Goal: Task Accomplishment & Management: Manage account settings

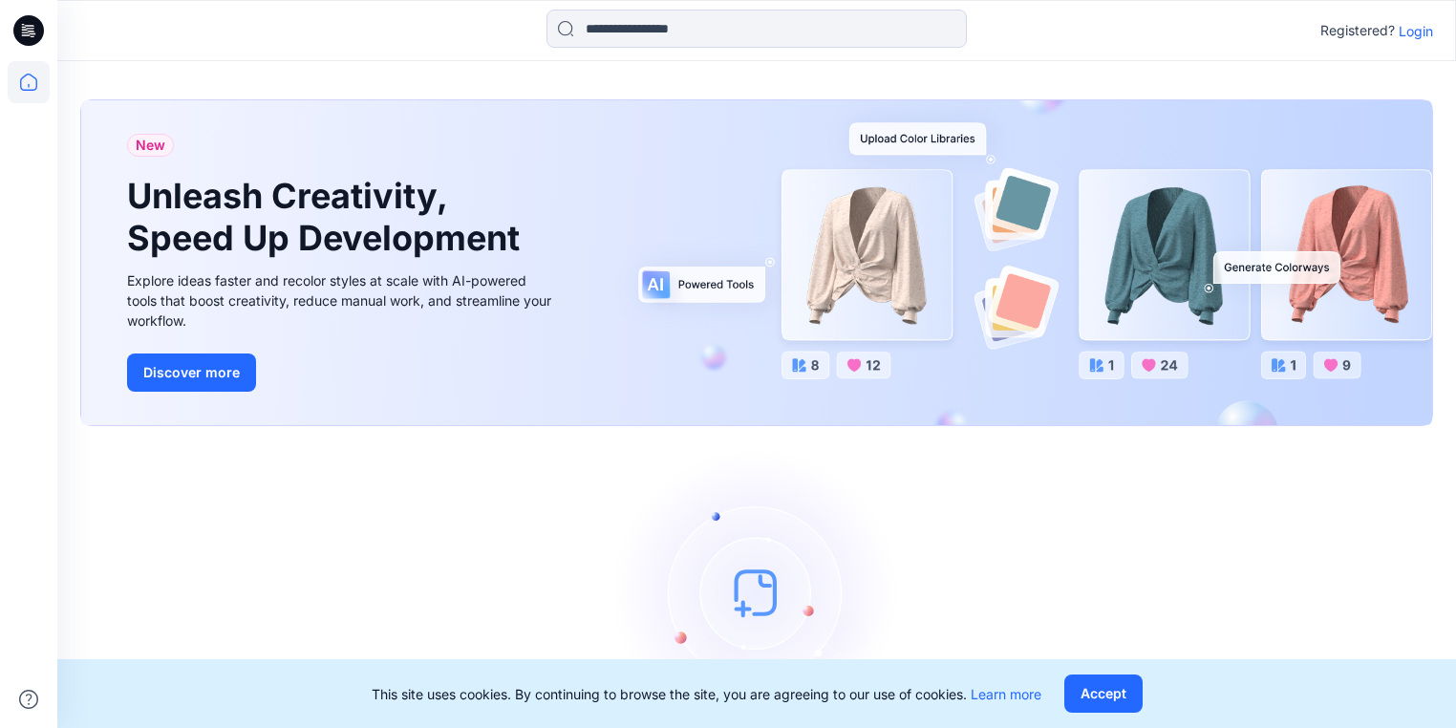
click at [1418, 33] on p "Login" at bounding box center [1416, 31] width 34 height 20
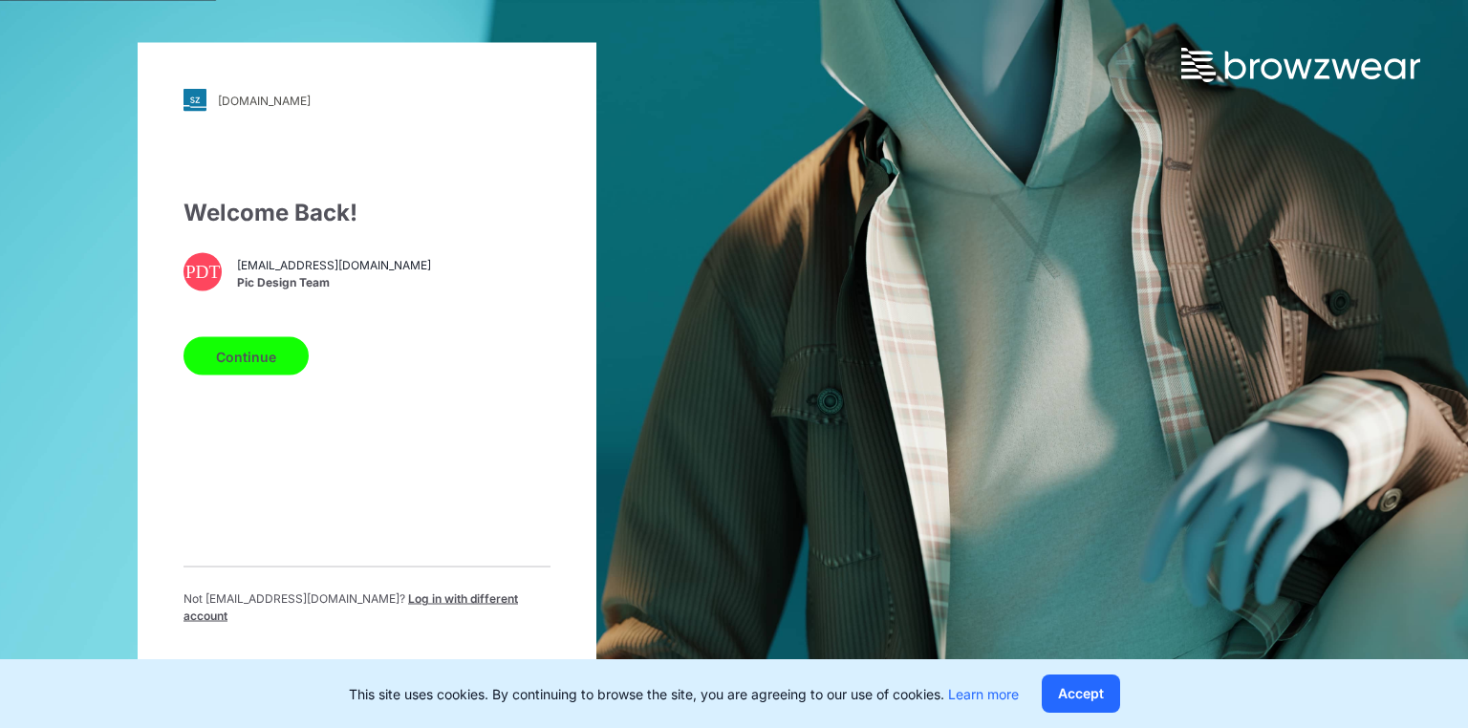
click at [255, 369] on button "Continue" at bounding box center [245, 356] width 125 height 38
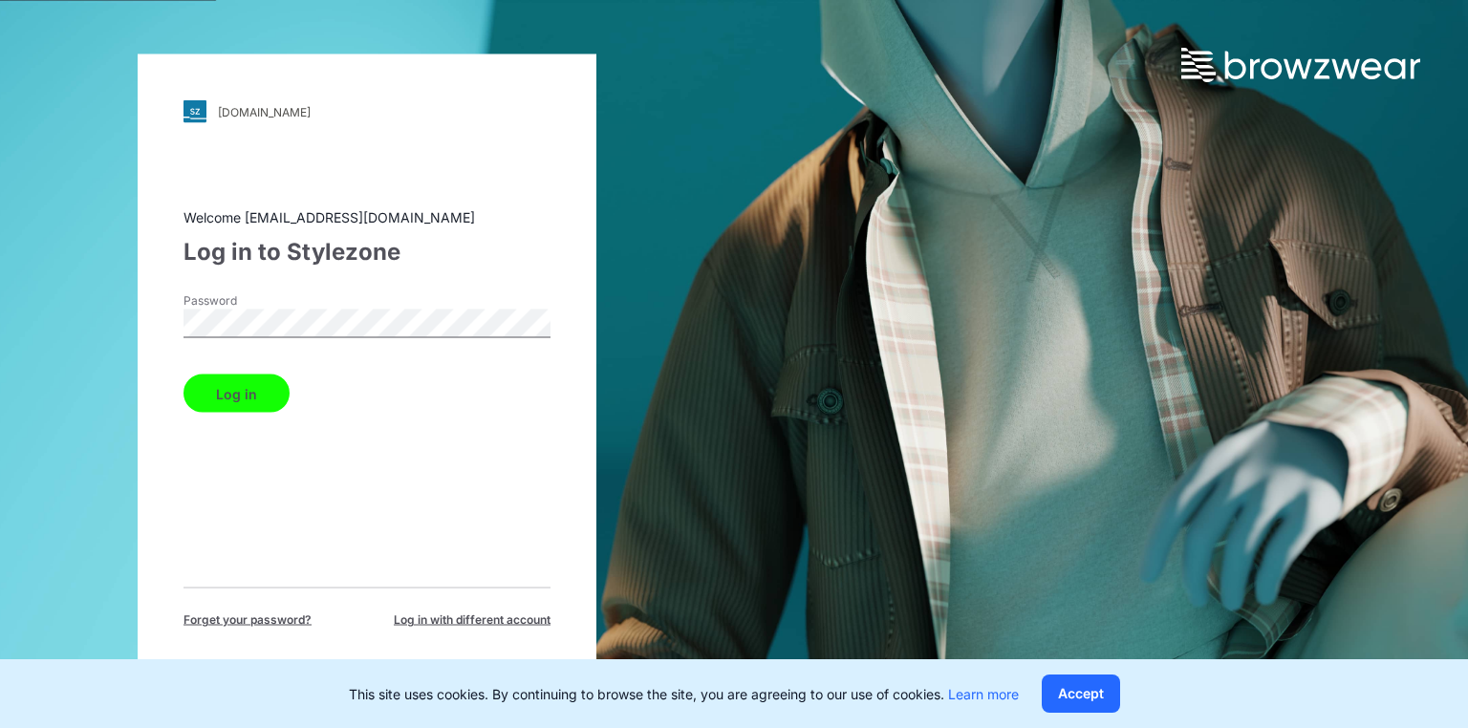
click at [233, 403] on button "Log in" at bounding box center [236, 394] width 106 height 38
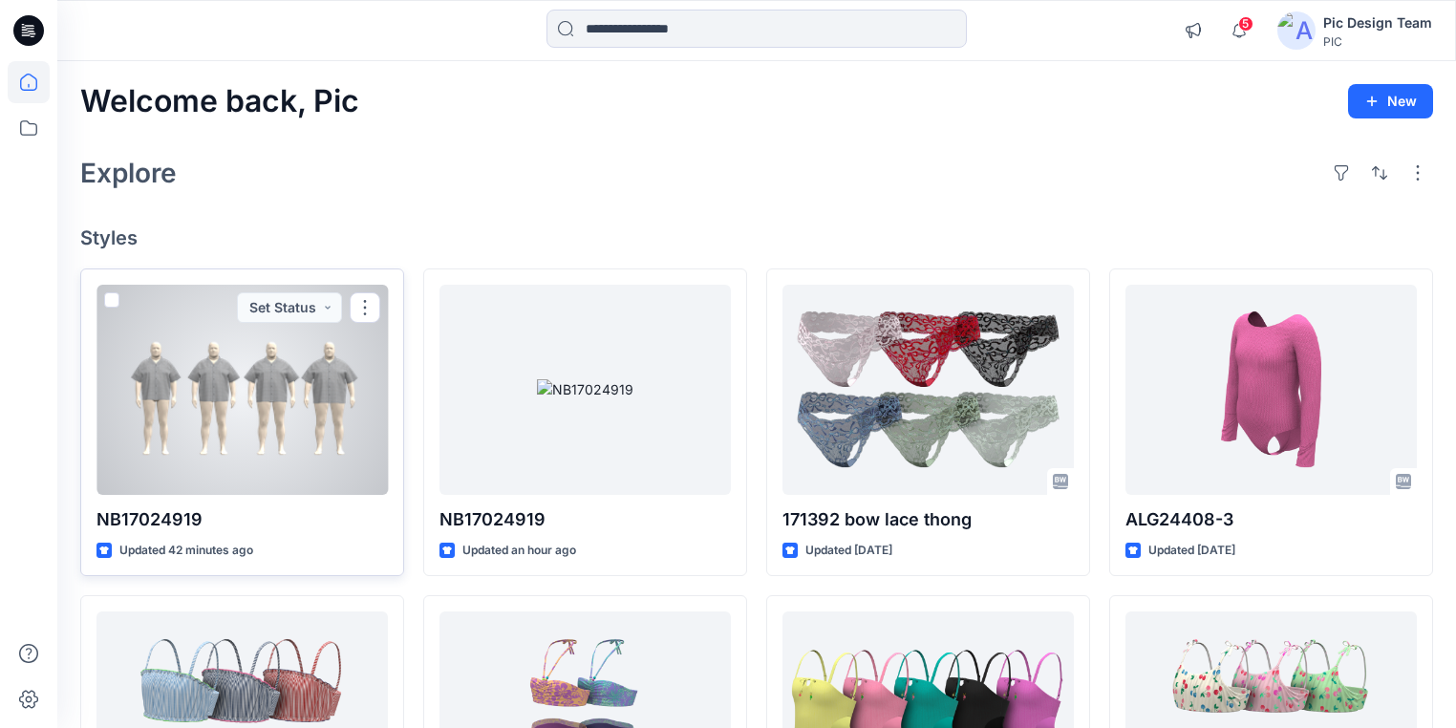
click at [260, 404] on div at bounding box center [242, 390] width 291 height 210
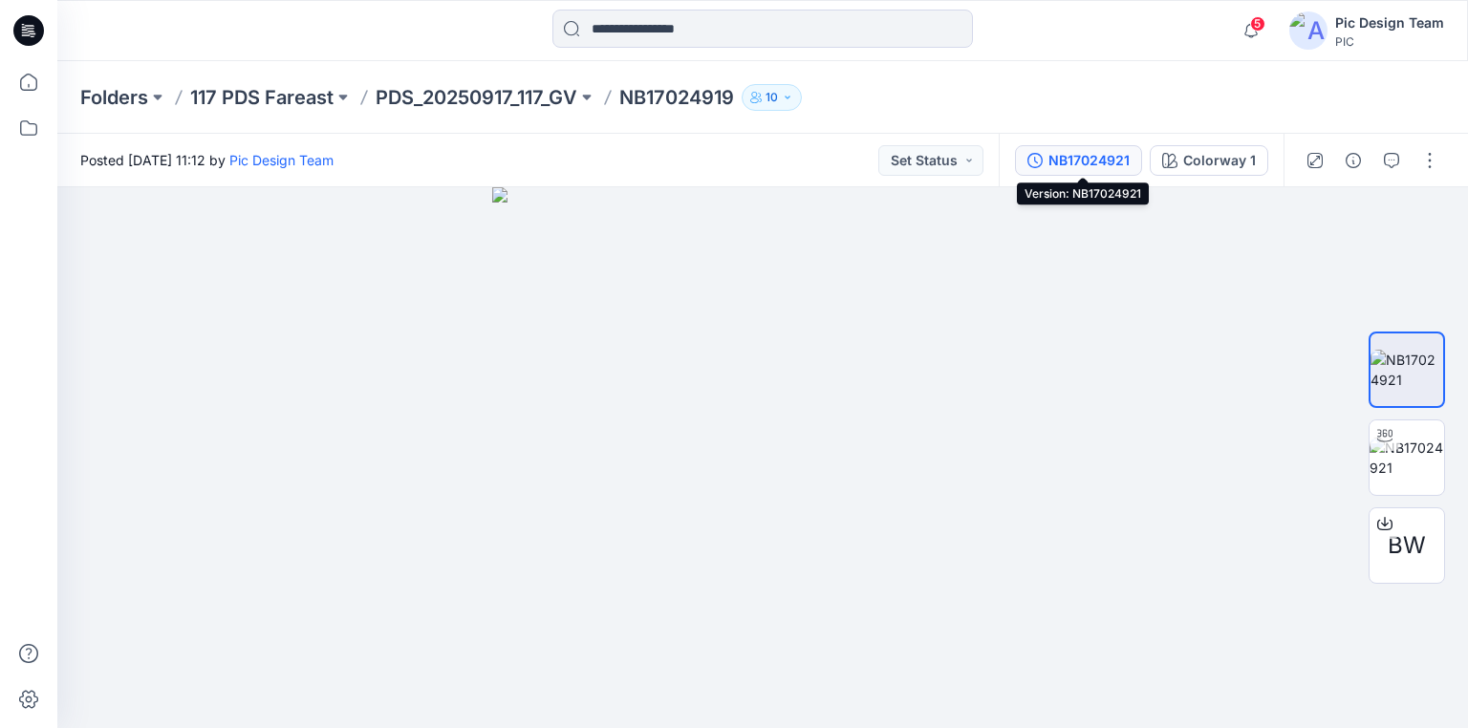
click at [1050, 159] on button "NB17024921" at bounding box center [1078, 160] width 127 height 31
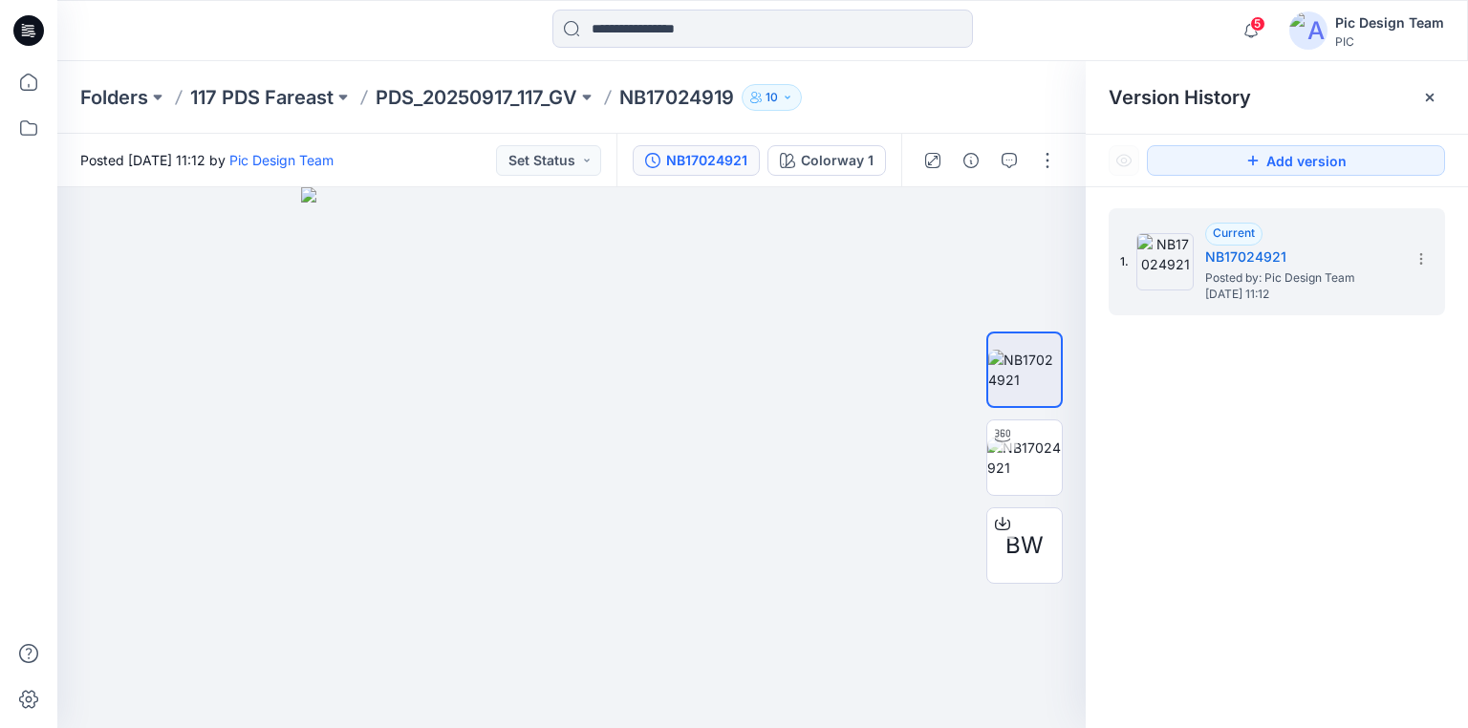
click at [1338, 490] on div "1. Current NB17024921 Posted by: Pic Design Team Thursday, September 18, 2025 1…" at bounding box center [1276, 471] width 382 height 569
click at [409, 96] on p "PDS_20250917_117_GV" at bounding box center [477, 97] width 202 height 27
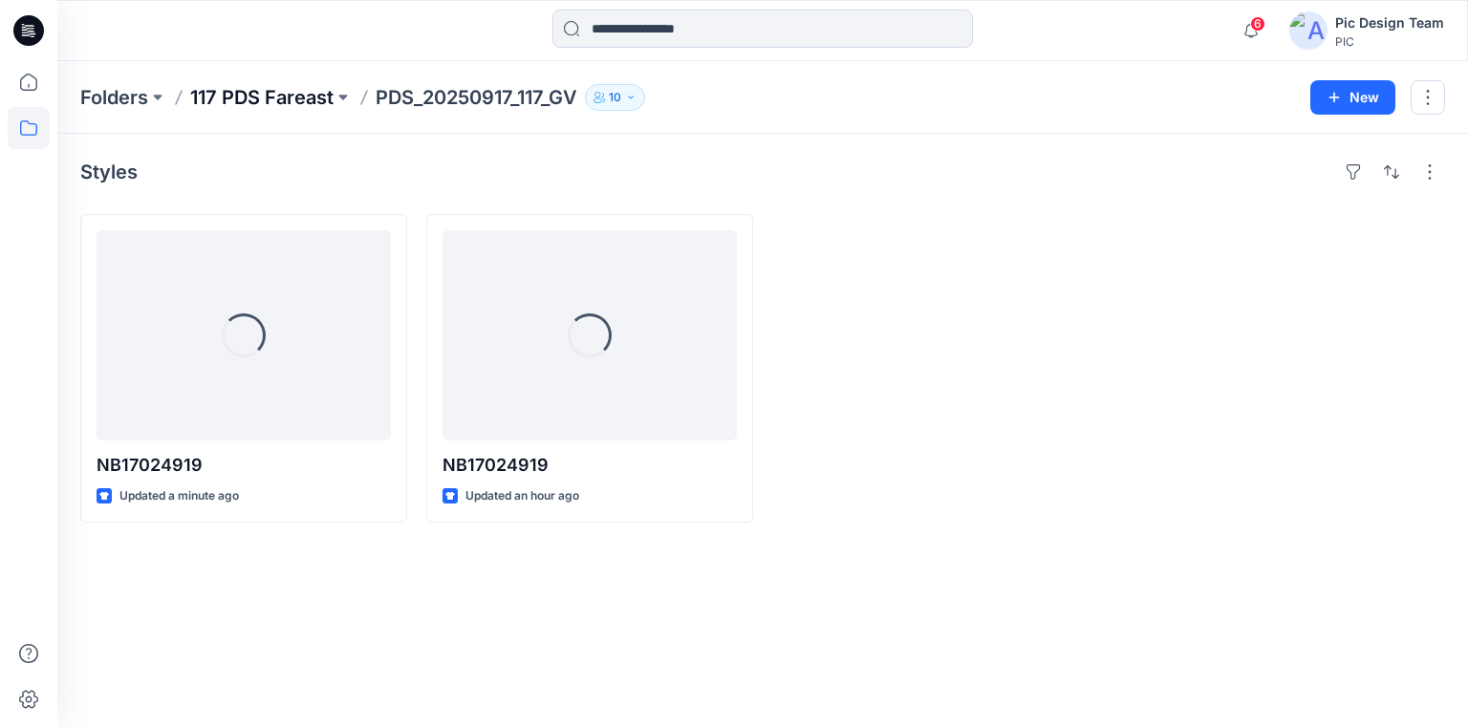
click at [286, 96] on p "117 PDS Fareast" at bounding box center [261, 97] width 143 height 27
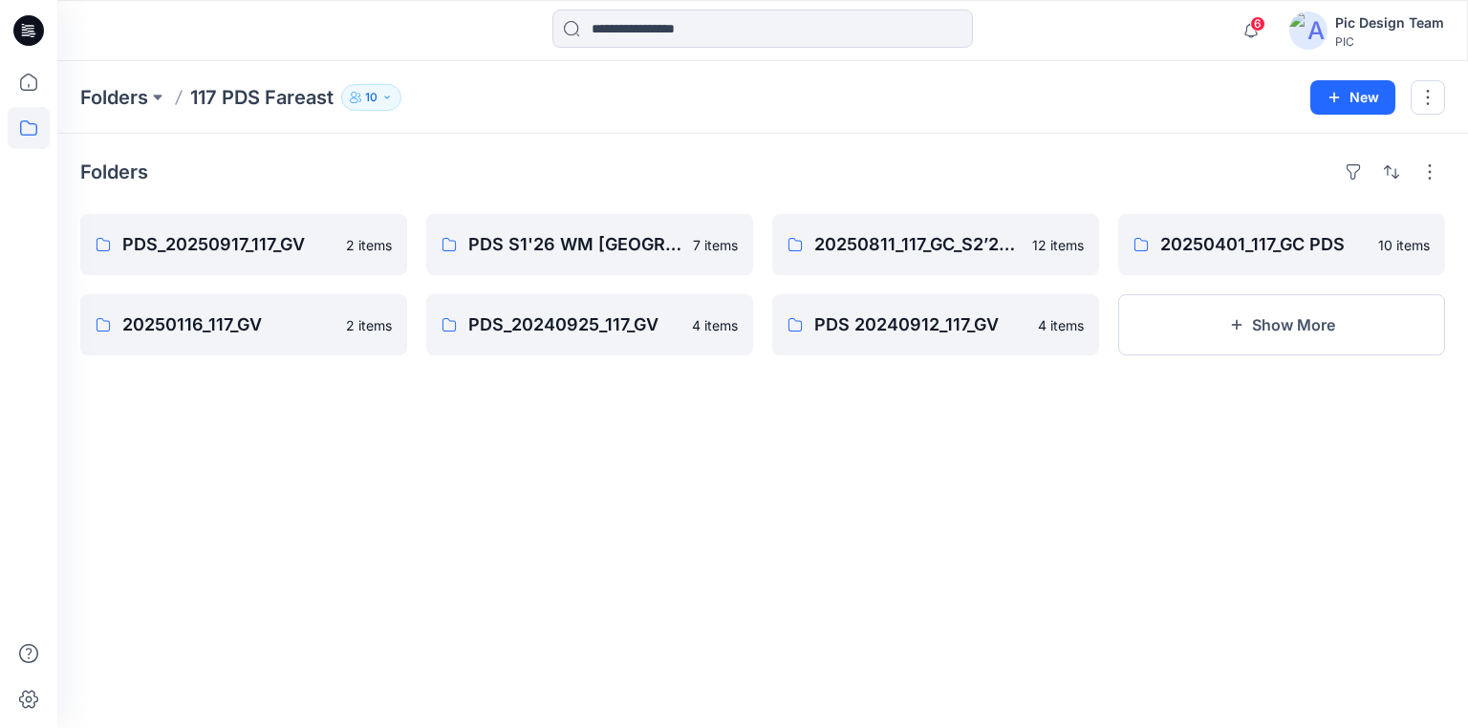
click at [31, 32] on icon at bounding box center [28, 30] width 31 height 31
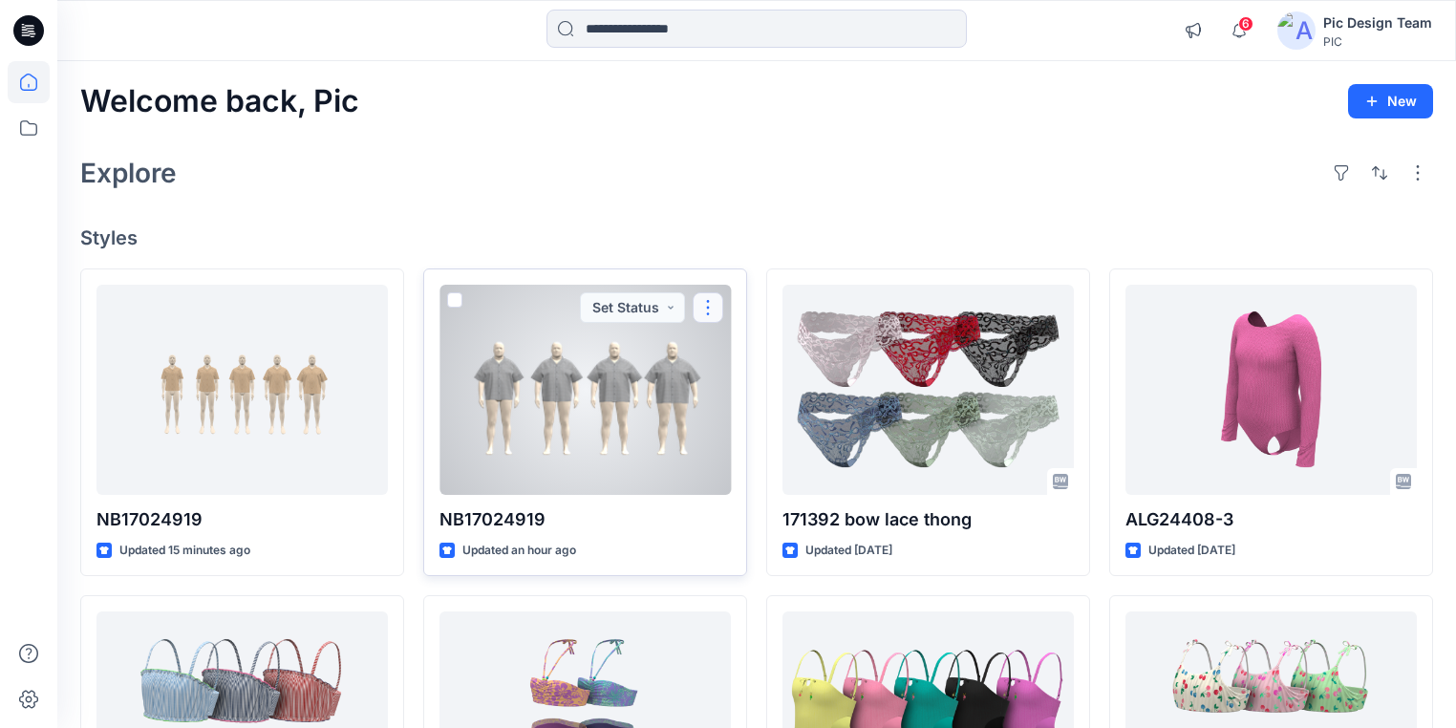
click at [705, 306] on button "button" at bounding box center [708, 307] width 31 height 31
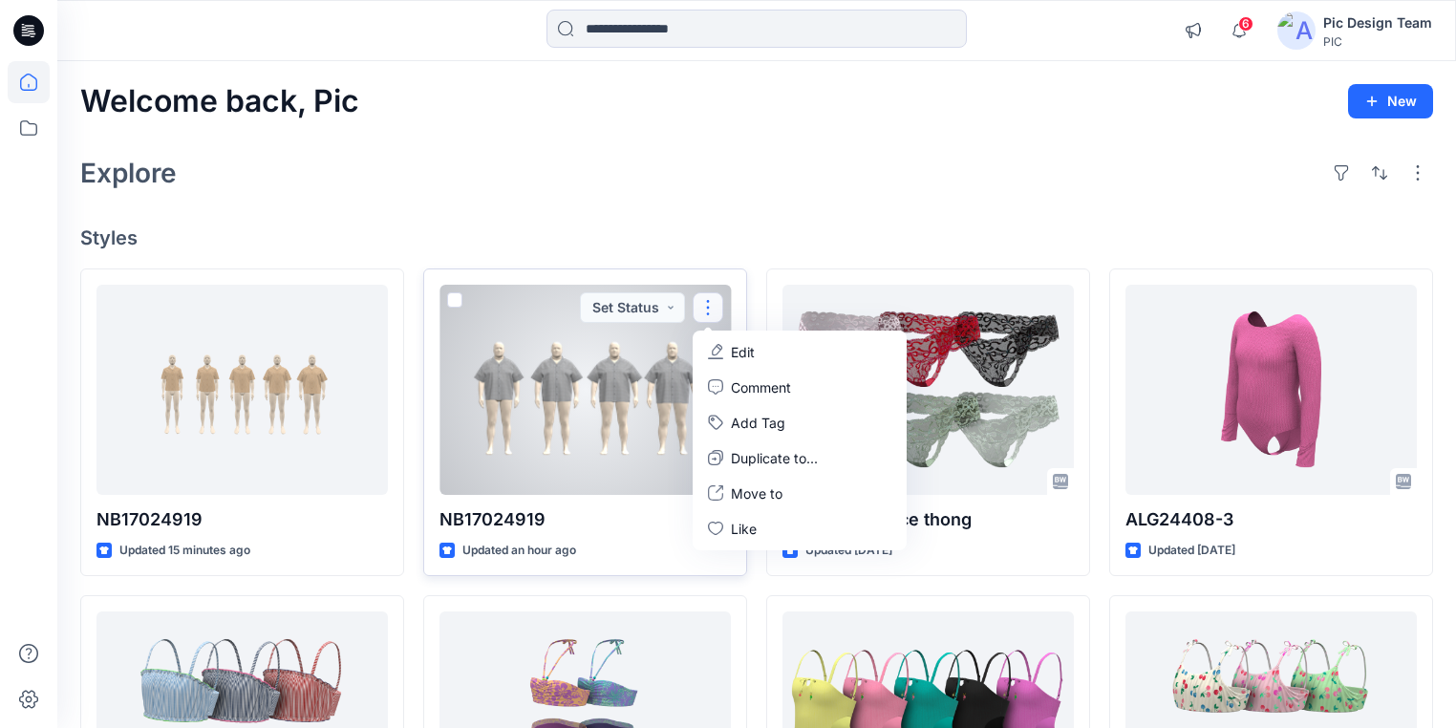
click at [734, 348] on p "Edit" at bounding box center [743, 352] width 24 height 20
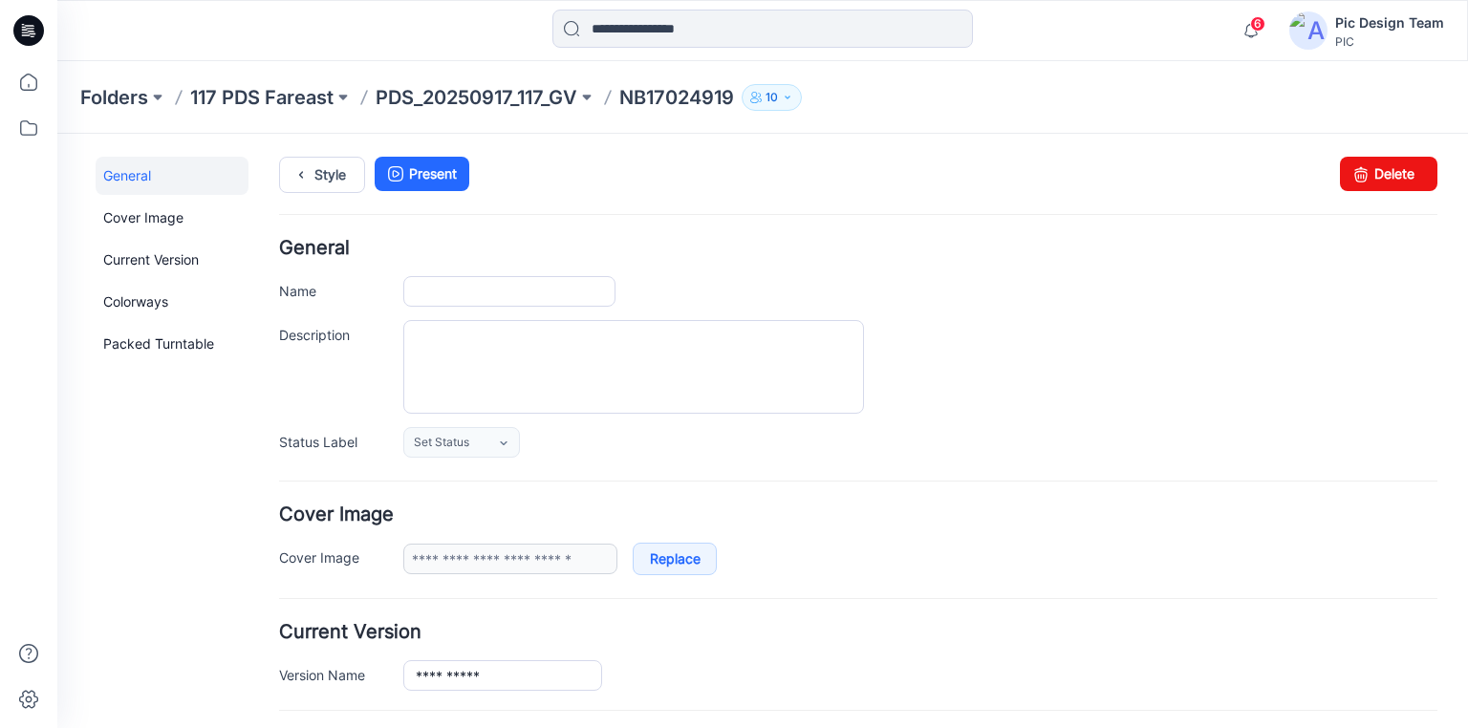
type input "**********"
click at [457, 109] on p "PDS_20250917_117_GV" at bounding box center [477, 97] width 202 height 27
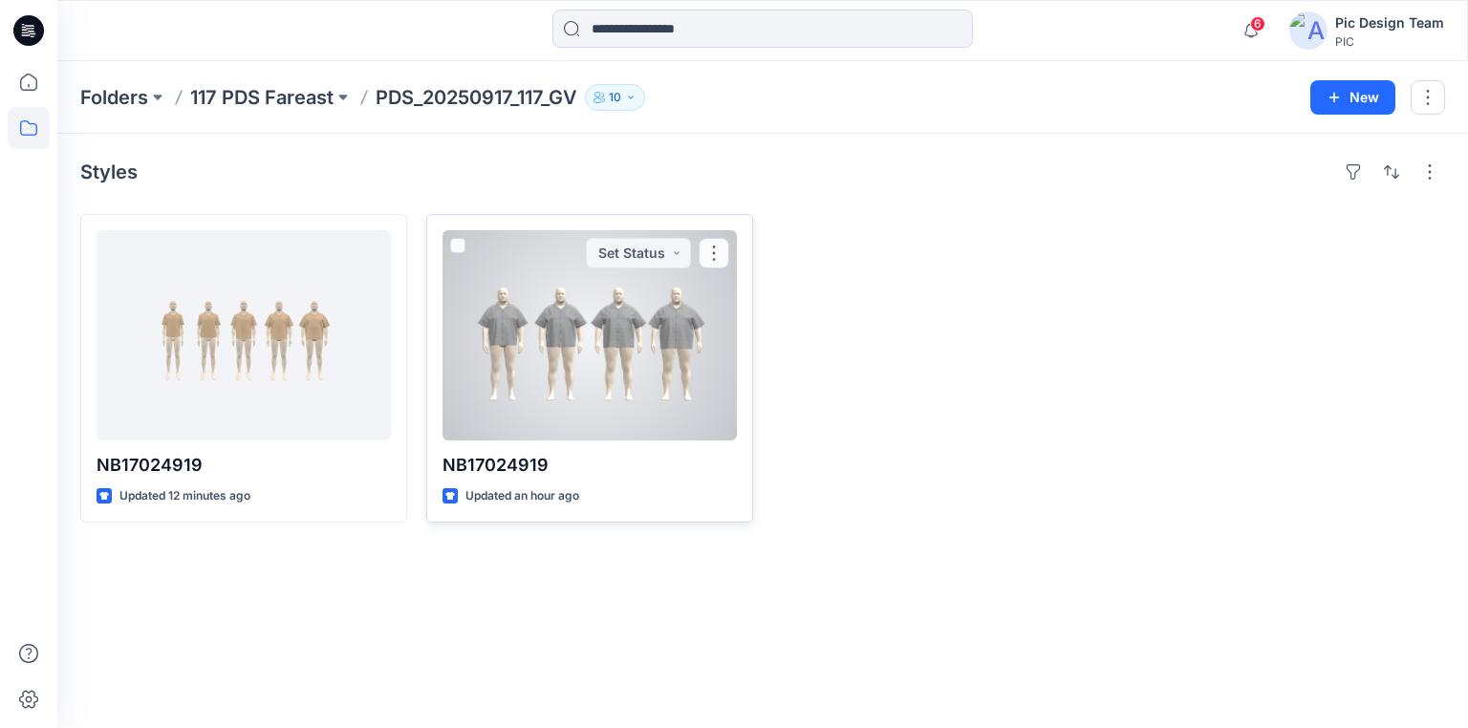
click at [548, 300] on div at bounding box center [589, 335] width 294 height 210
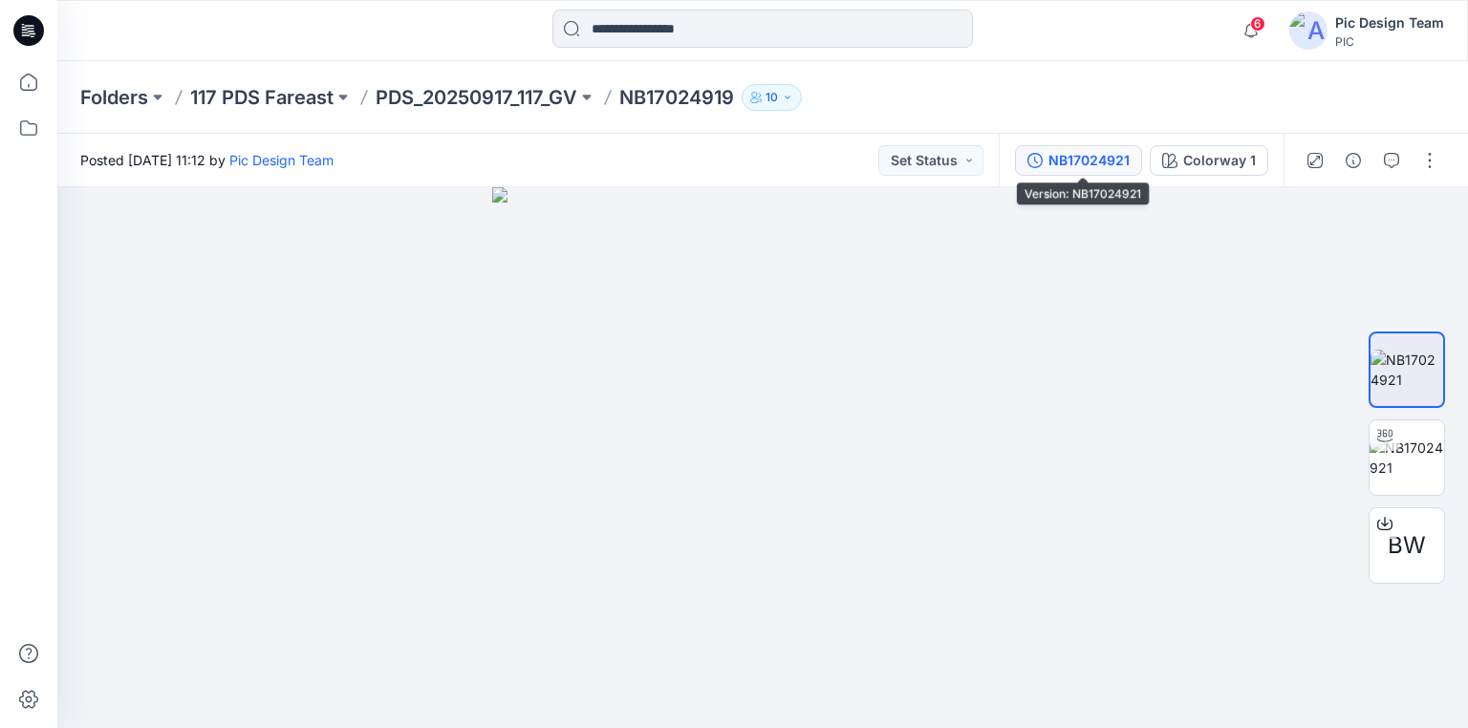
click at [1096, 154] on div "NB17024921" at bounding box center [1088, 160] width 81 height 21
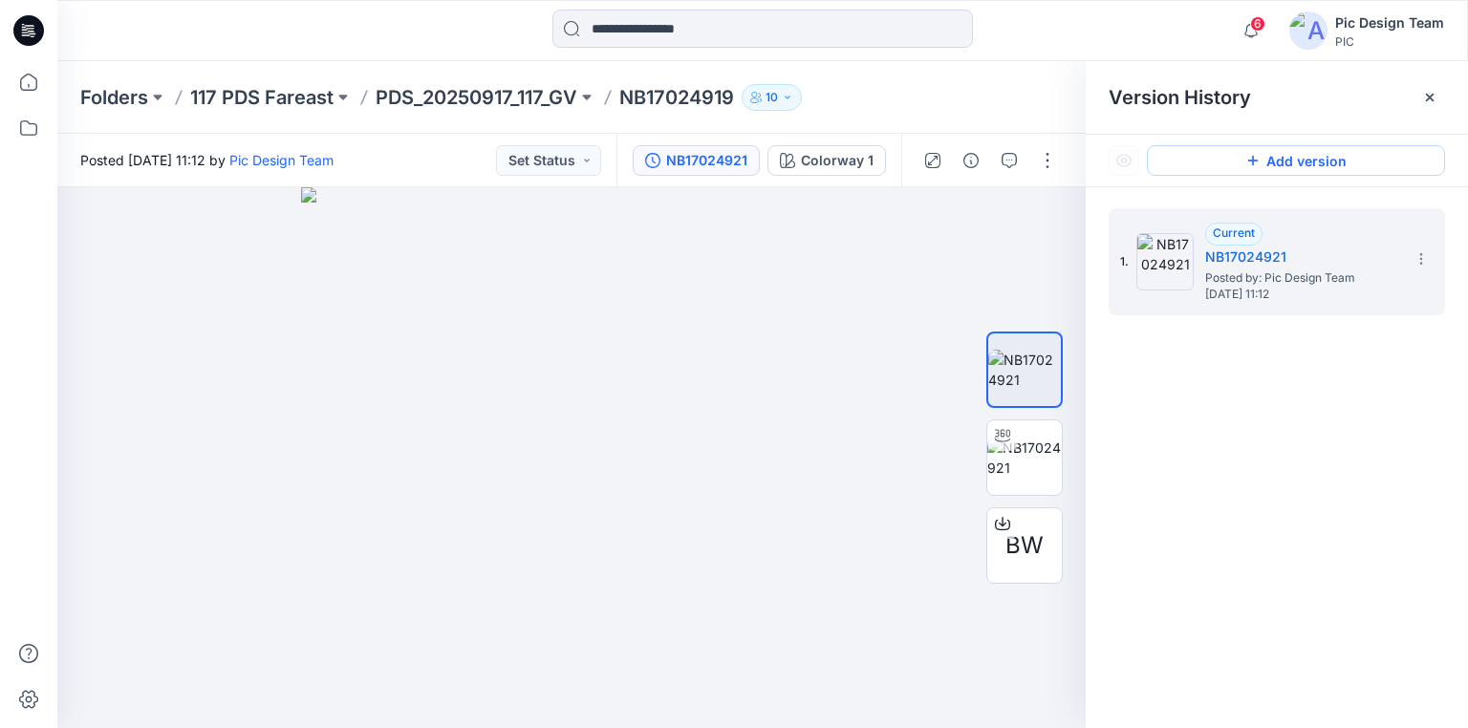
click at [1258, 158] on icon at bounding box center [1252, 160] width 15 height 15
click at [1250, 163] on icon at bounding box center [1252, 160] width 15 height 15
click at [1256, 154] on icon at bounding box center [1252, 160] width 15 height 15
click at [1303, 371] on div "1. Current NB17024921 Posted by: Pic Design Team Thursday, September 18, 2025 1…" at bounding box center [1276, 471] width 382 height 569
click at [1253, 156] on icon at bounding box center [1252, 160] width 15 height 15
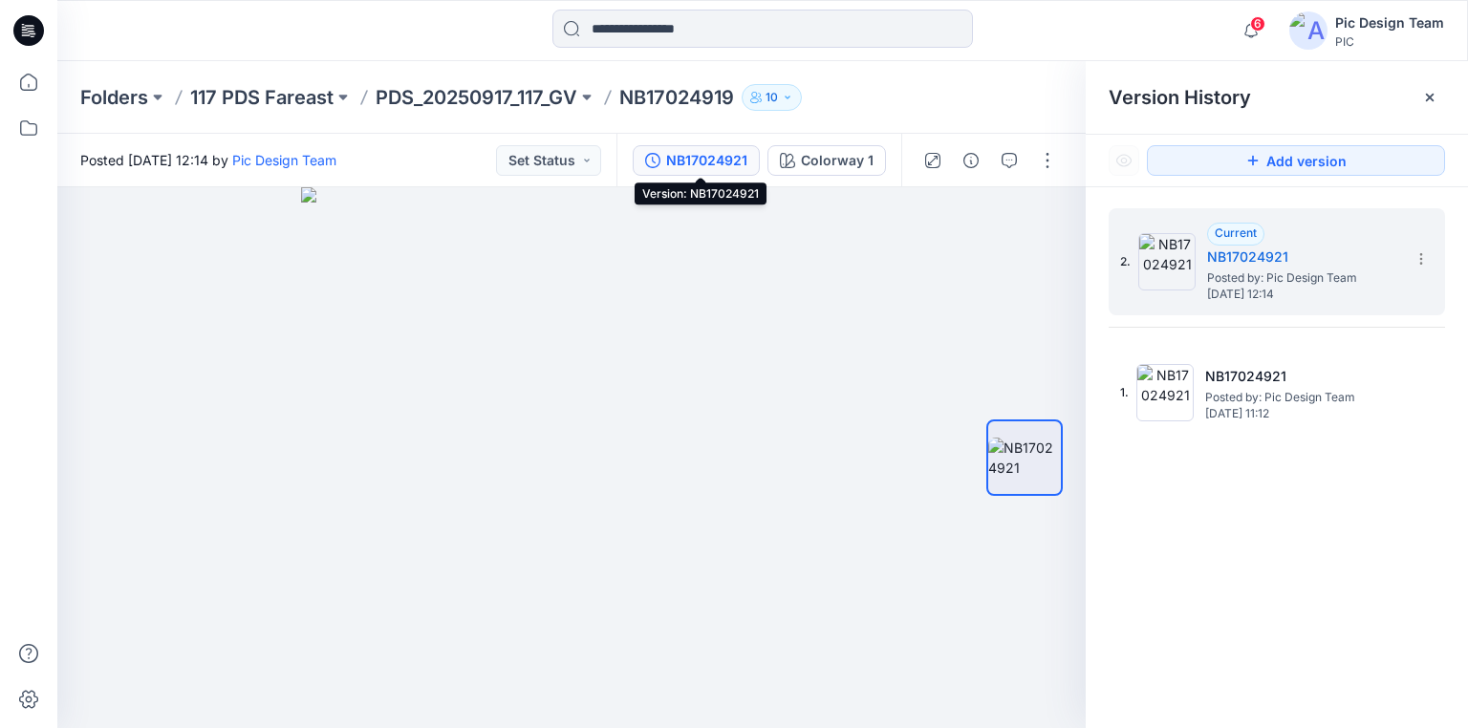
click at [715, 161] on div "NB17024921" at bounding box center [706, 160] width 81 height 21
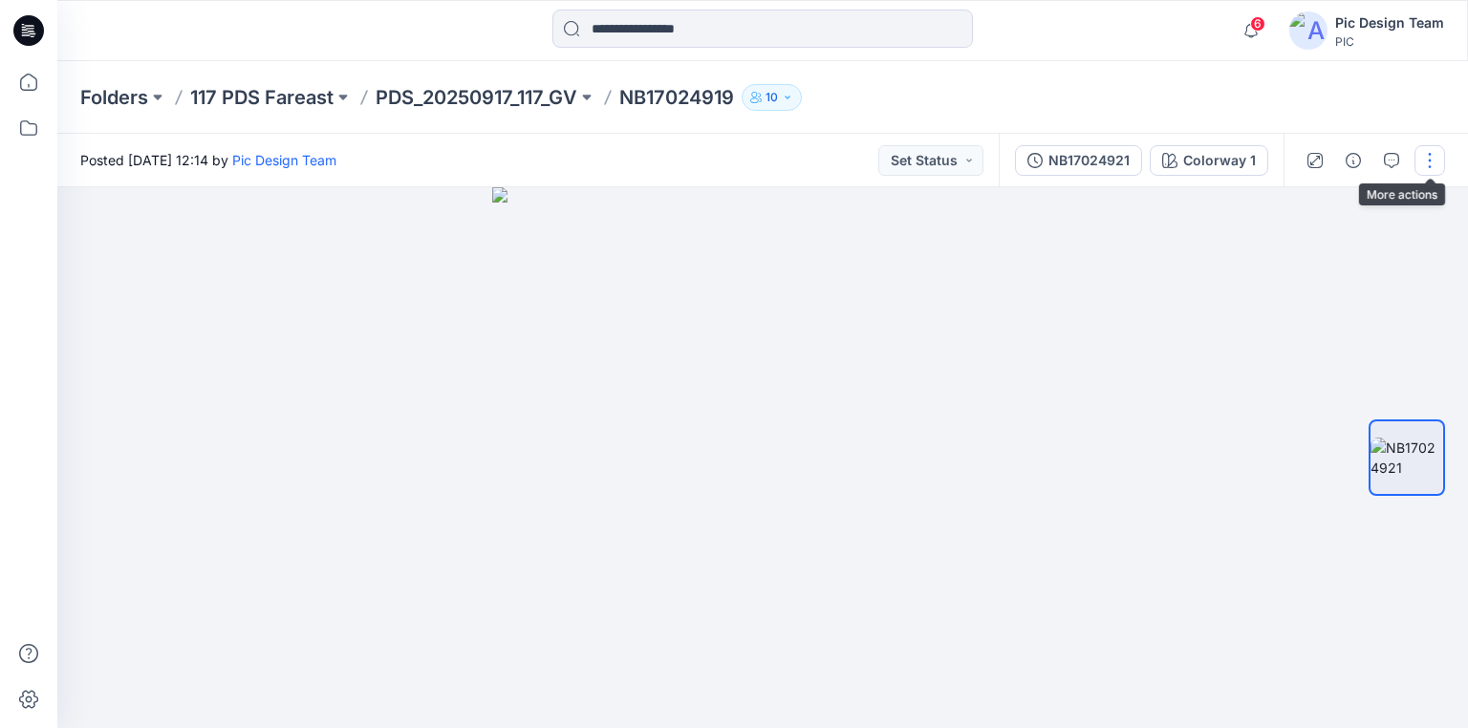
click at [1429, 160] on button "button" at bounding box center [1429, 160] width 31 height 31
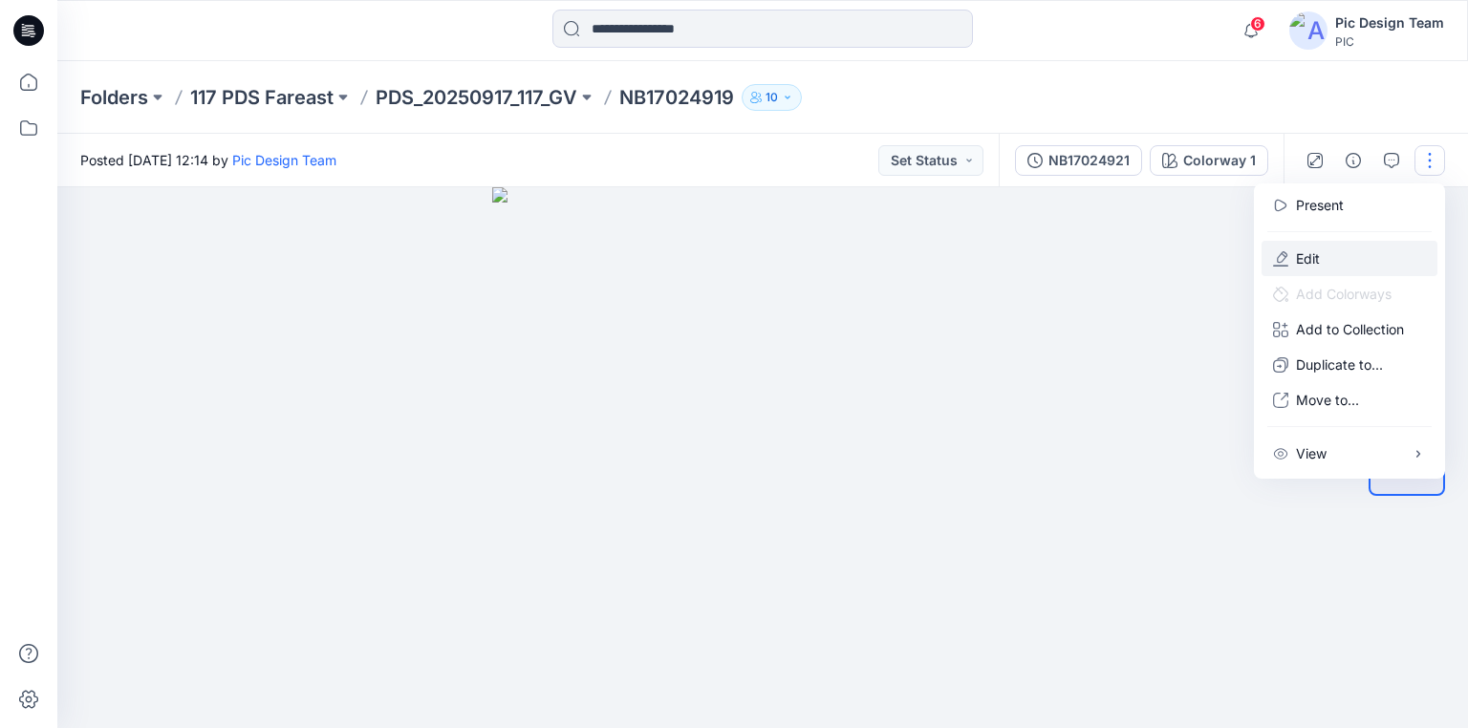
click at [1334, 255] on button "Edit" at bounding box center [1349, 258] width 176 height 35
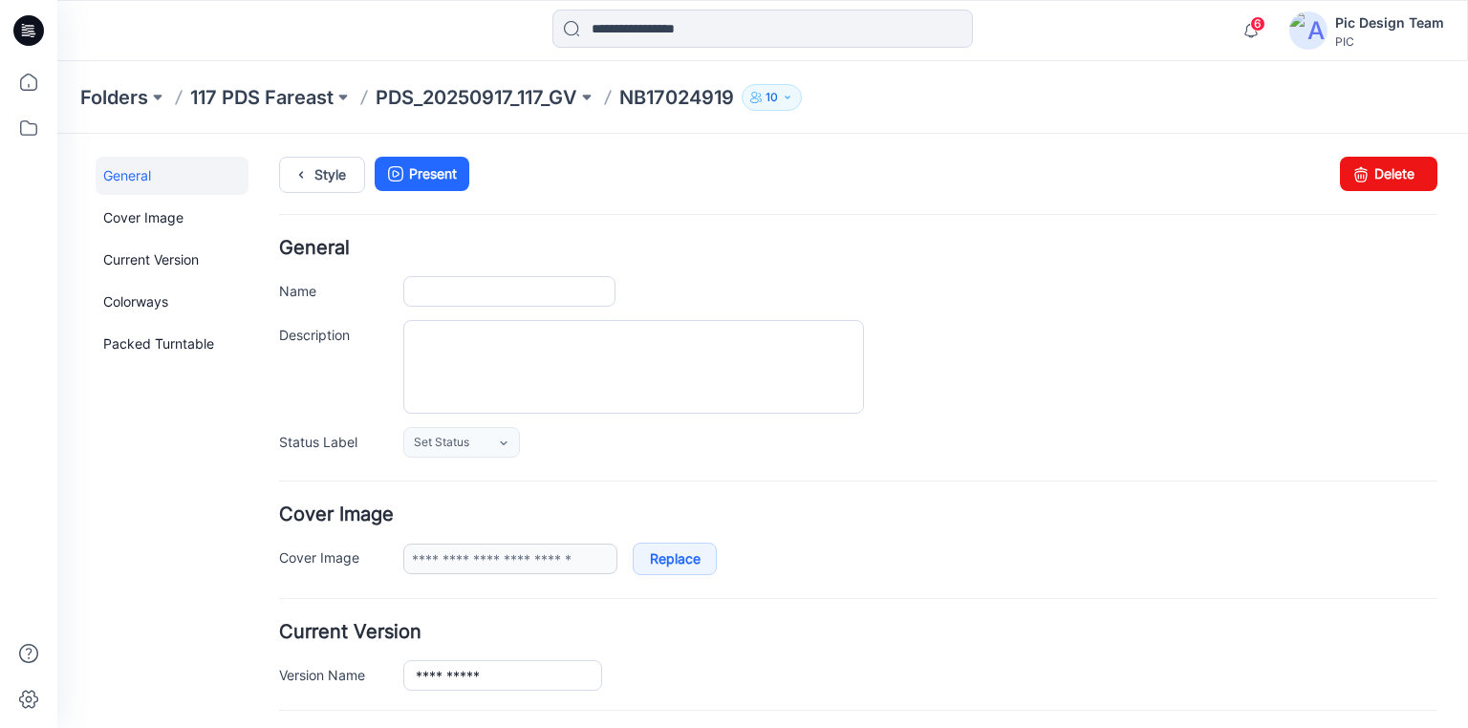
type input "**********"
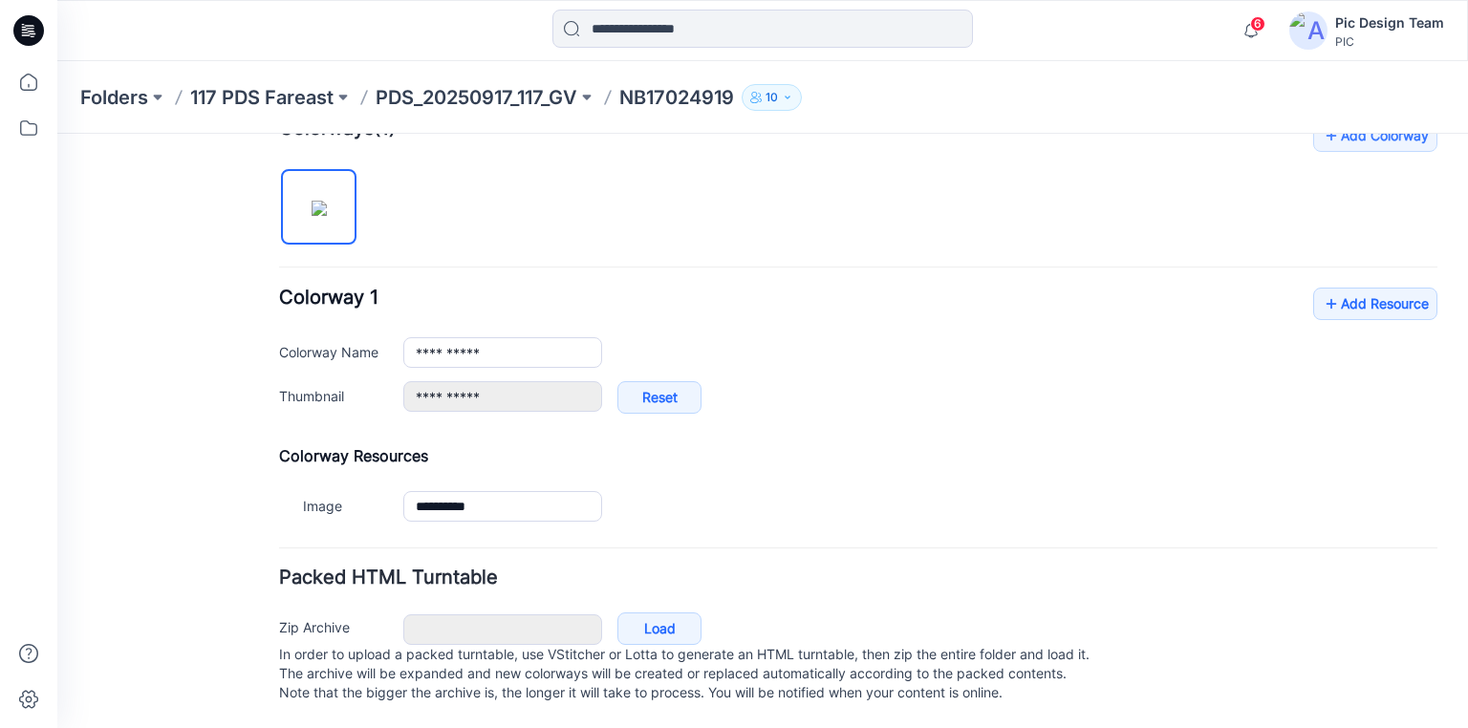
scroll to position [627, 0]
click at [643, 612] on link "Load" at bounding box center [659, 628] width 84 height 32
click at [292, 103] on p "117 PDS Fareast" at bounding box center [261, 97] width 143 height 27
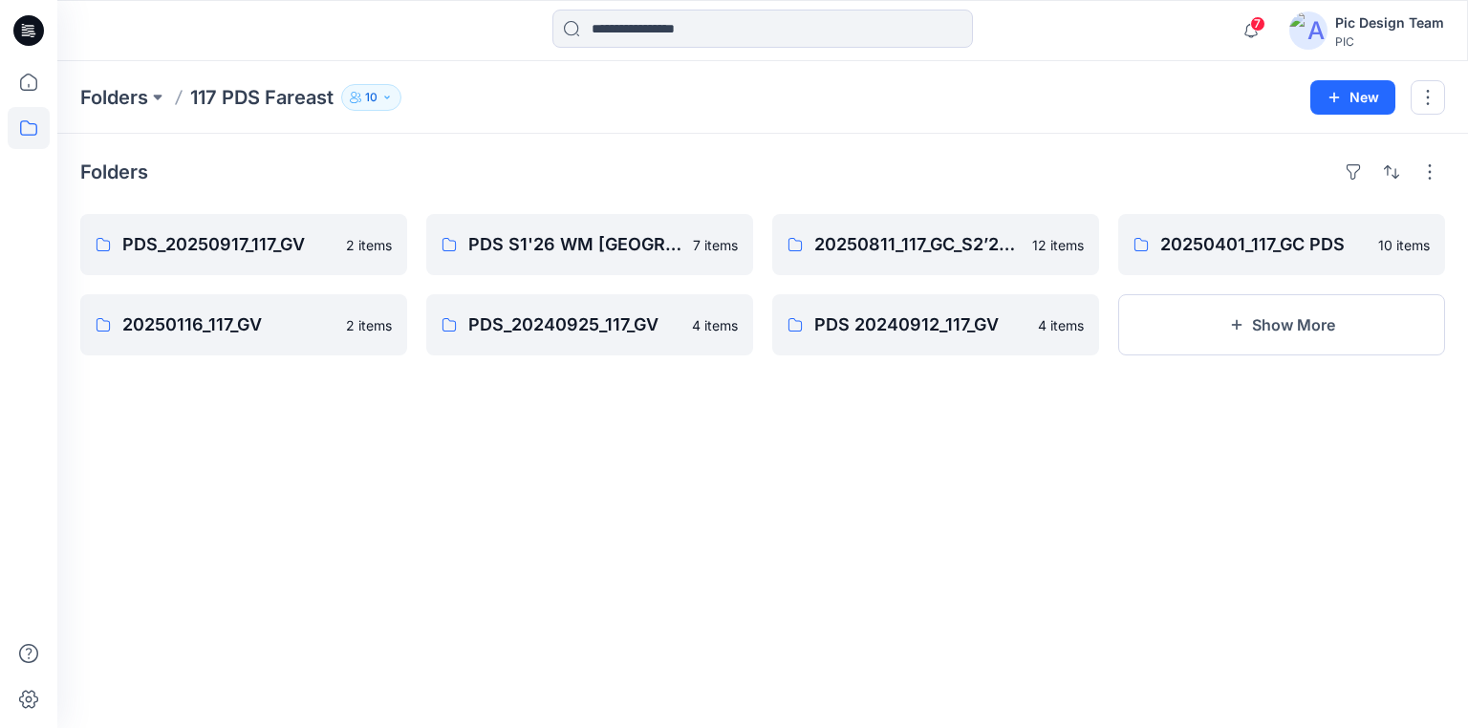
click at [22, 25] on icon at bounding box center [28, 30] width 31 height 31
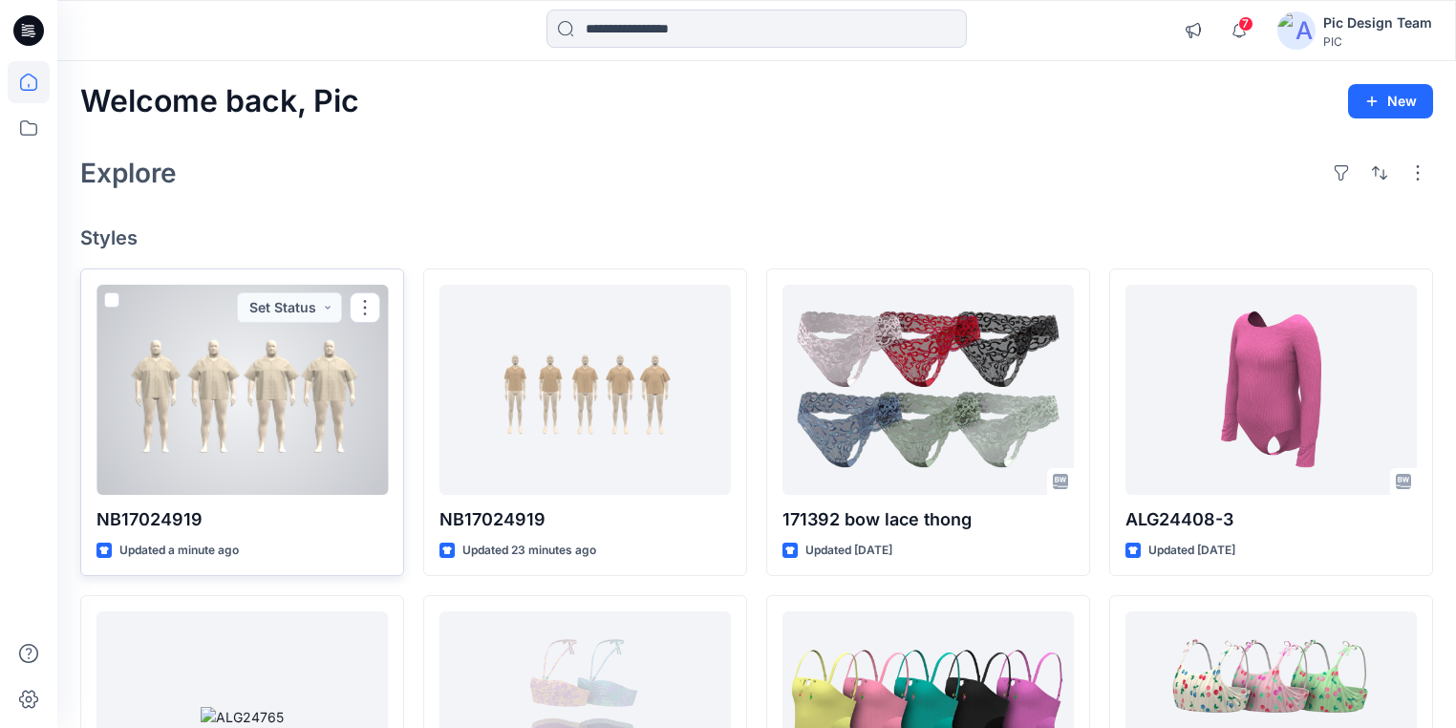
click at [290, 451] on div at bounding box center [242, 390] width 291 height 210
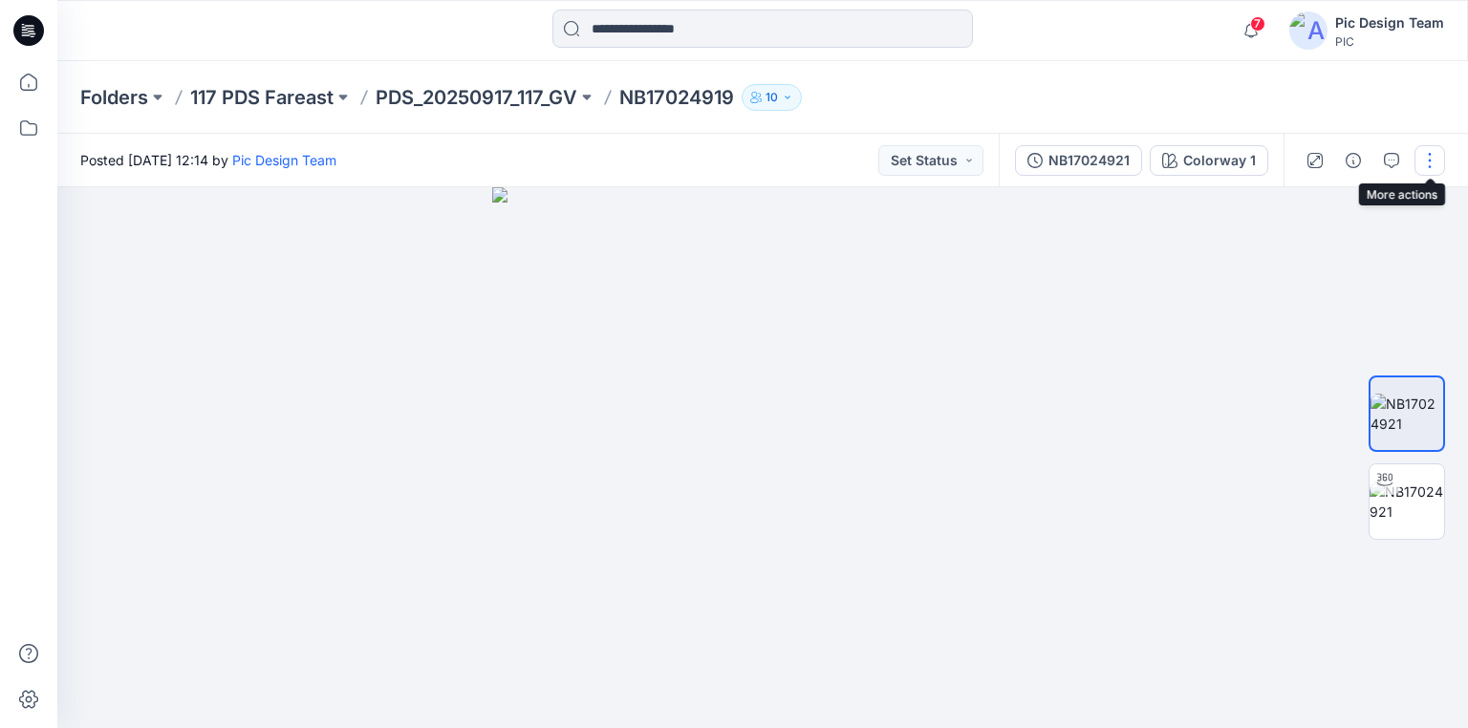
click at [1428, 162] on button "button" at bounding box center [1429, 160] width 31 height 31
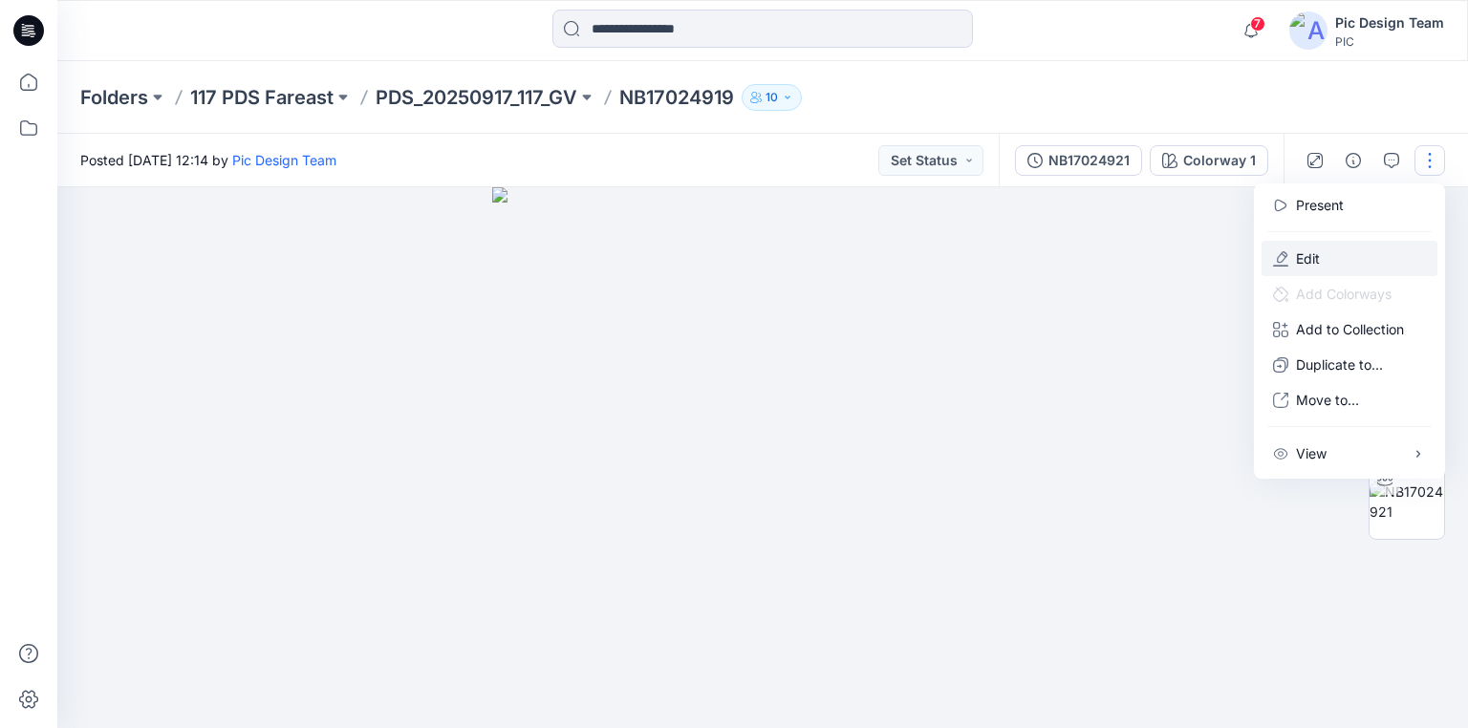
click at [1322, 254] on button "Edit" at bounding box center [1349, 258] width 176 height 35
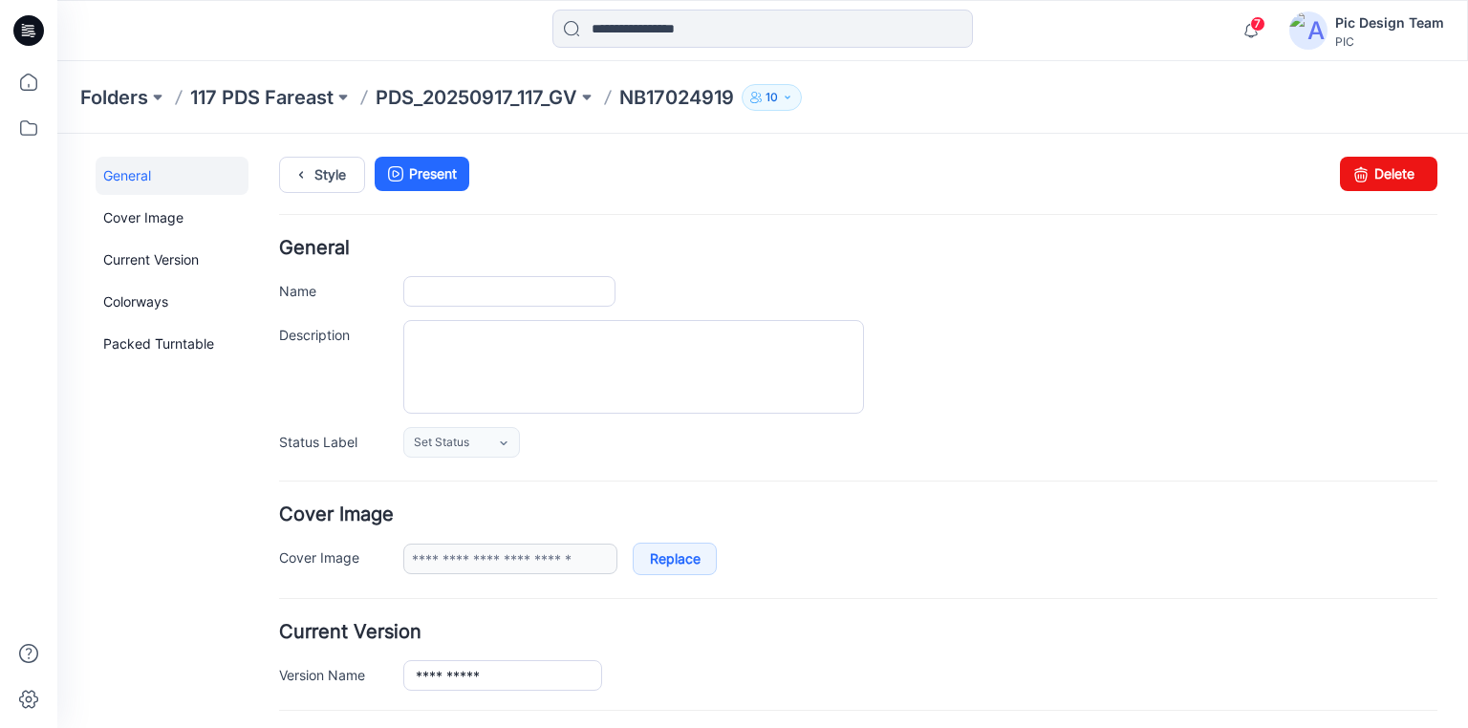
type input "**********"
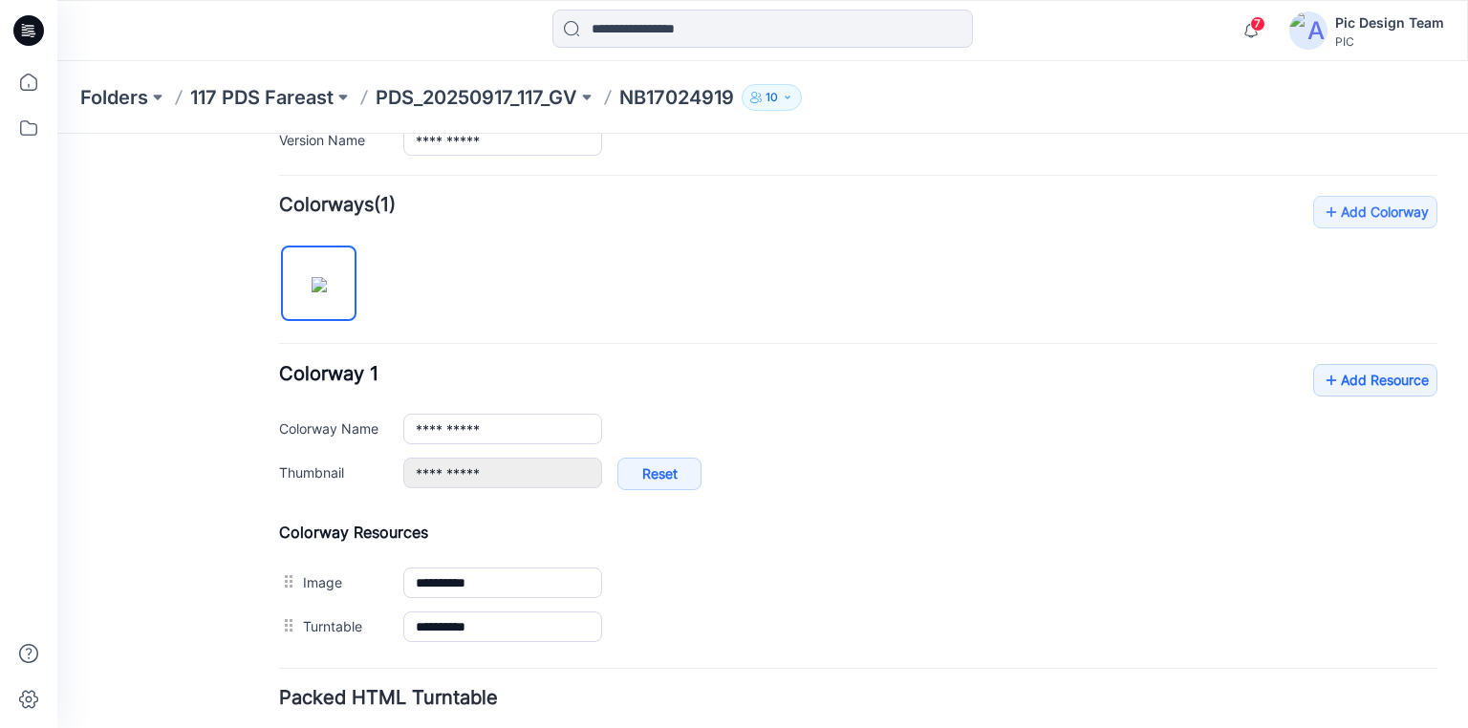
scroll to position [612, 0]
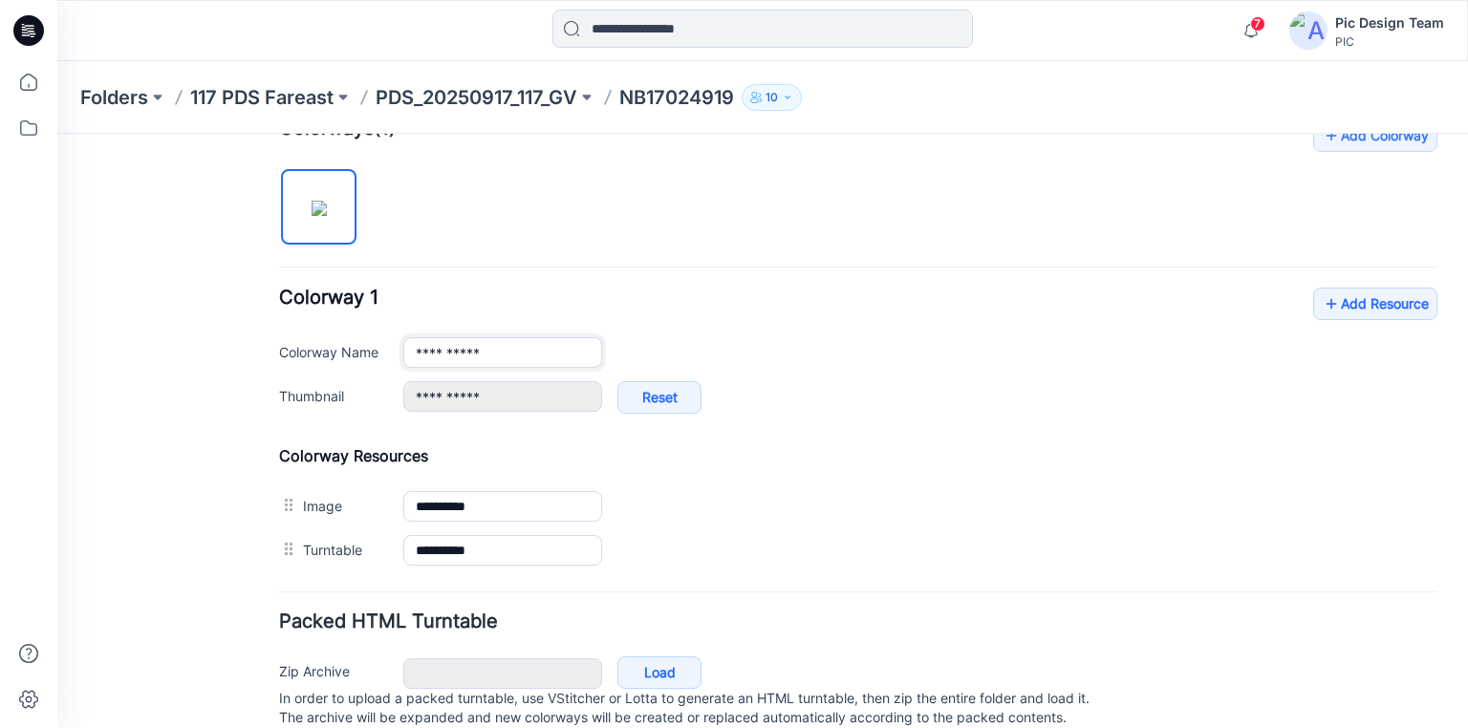
drag, startPoint x: 504, startPoint y: 349, endPoint x: 342, endPoint y: 344, distance: 162.5
click at [347, 343] on div "**********" at bounding box center [858, 352] width 1158 height 31
paste input "*"
type input "**********"
click at [694, 596] on form "**********" at bounding box center [858, 190] width 1158 height 1126
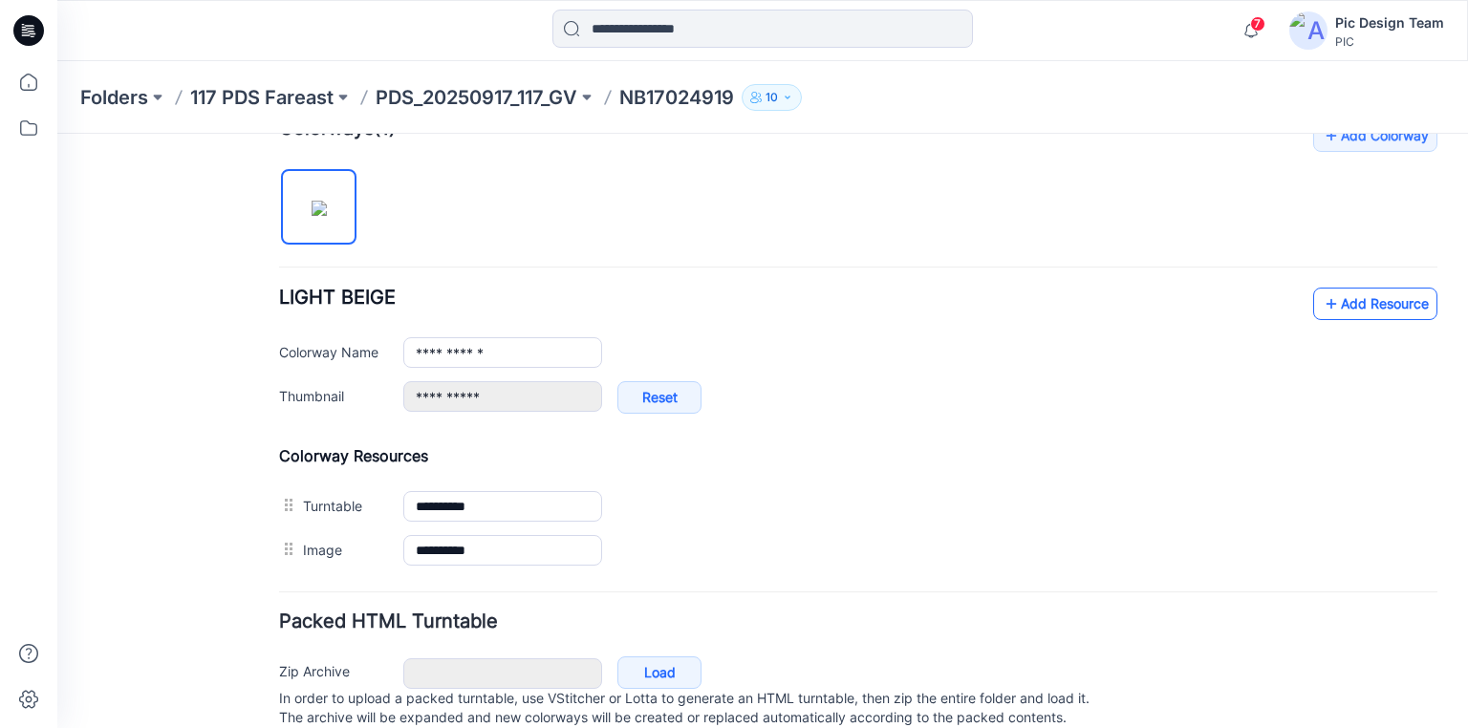
click at [1321, 302] on icon at bounding box center [1330, 304] width 19 height 31
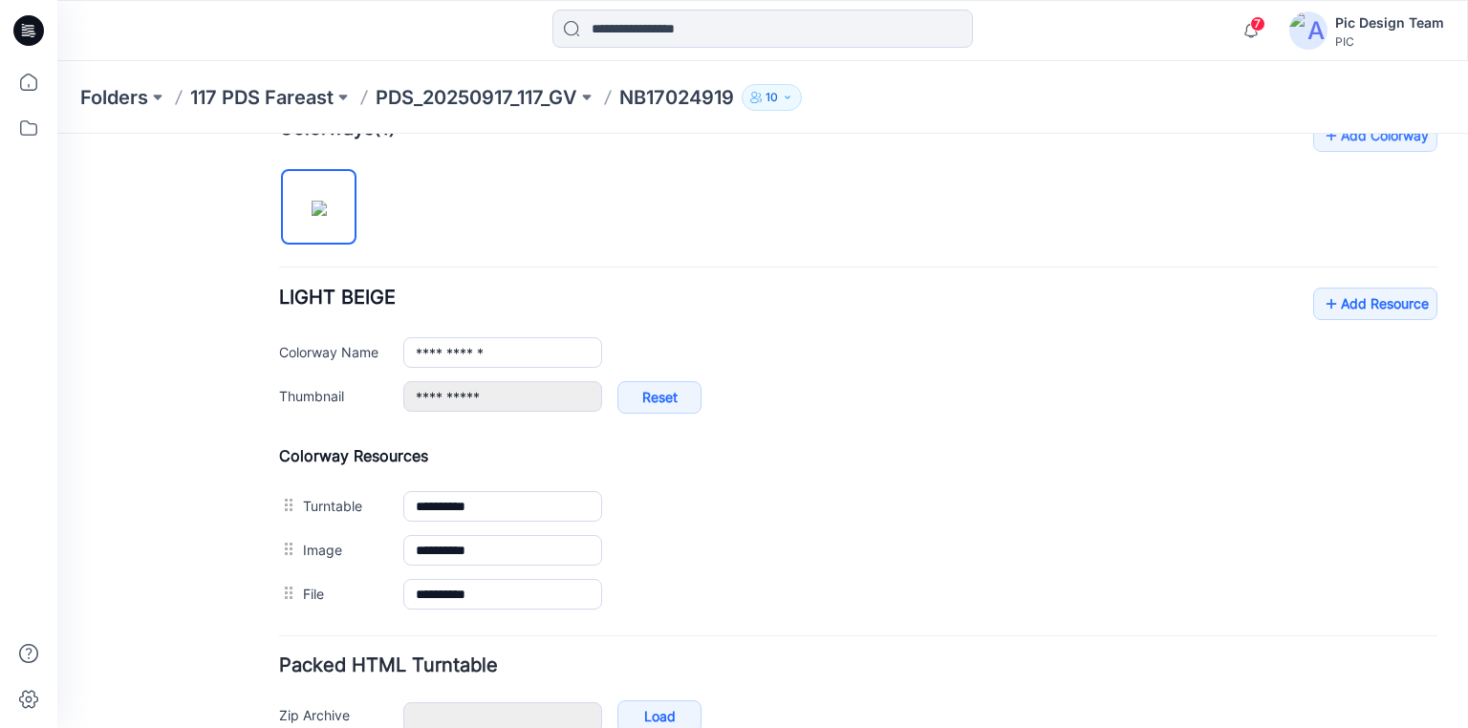
click at [32, 27] on icon at bounding box center [28, 30] width 31 height 61
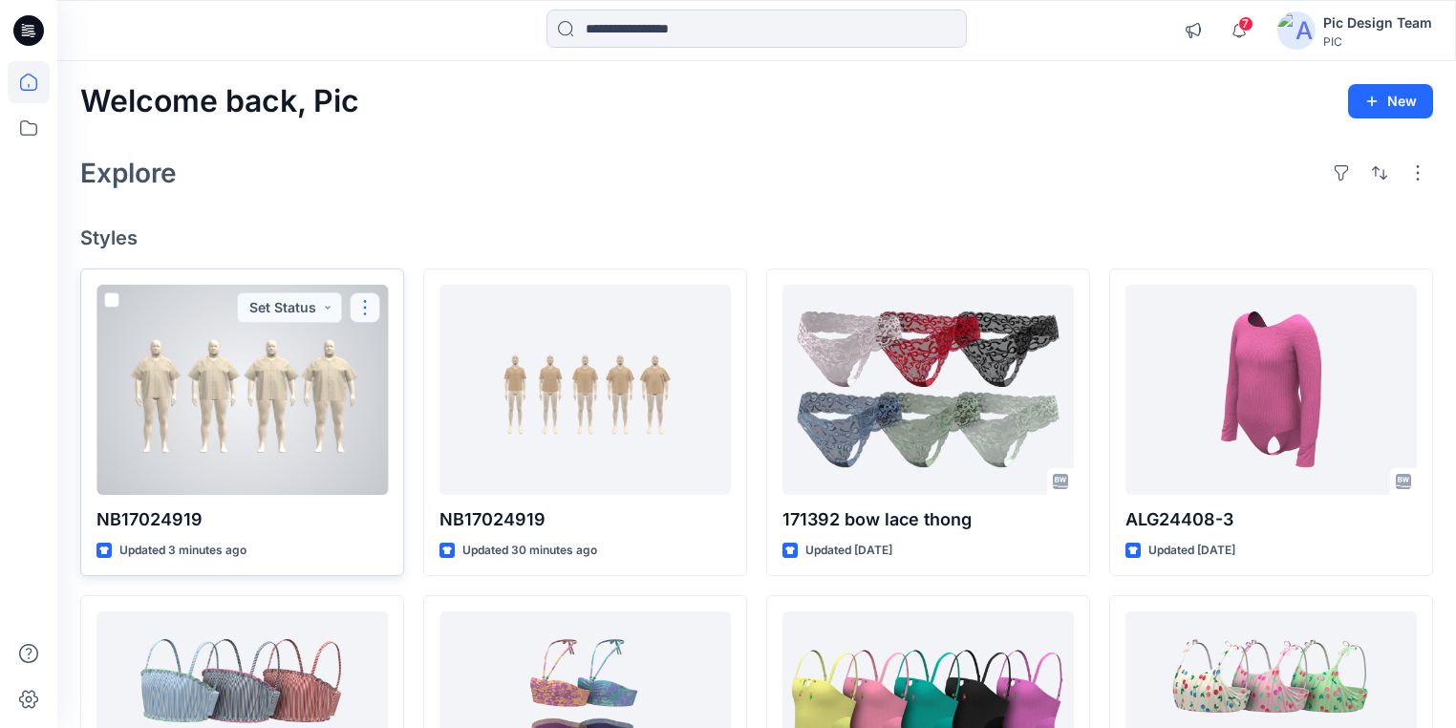
click at [360, 310] on button "button" at bounding box center [365, 307] width 31 height 31
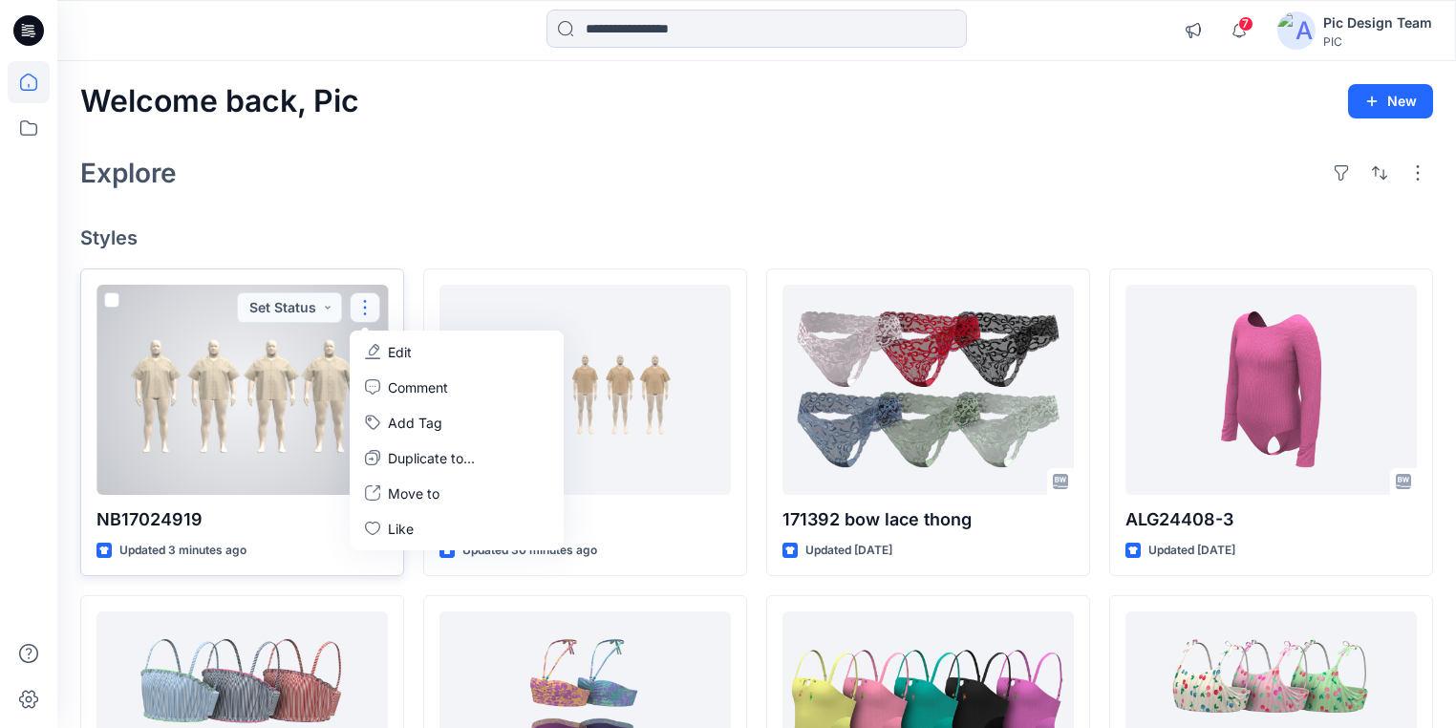
click at [443, 352] on button "Edit" at bounding box center [457, 351] width 206 height 35
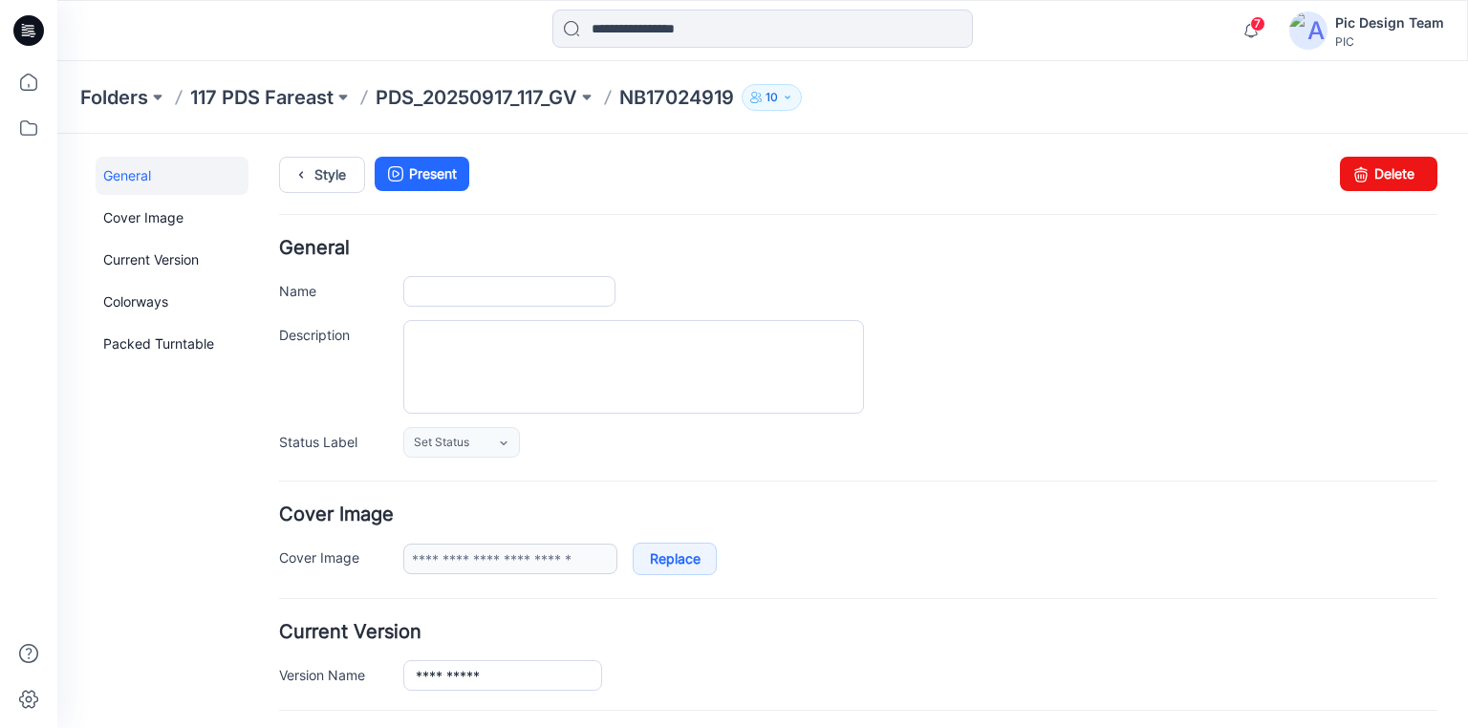
type input "**********"
drag, startPoint x: 503, startPoint y: 293, endPoint x: 377, endPoint y: 287, distance: 125.3
click at [377, 287] on div "**********" at bounding box center [858, 291] width 1158 height 31
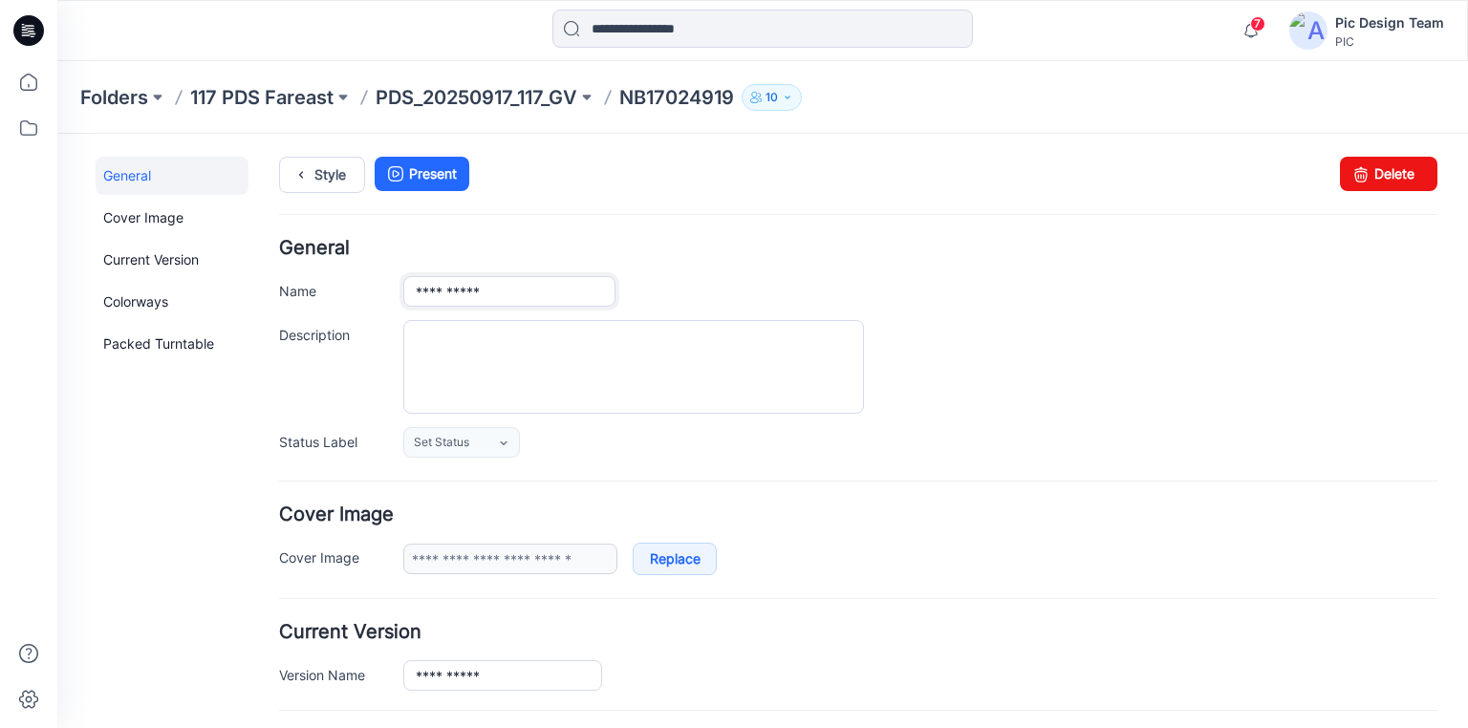
paste input "text"
type input "**********"
click at [726, 268] on div "**********" at bounding box center [858, 348] width 1158 height 219
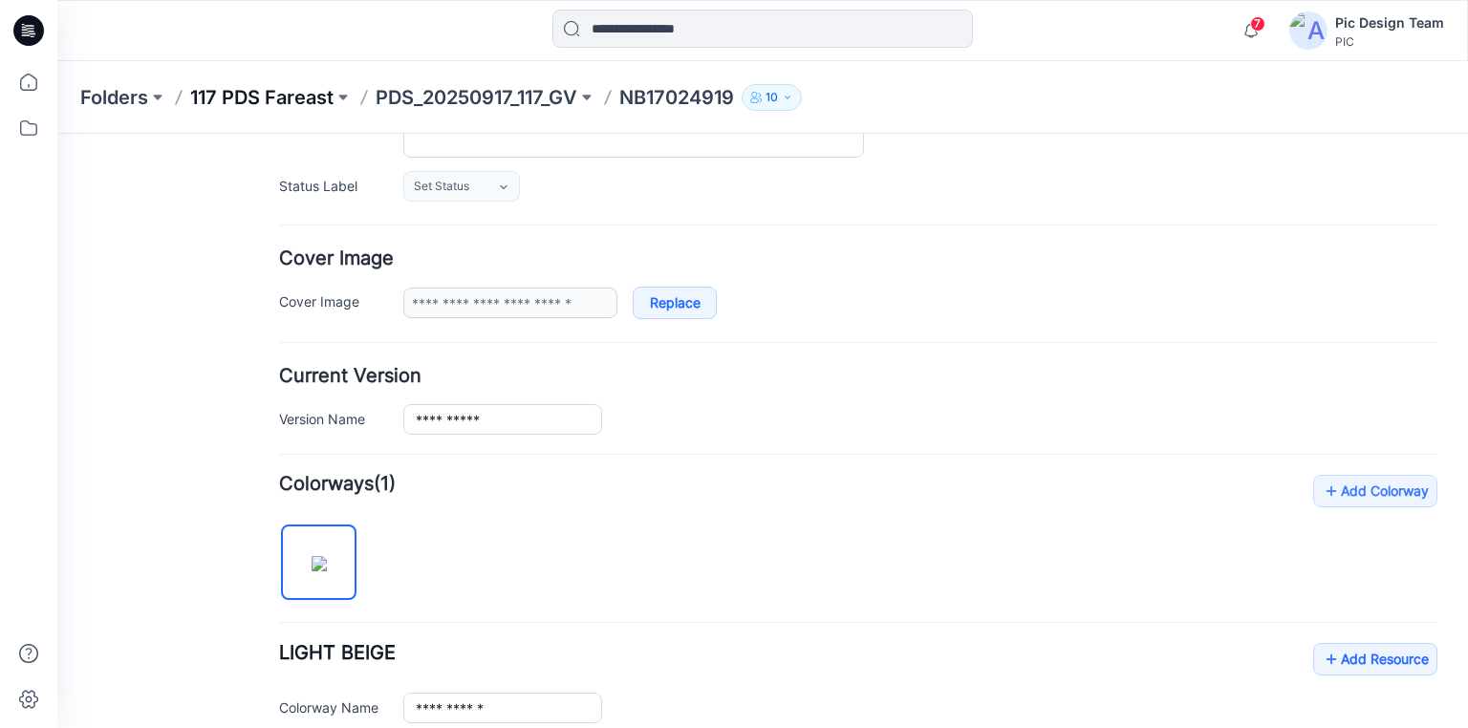
scroll to position [255, 0]
click at [429, 96] on p "PDS_20250917_117_GV" at bounding box center [477, 97] width 202 height 27
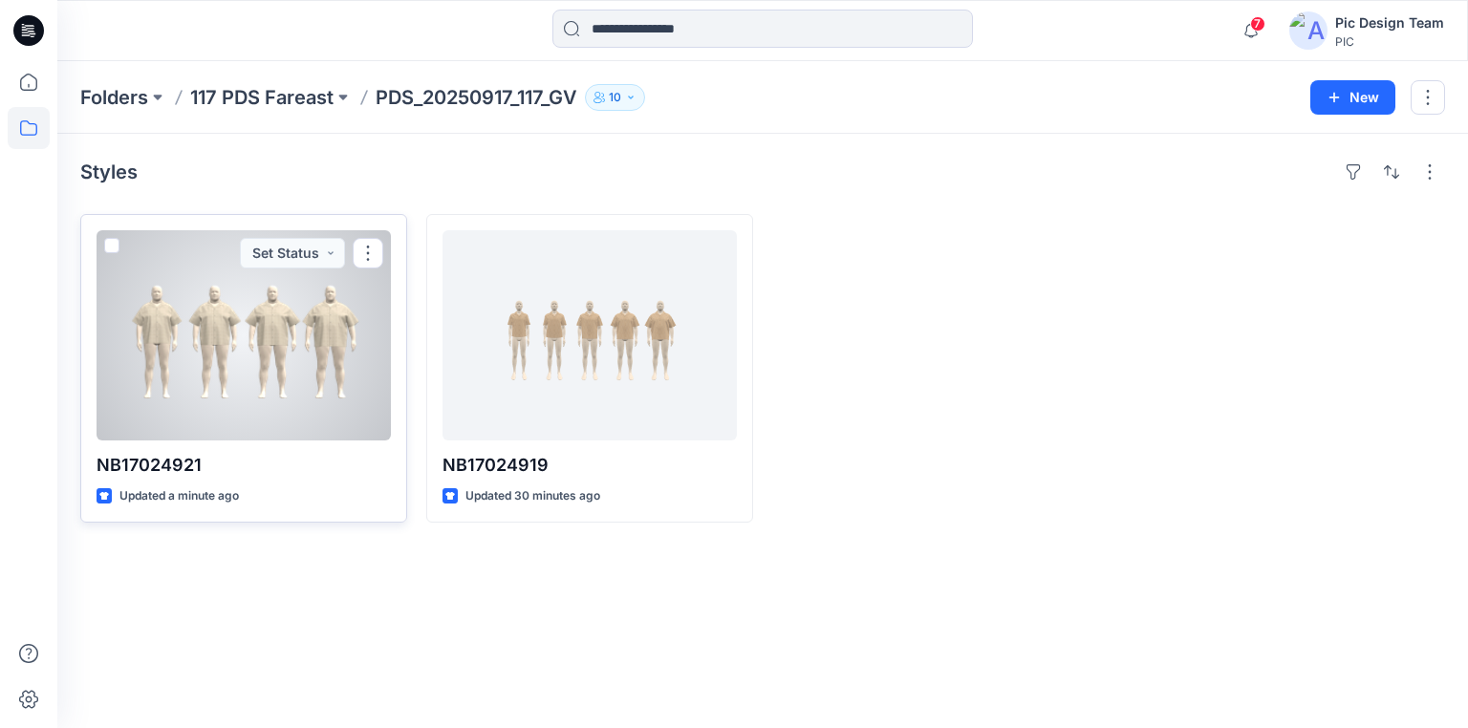
click at [295, 382] on div at bounding box center [244, 335] width 294 height 210
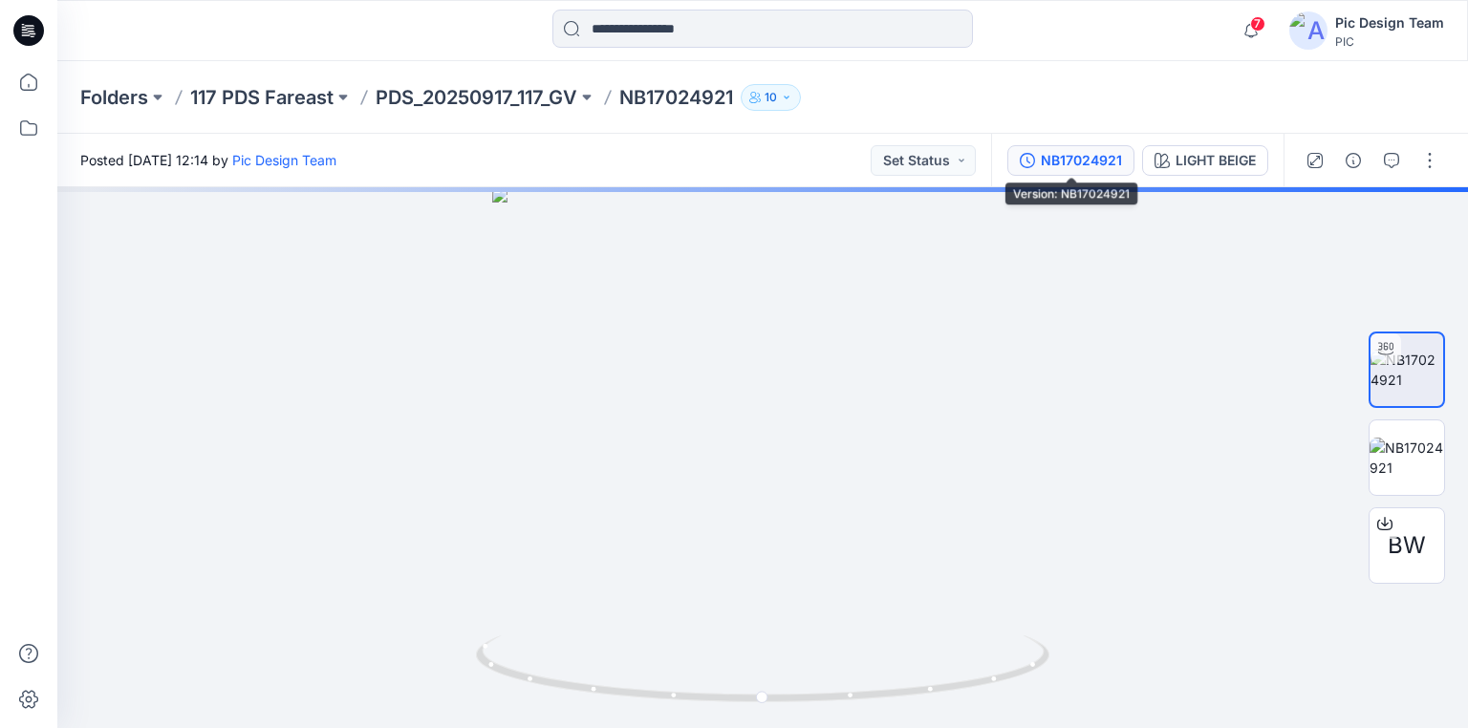
click at [1062, 157] on div "NB17024921" at bounding box center [1081, 160] width 81 height 21
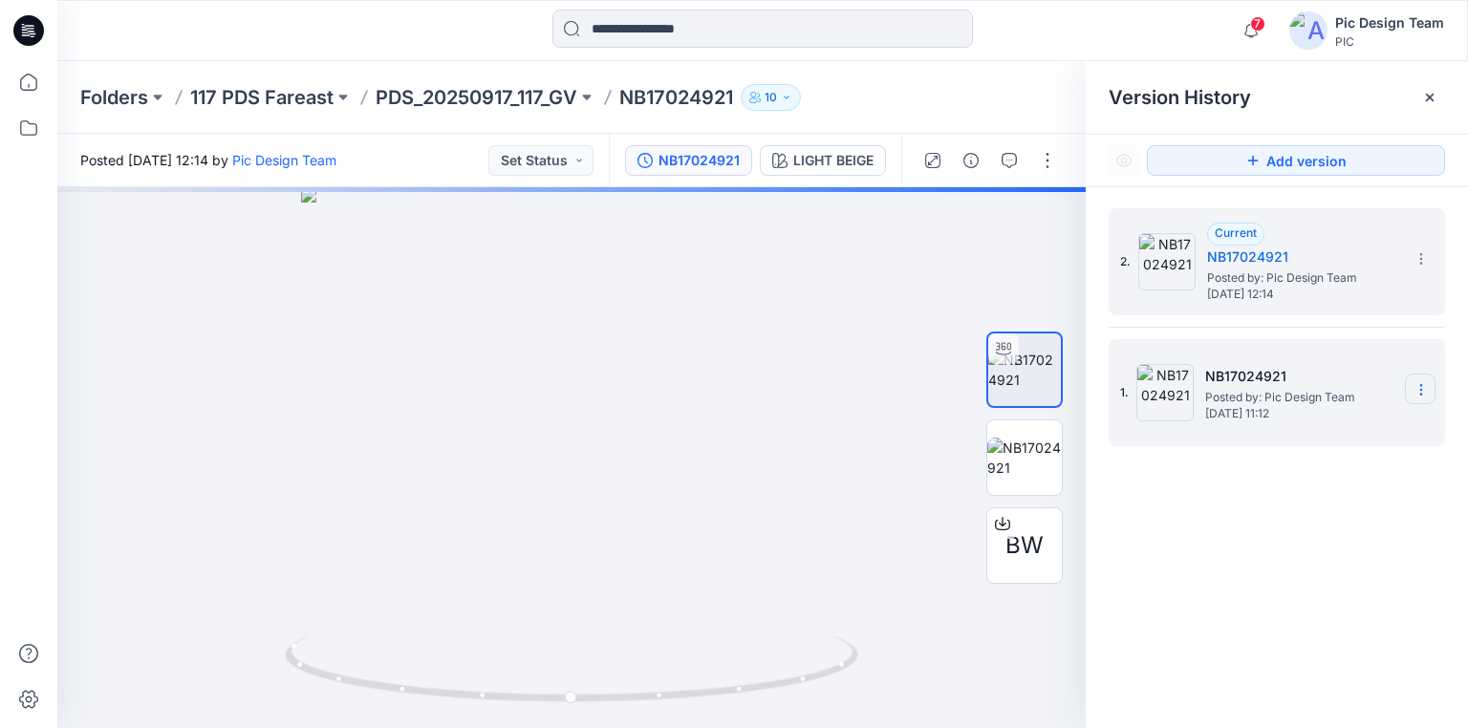
click at [1417, 384] on icon at bounding box center [1420, 389] width 15 height 15
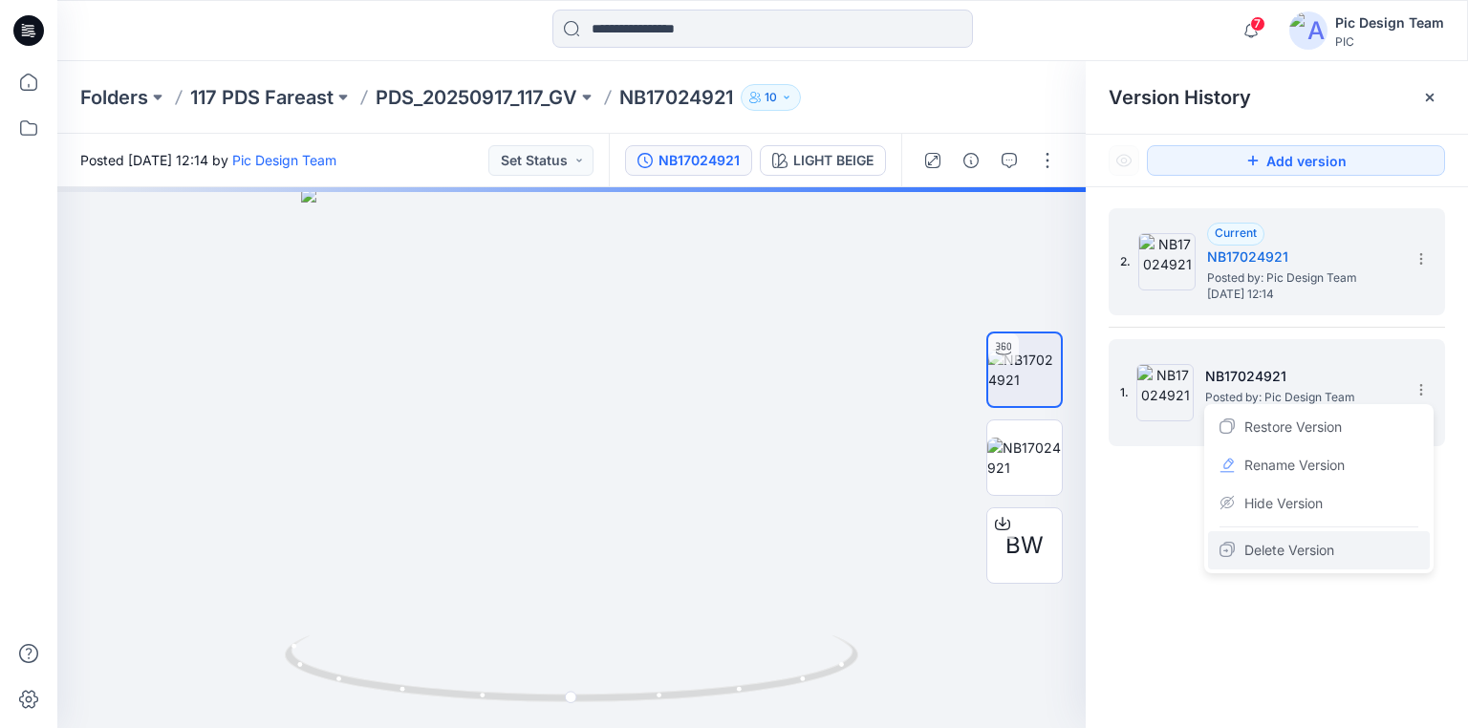
click at [1292, 550] on span "Delete Version" at bounding box center [1289, 550] width 90 height 23
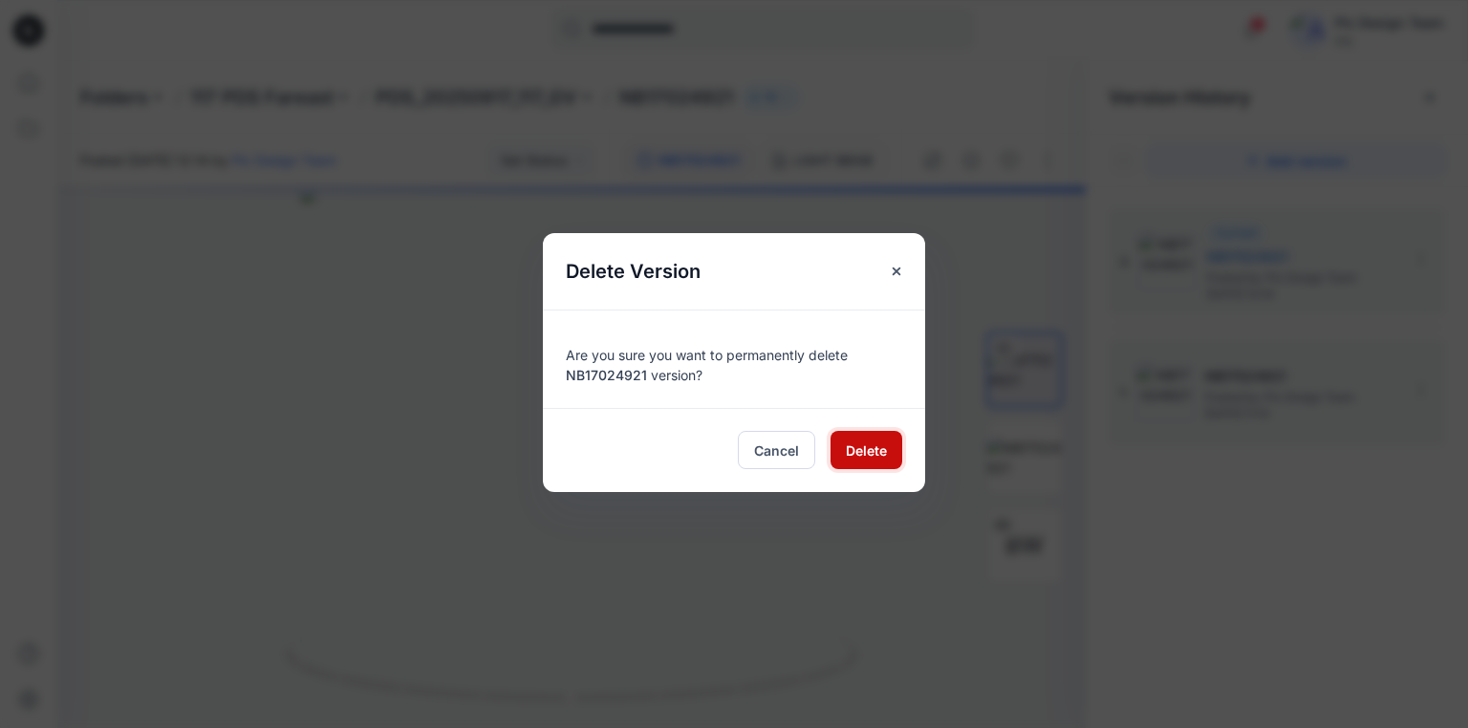
click at [885, 441] on span "Delete" at bounding box center [866, 450] width 41 height 20
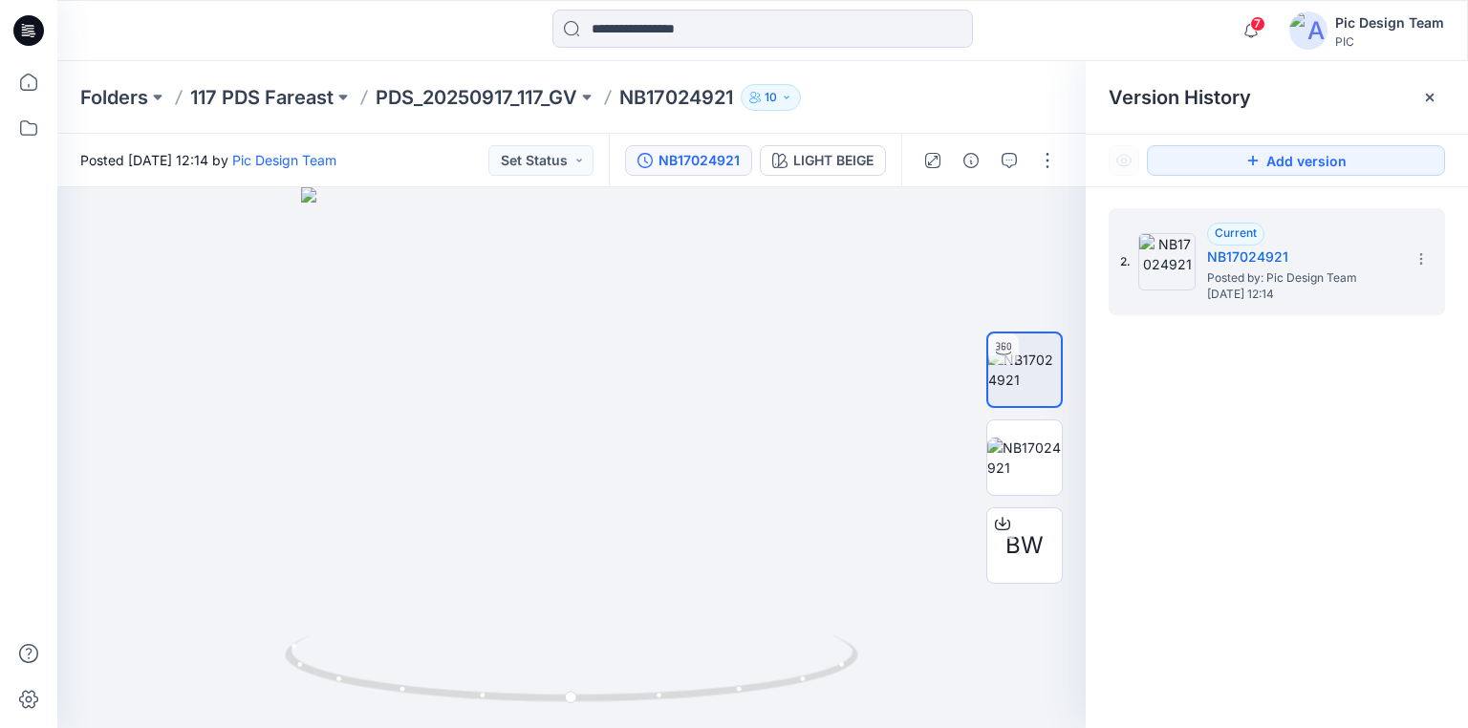
click at [1307, 459] on div "2. Current NB17024921 Posted by: Pic Design Team Thursday, September 18, 2025 1…" at bounding box center [1276, 471] width 382 height 569
click at [1041, 168] on button "button" at bounding box center [1047, 160] width 31 height 31
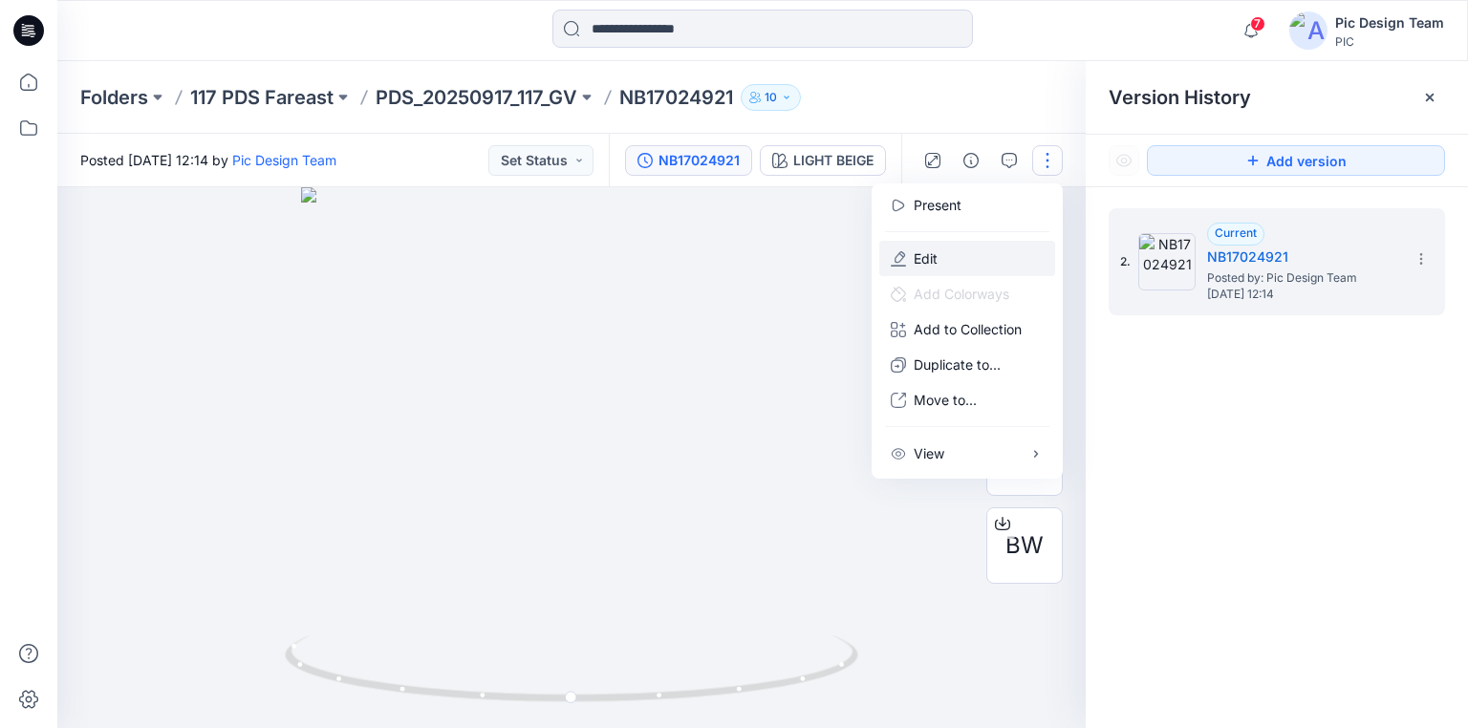
click at [940, 250] on button "Edit" at bounding box center [967, 258] width 176 height 35
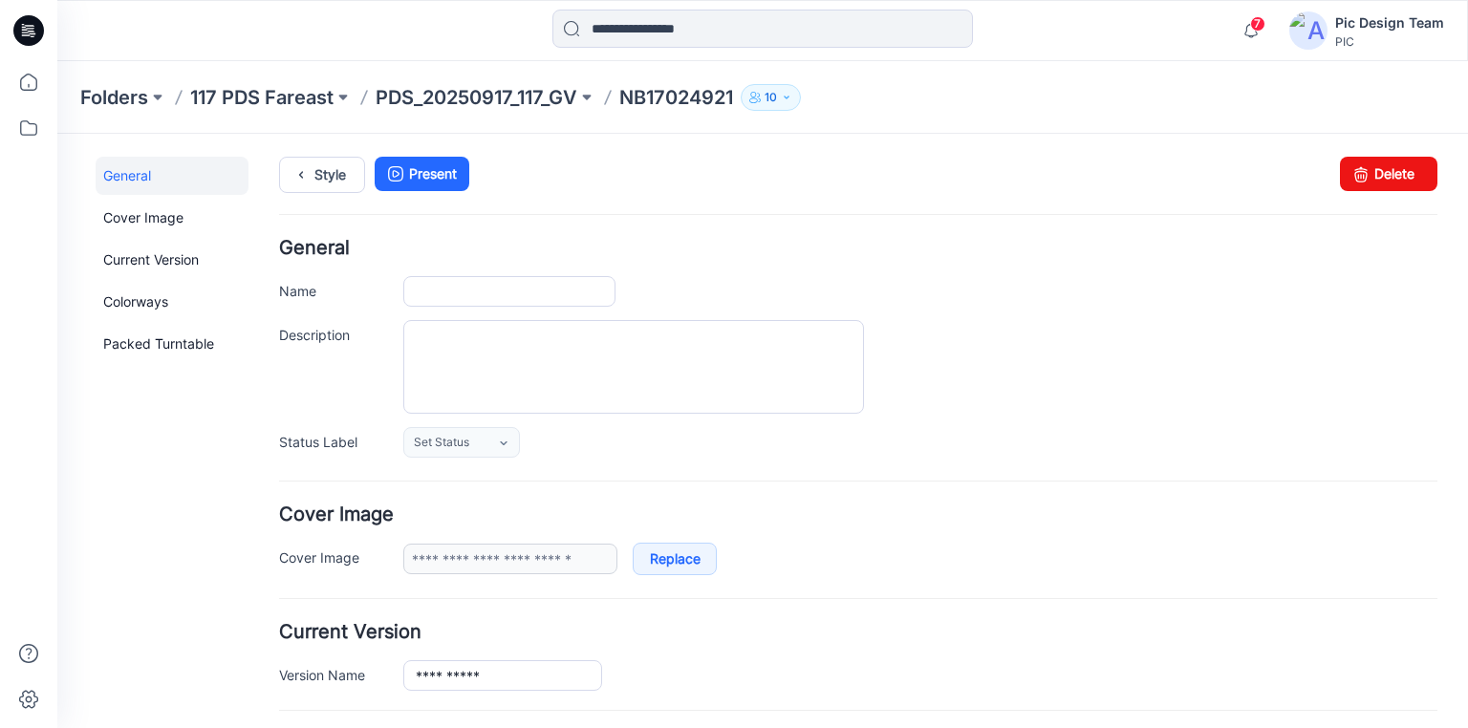
type input "**********"
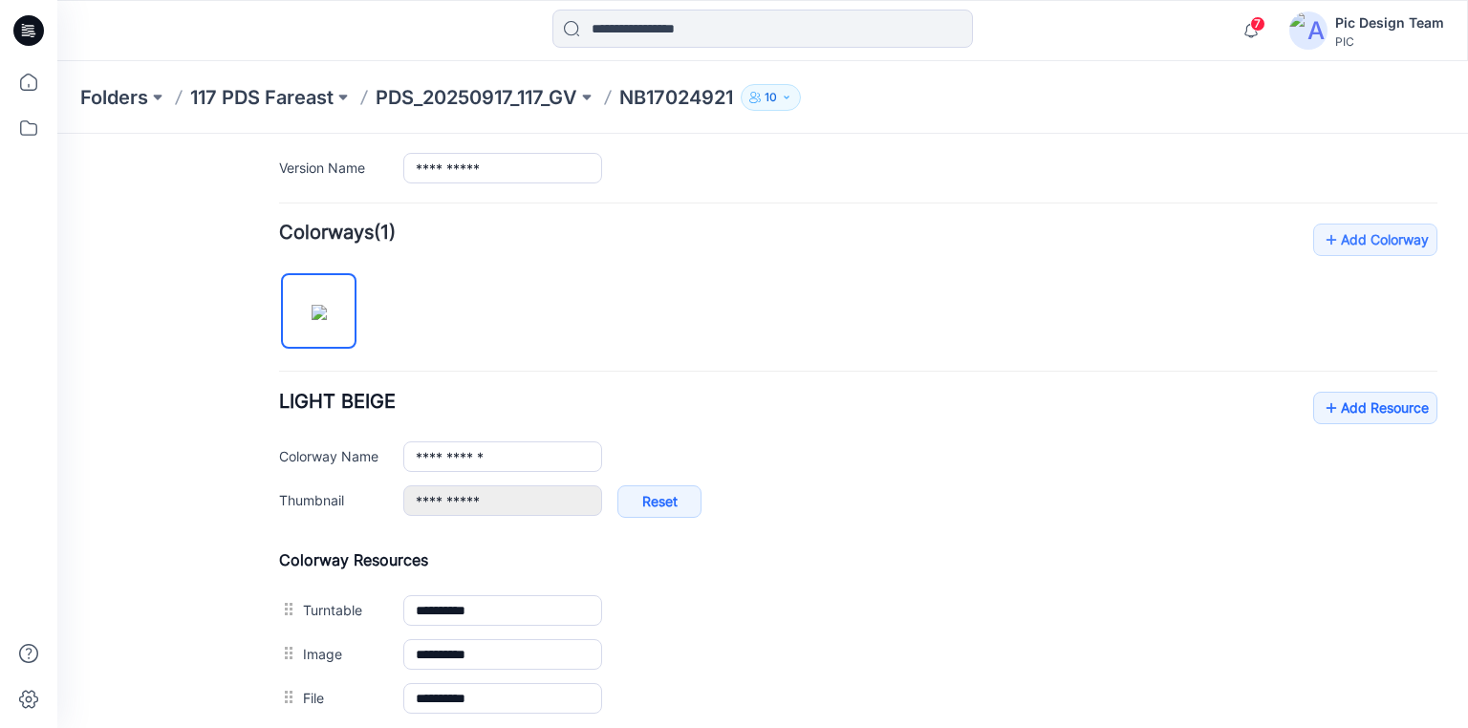
scroll to position [535, 0]
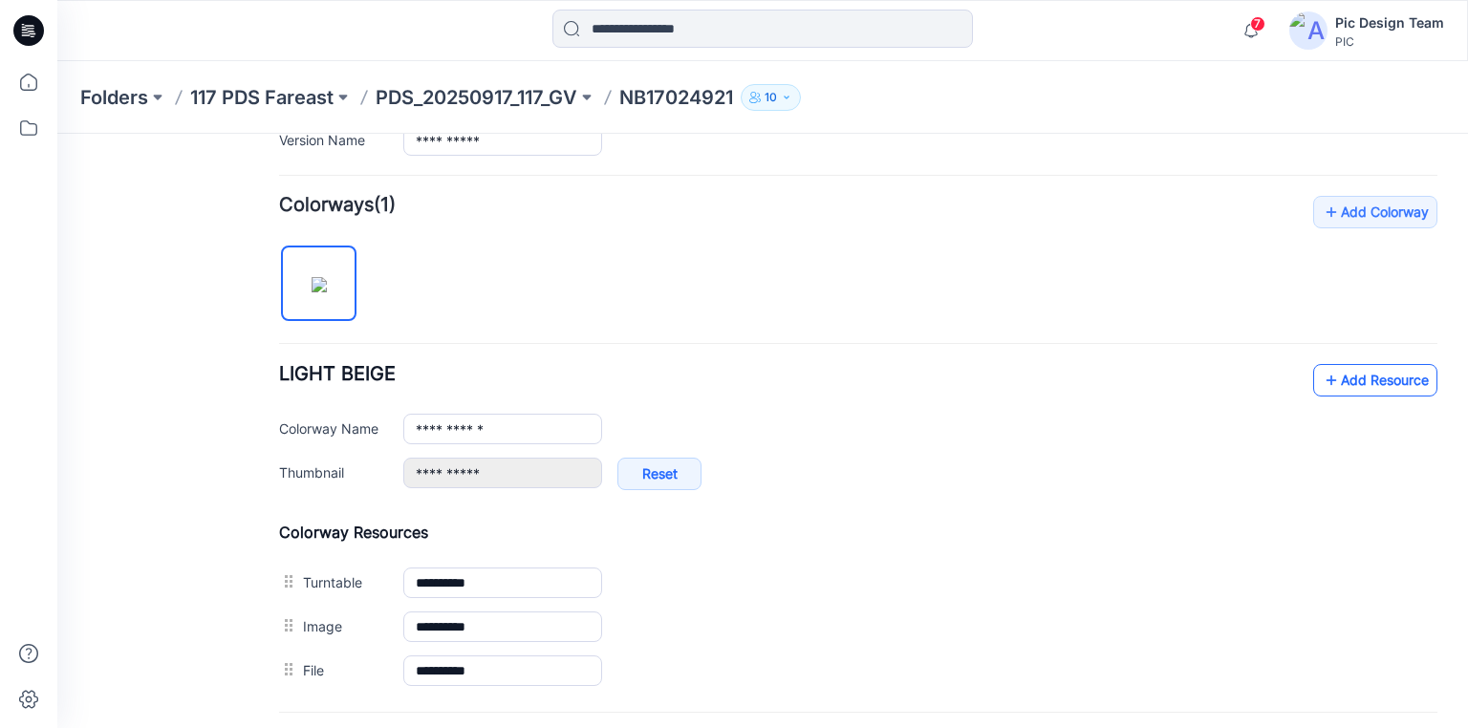
click at [1325, 378] on icon at bounding box center [1330, 380] width 19 height 31
click at [1352, 377] on link "Add Resource" at bounding box center [1375, 380] width 124 height 32
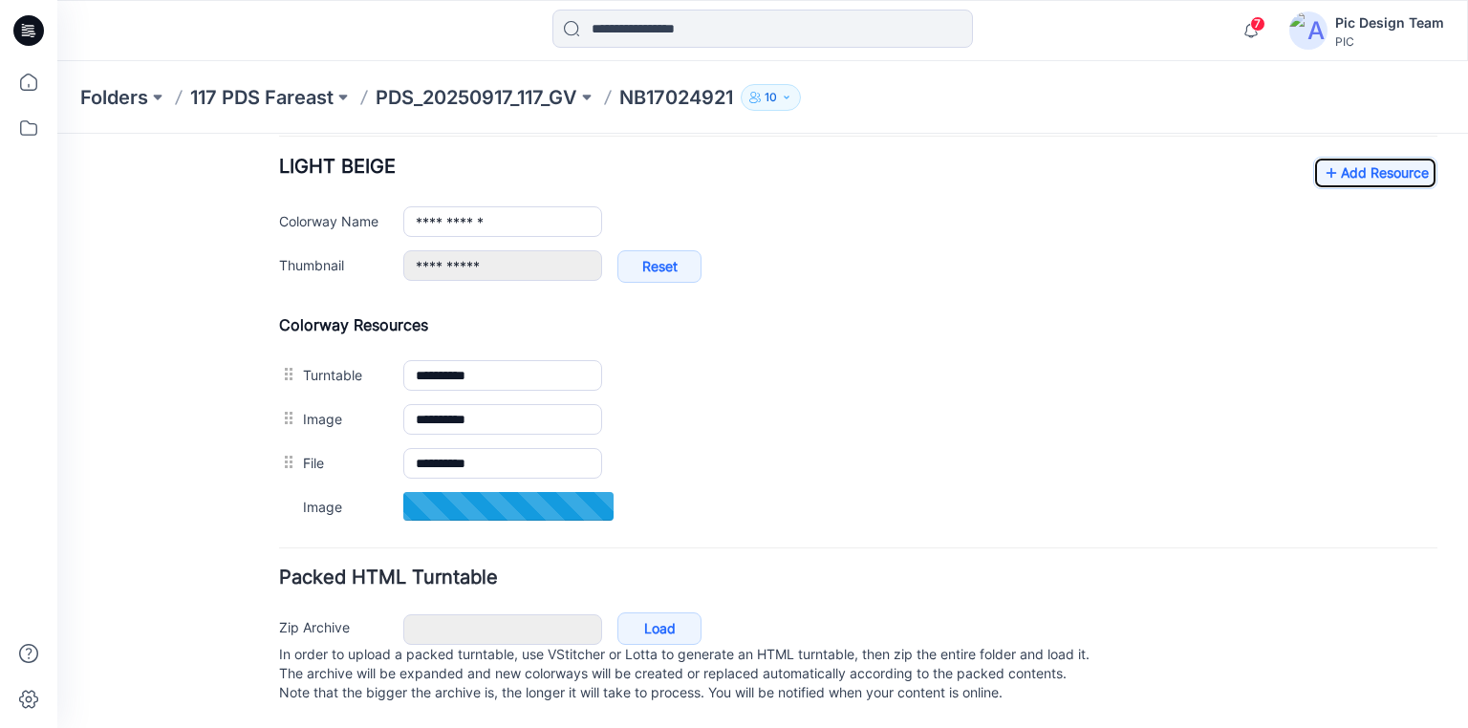
scroll to position [757, 0]
click at [32, 28] on icon at bounding box center [30, 28] width 9 height 1
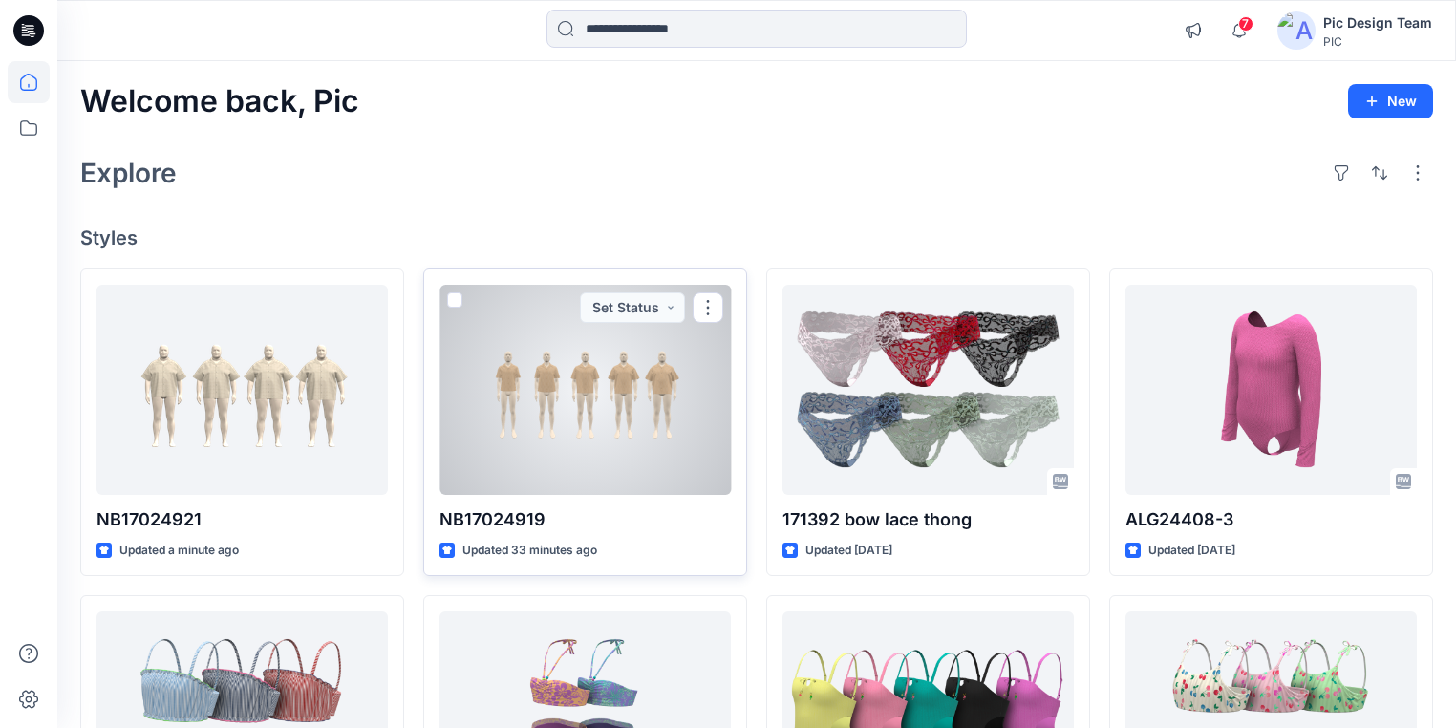
click at [632, 448] on div at bounding box center [585, 390] width 291 height 210
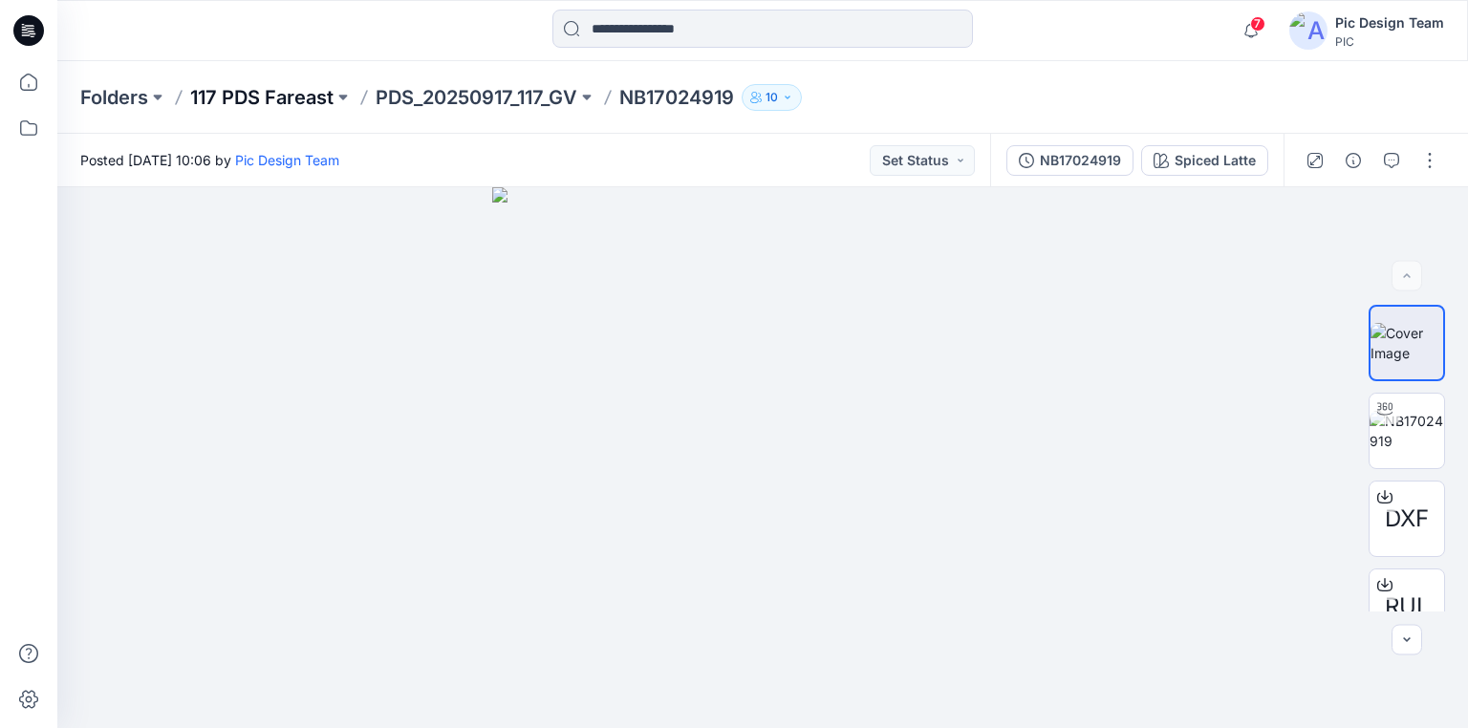
click at [275, 88] on p "117 PDS Fareast" at bounding box center [261, 97] width 143 height 27
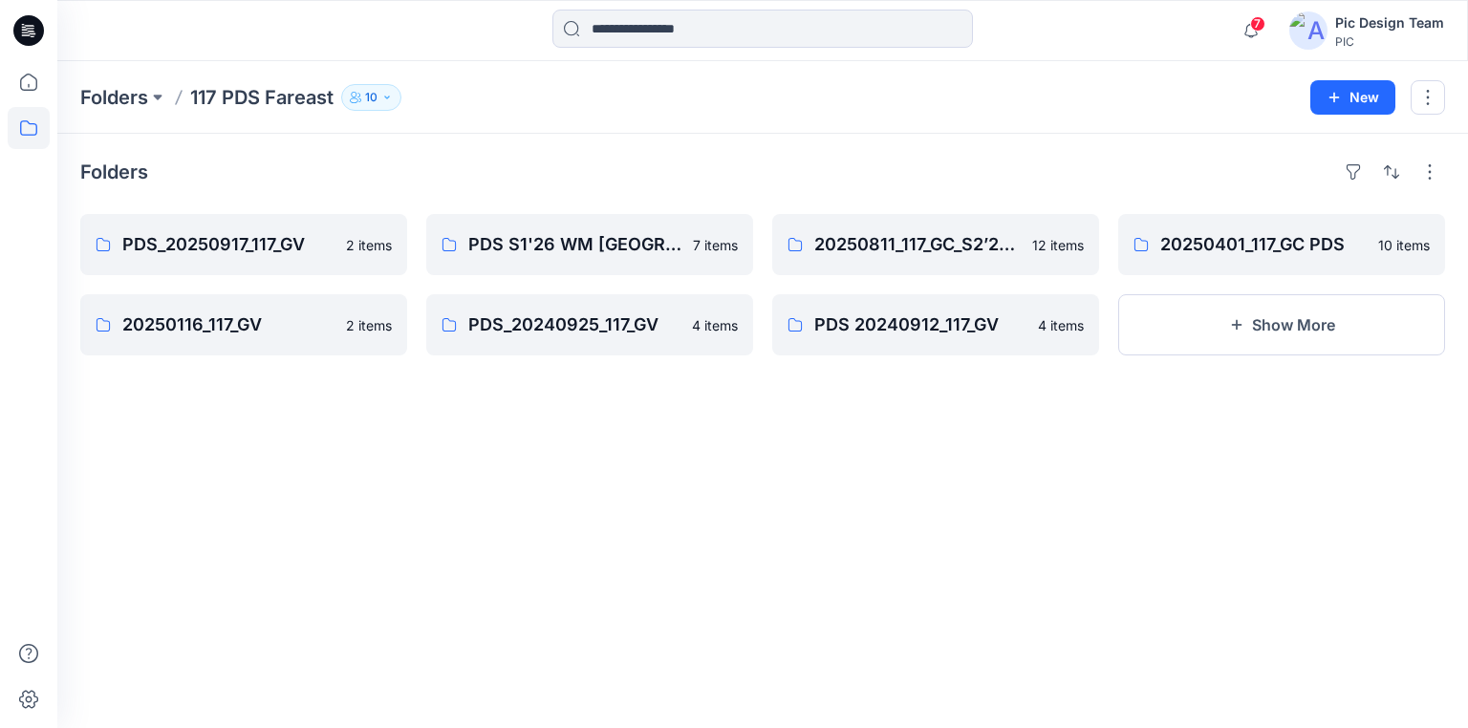
click at [30, 30] on icon at bounding box center [28, 30] width 31 height 31
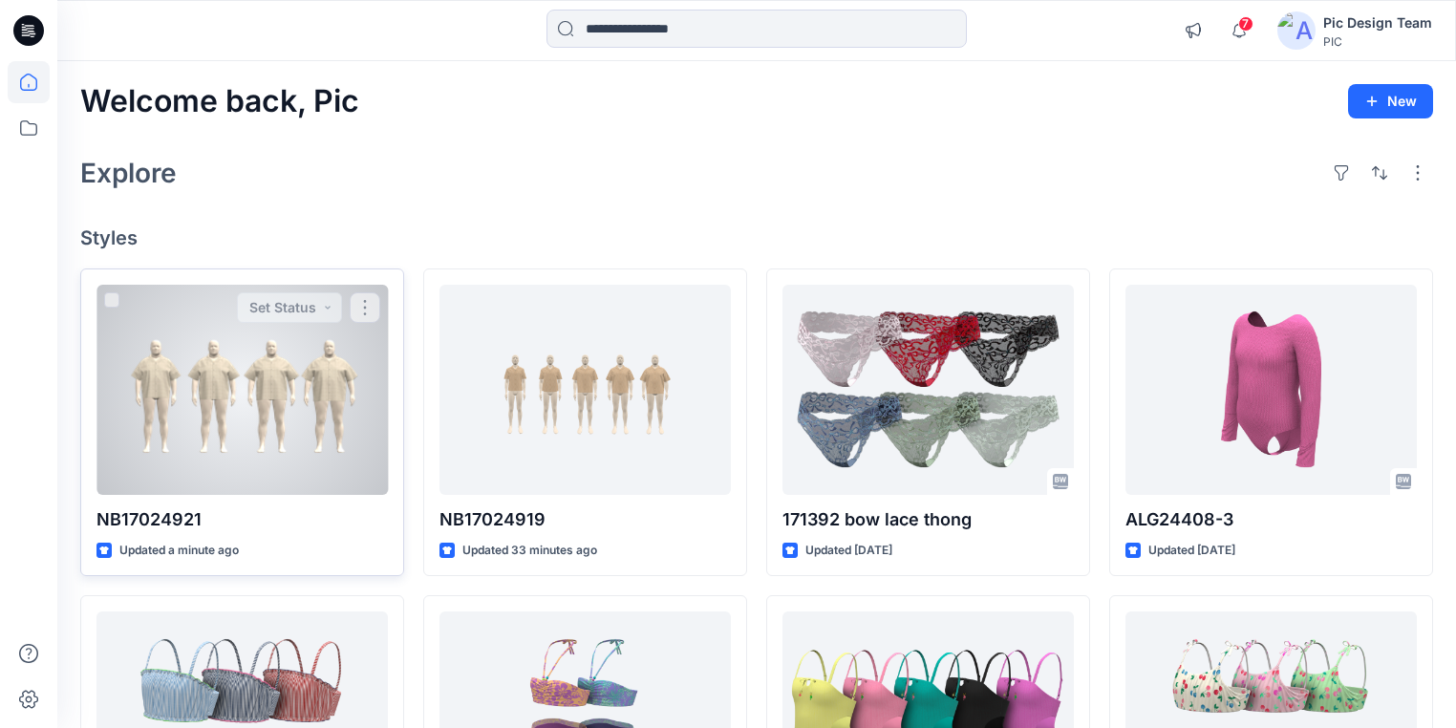
click at [168, 400] on div at bounding box center [242, 390] width 291 height 210
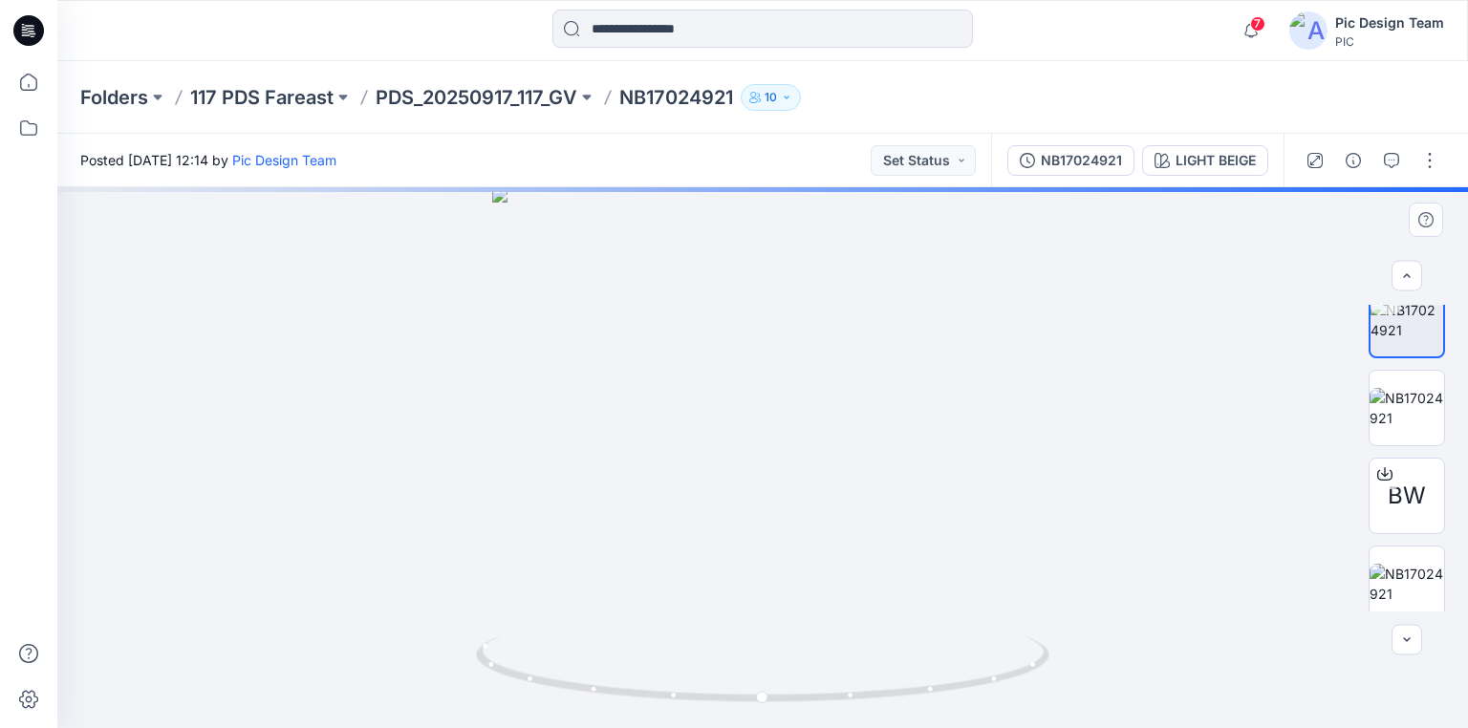
scroll to position [32, 0]
click at [1406, 575] on img at bounding box center [1406, 574] width 75 height 40
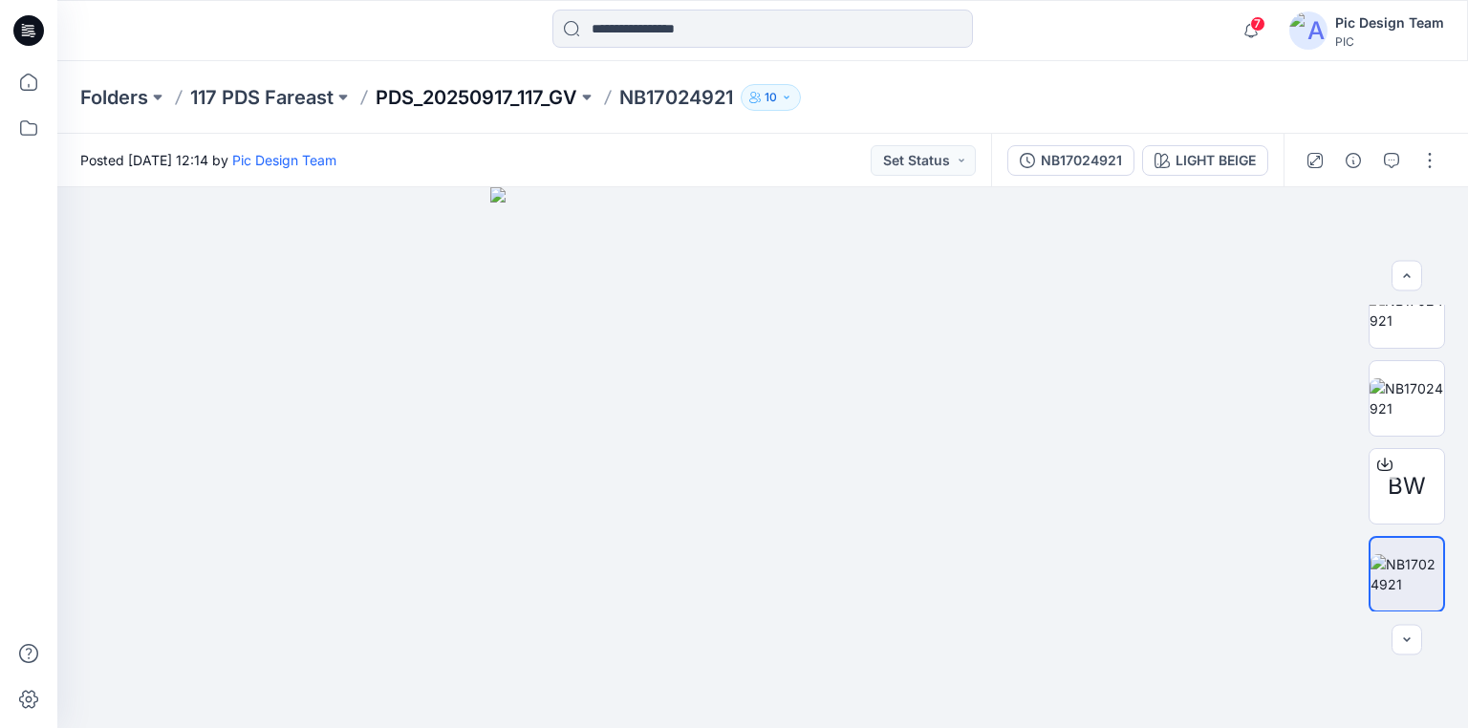
click at [450, 96] on p "PDS_20250917_117_GV" at bounding box center [477, 97] width 202 height 27
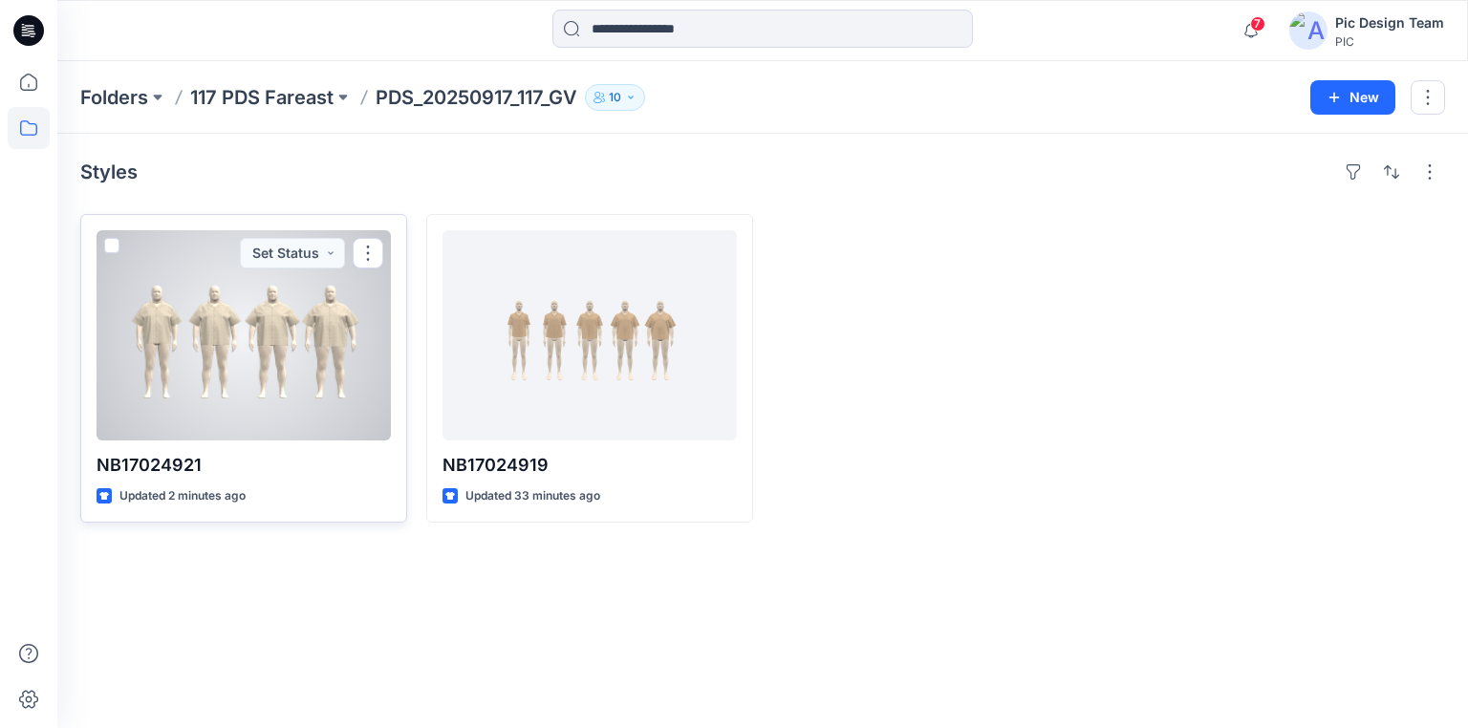
click at [260, 423] on div at bounding box center [244, 335] width 294 height 210
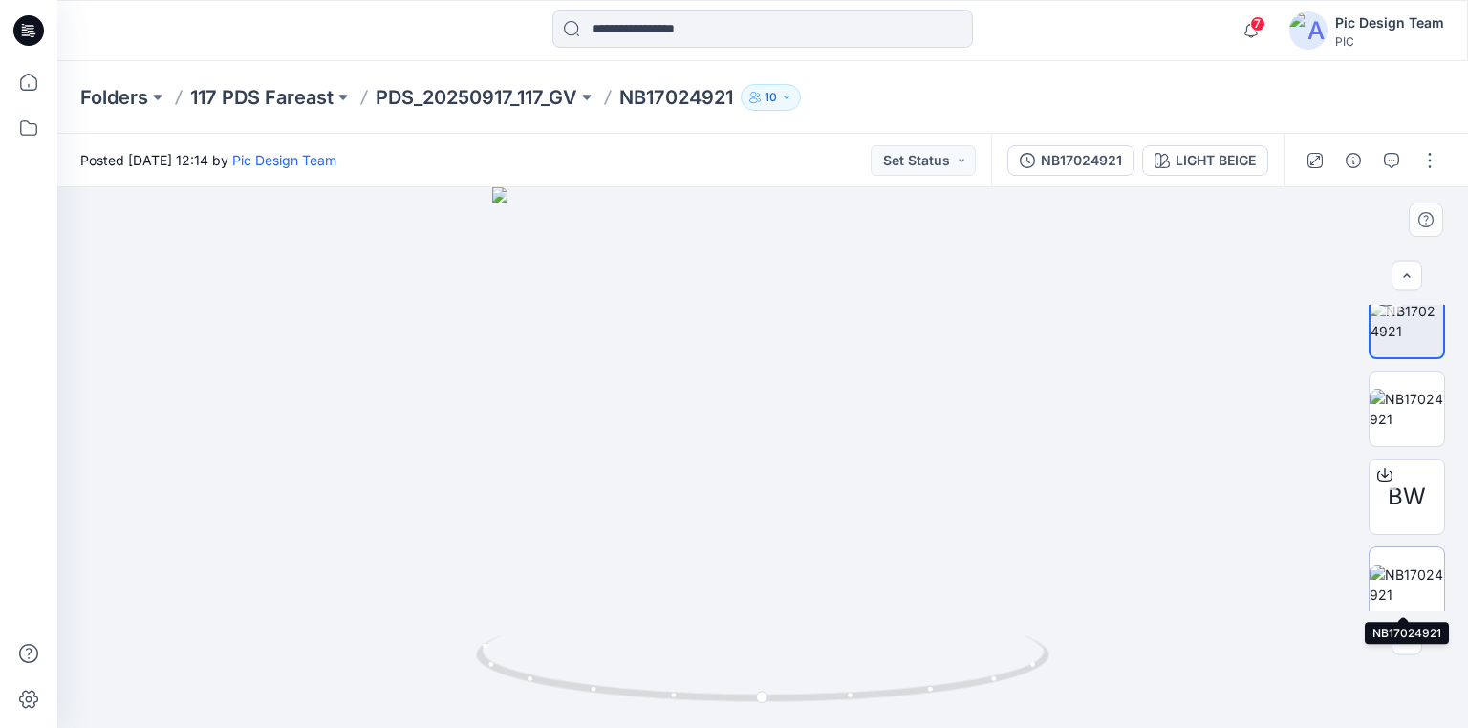
scroll to position [32, 0]
click at [1428, 161] on button "button" at bounding box center [1429, 160] width 31 height 31
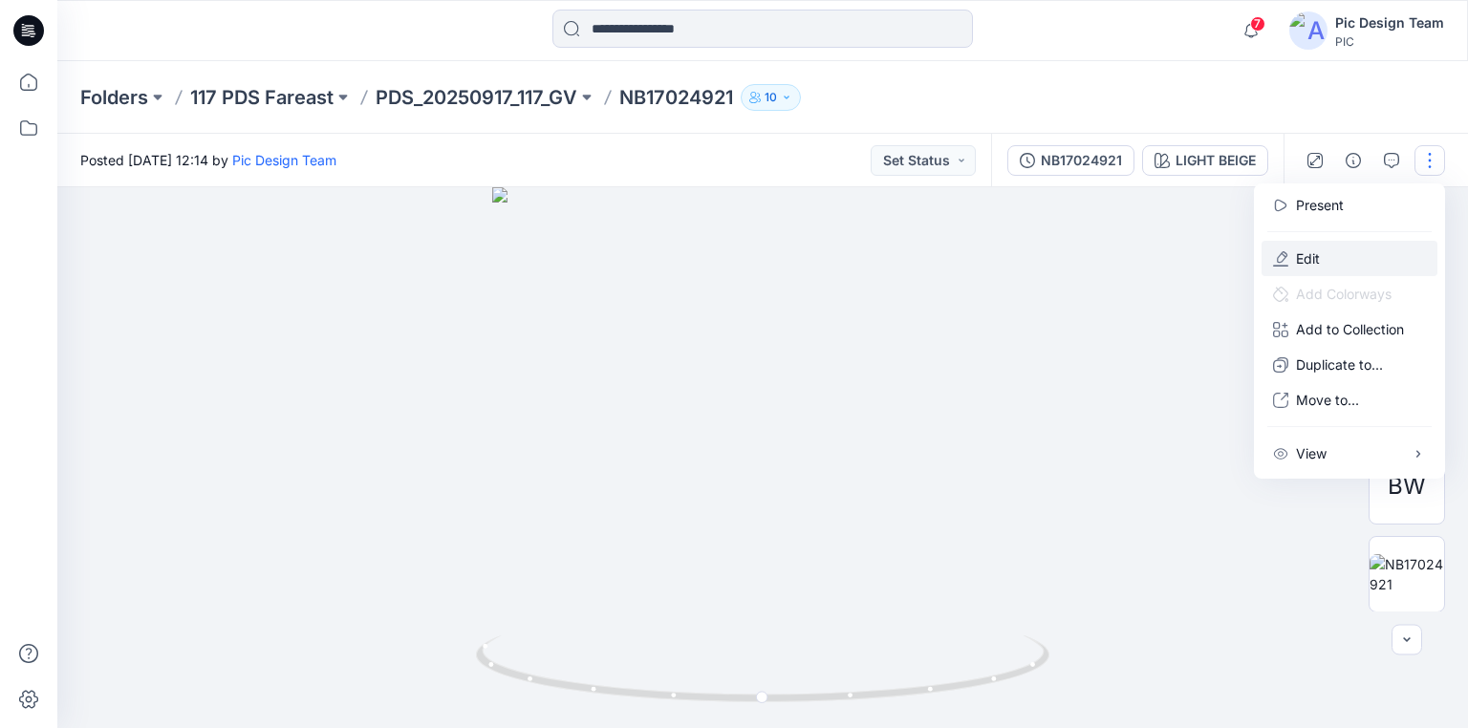
click at [1317, 253] on p "Edit" at bounding box center [1308, 258] width 24 height 20
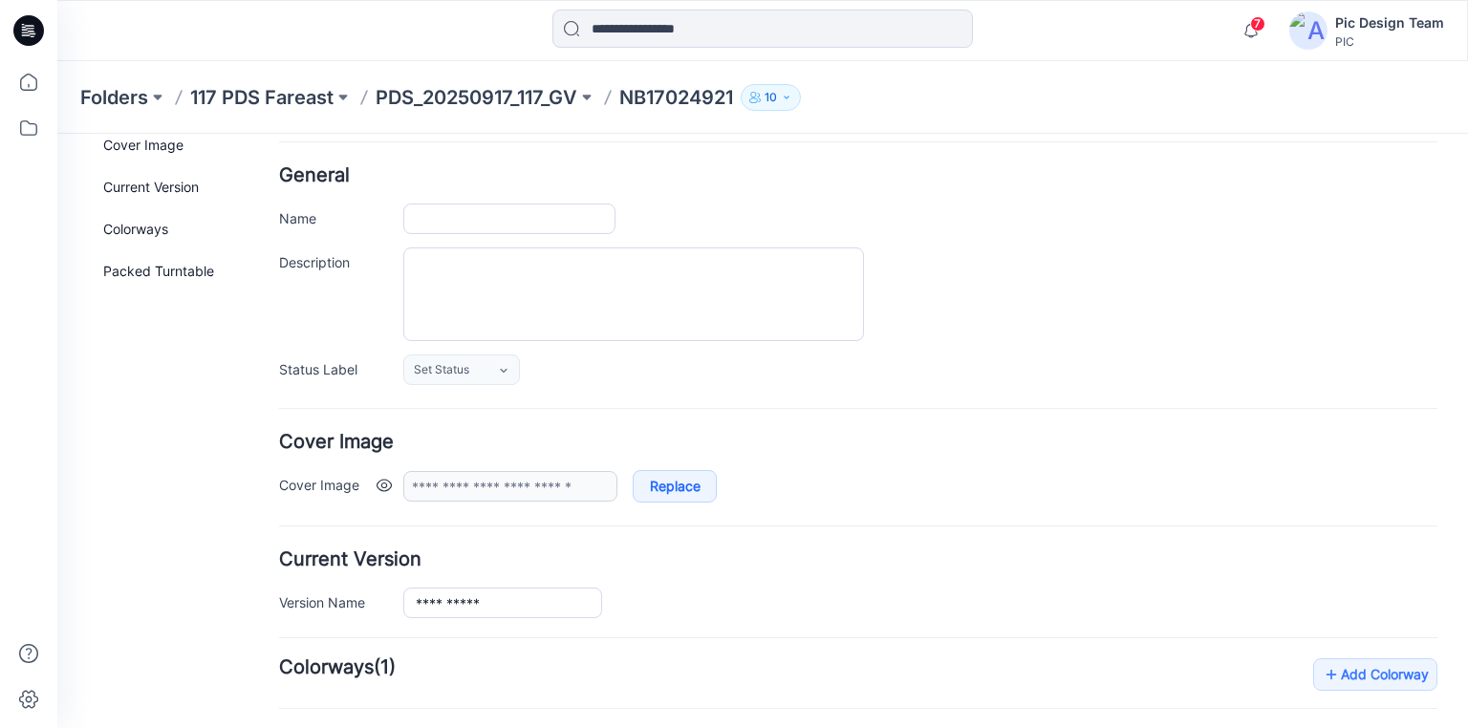
type input "**********"
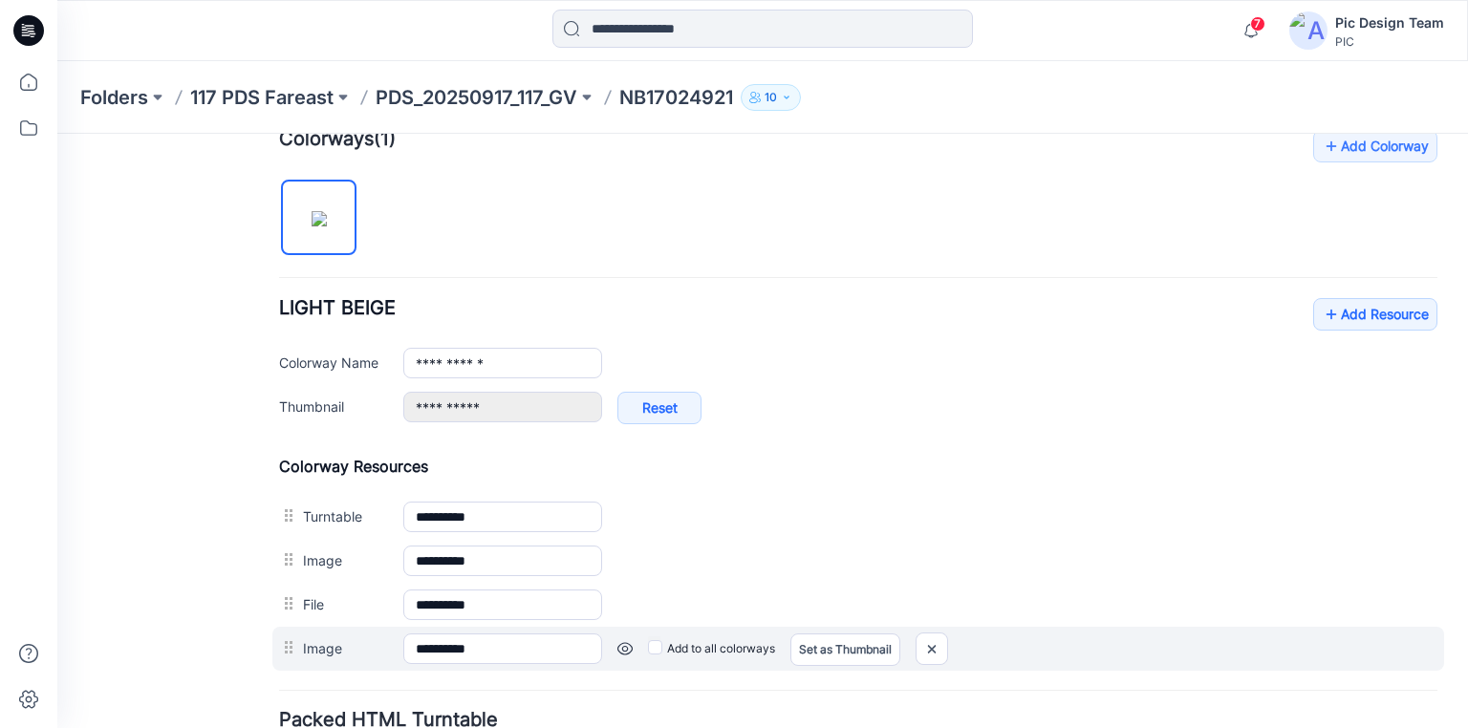
scroll to position [757, 0]
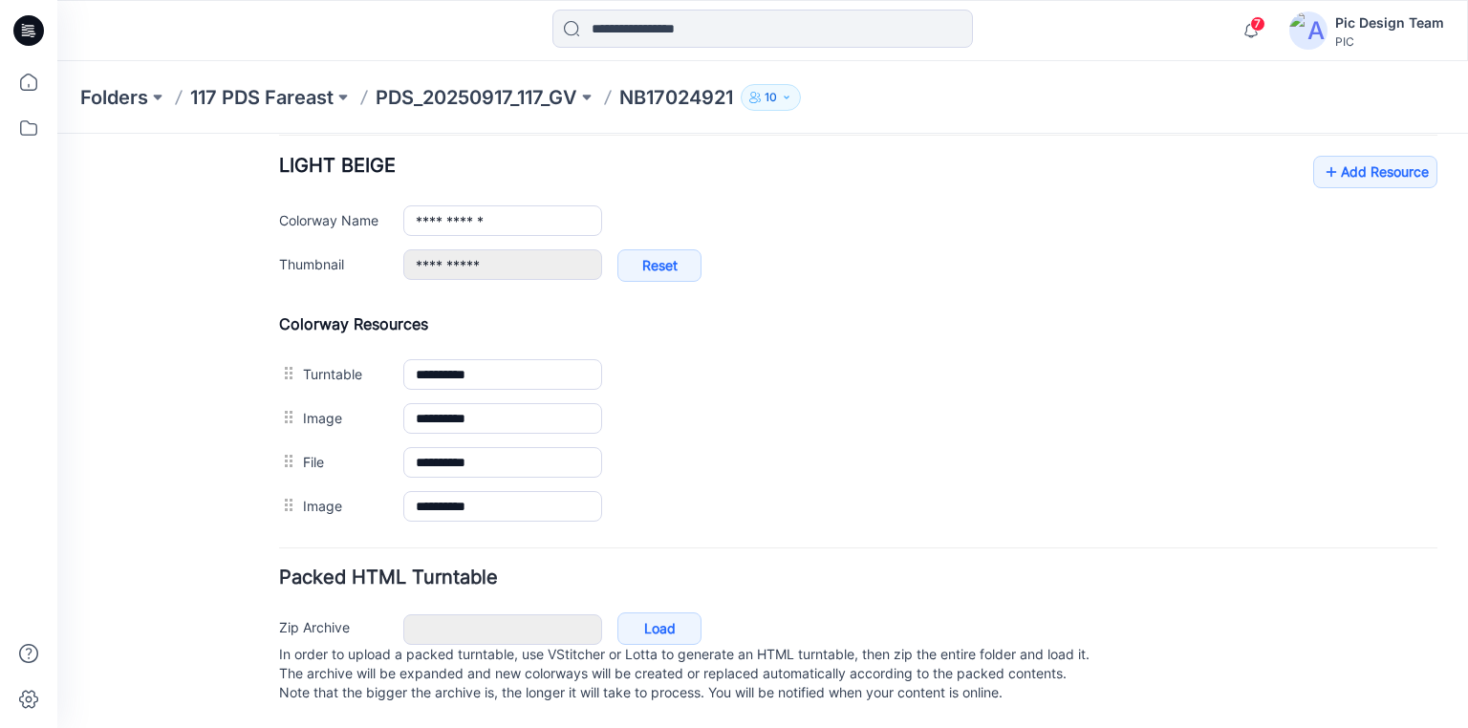
click at [31, 36] on icon at bounding box center [33, 36] width 5 height 1
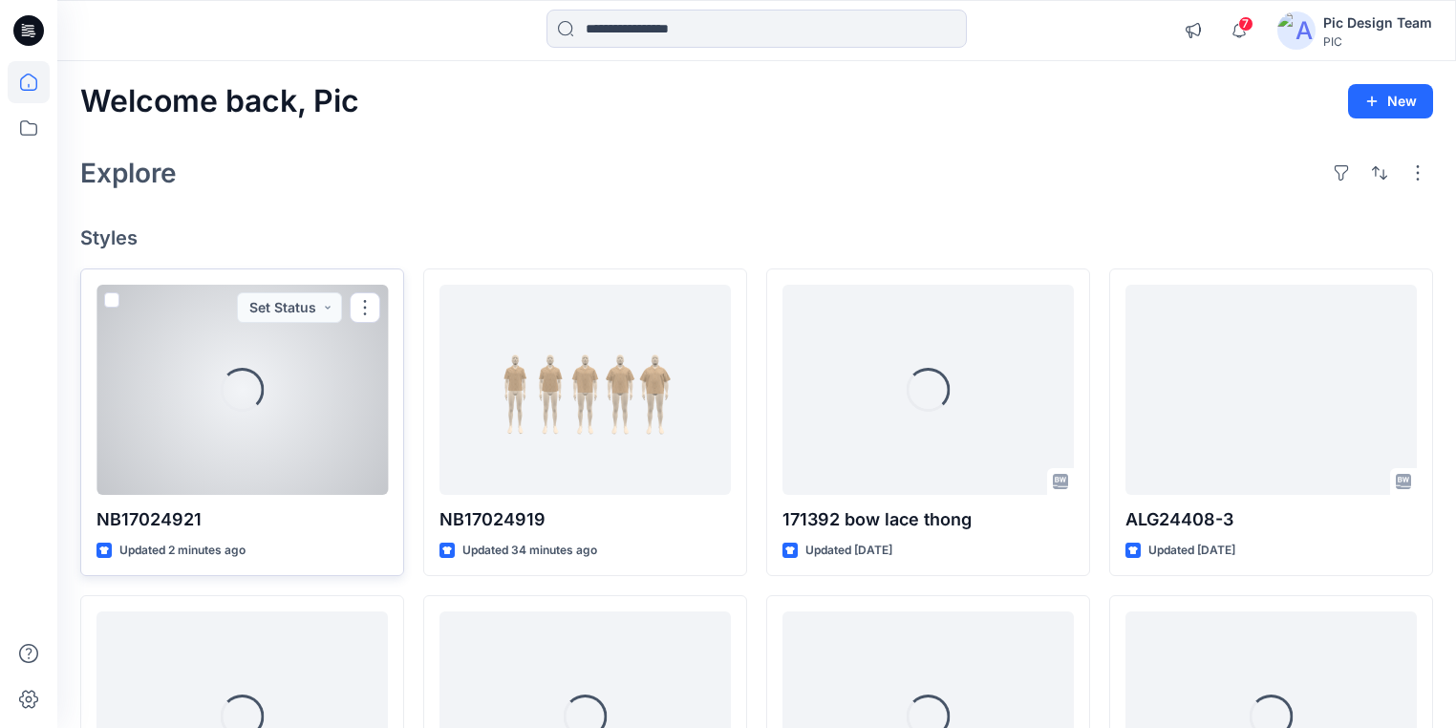
click at [287, 447] on div "Loading..." at bounding box center [242, 390] width 291 height 210
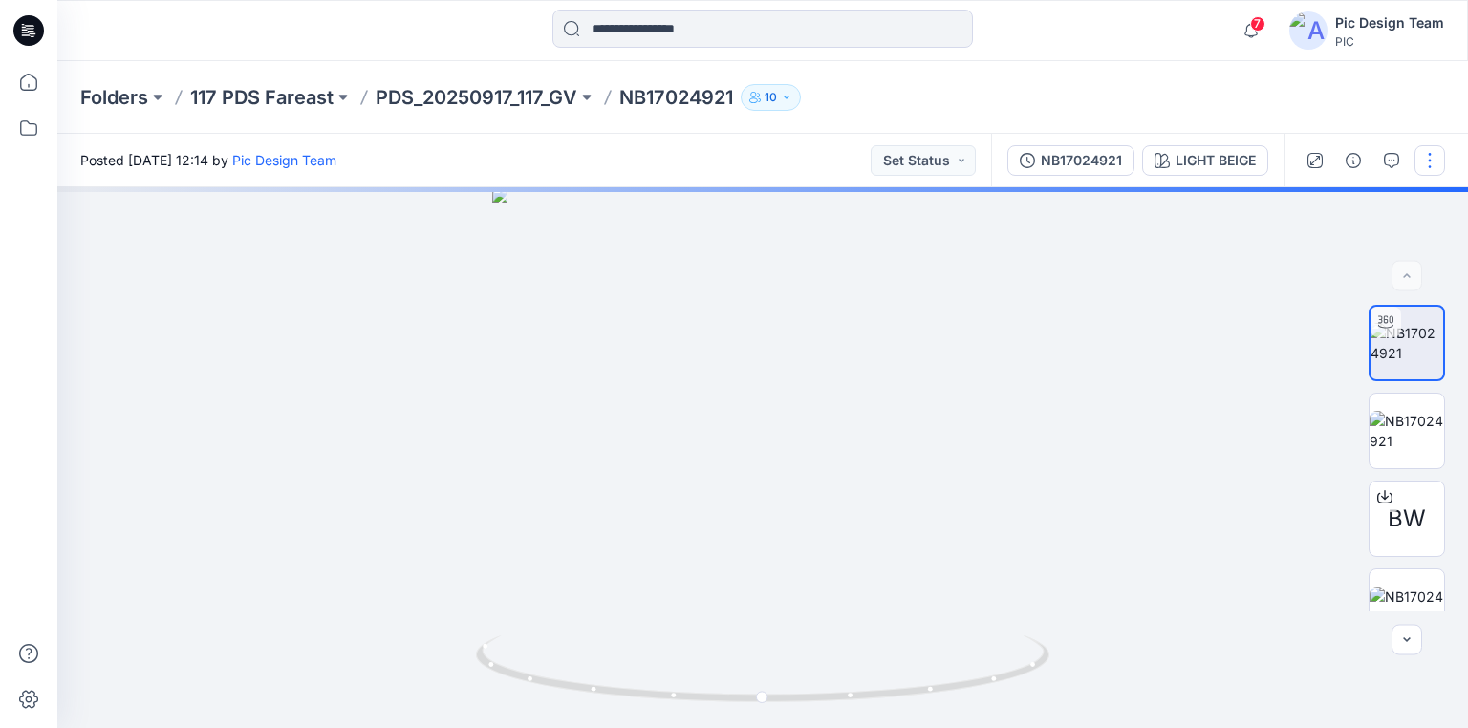
click at [1422, 170] on button "button" at bounding box center [1429, 160] width 31 height 31
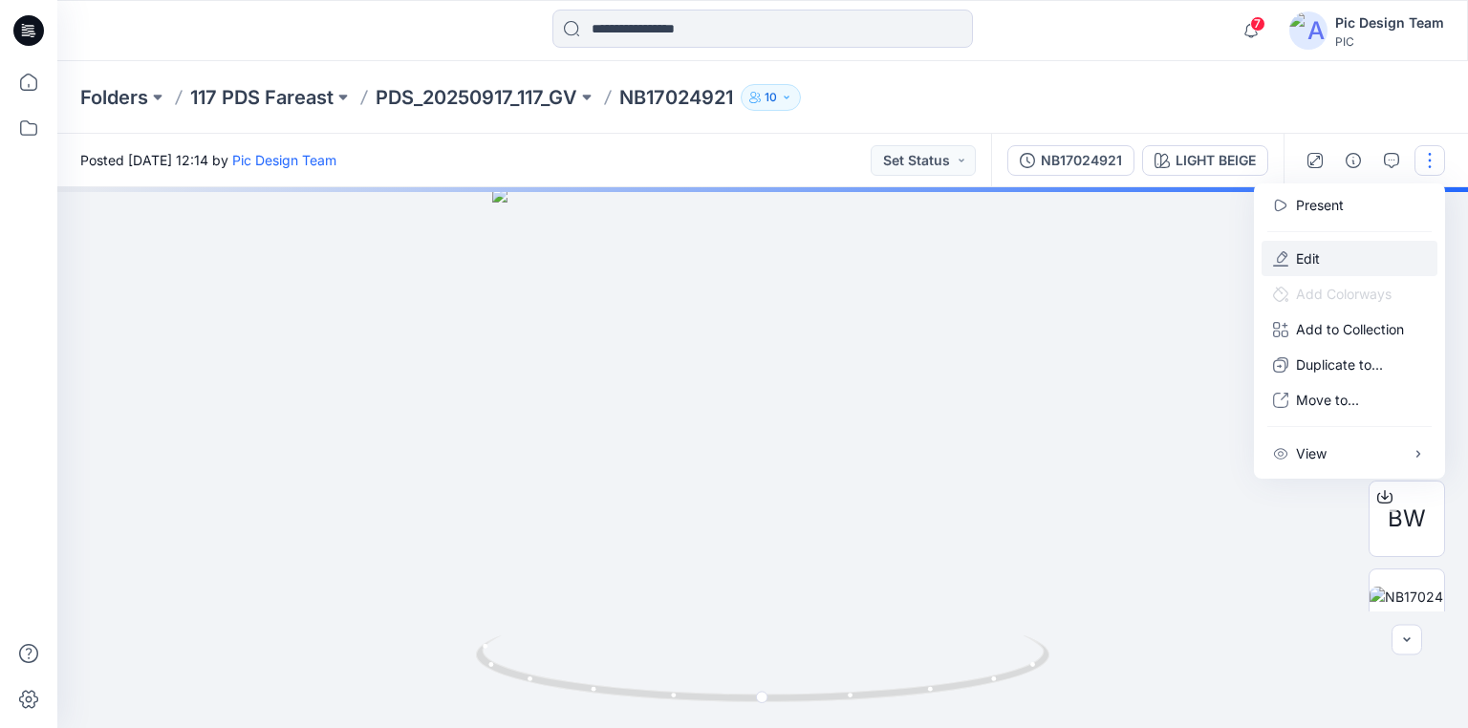
click at [1314, 258] on p "Edit" at bounding box center [1308, 258] width 24 height 20
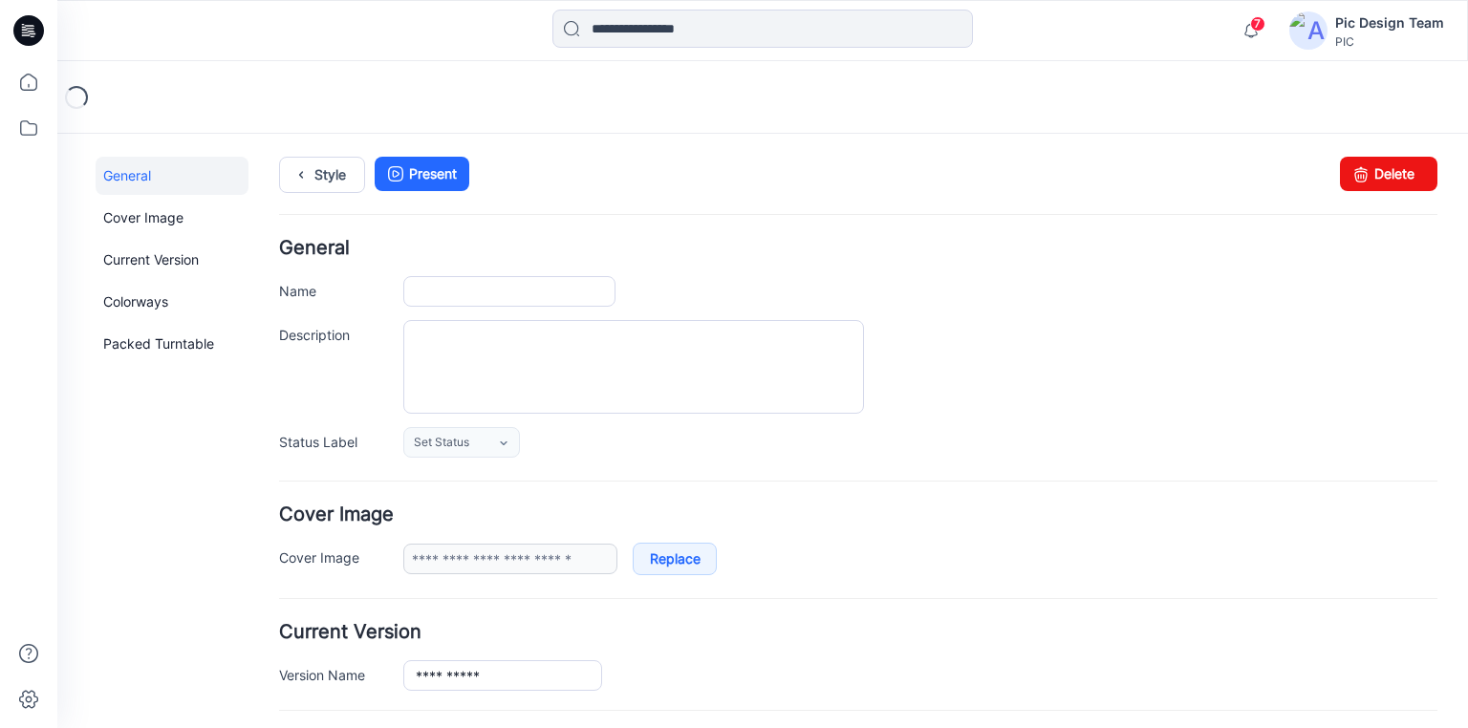
type input "**********"
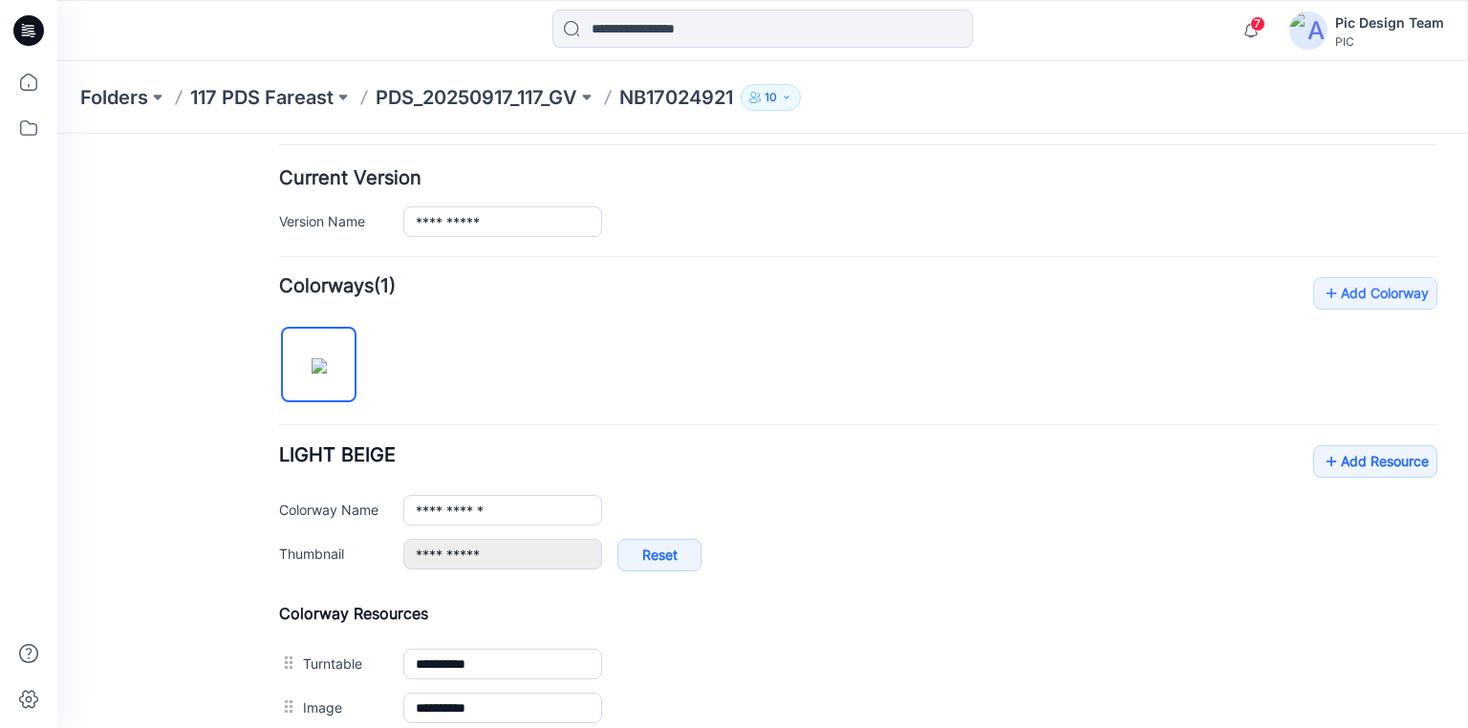
scroll to position [459, 0]
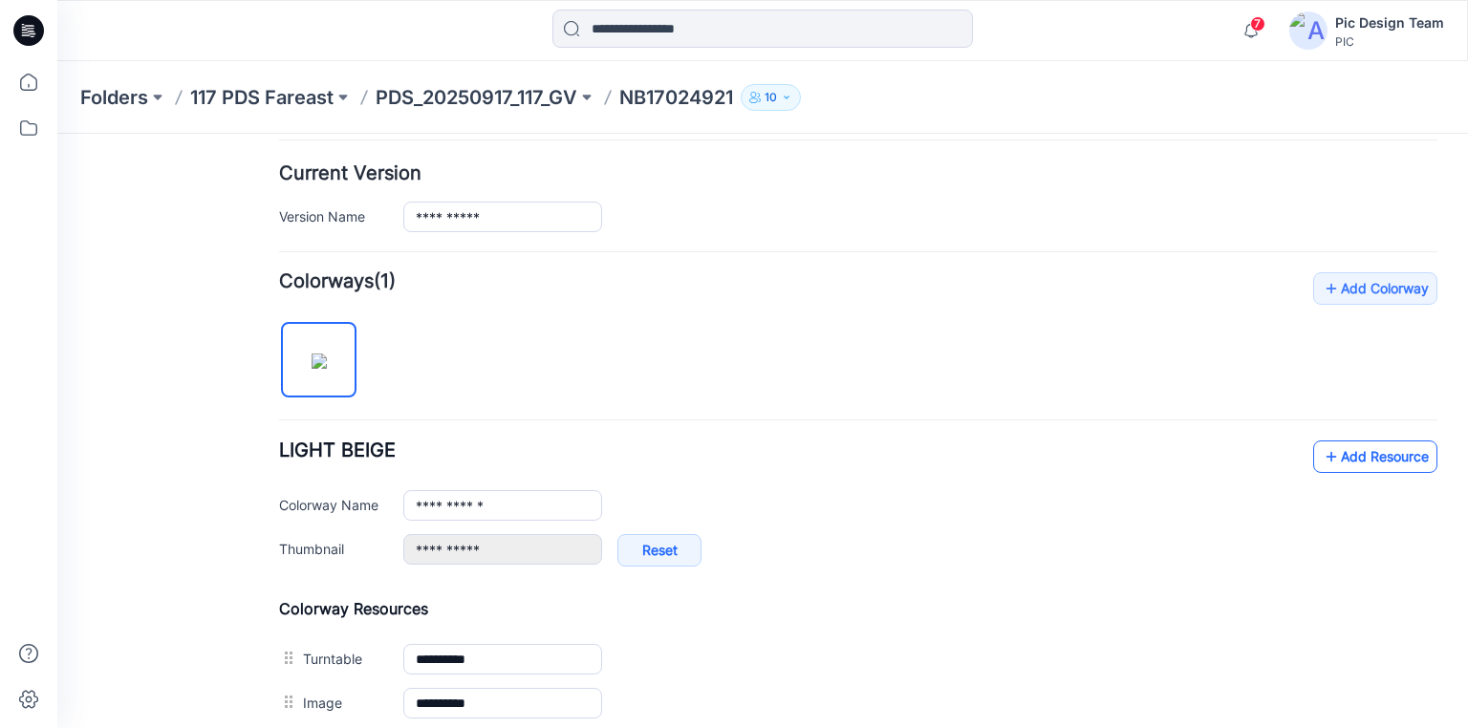
click at [1322, 451] on icon at bounding box center [1330, 456] width 19 height 31
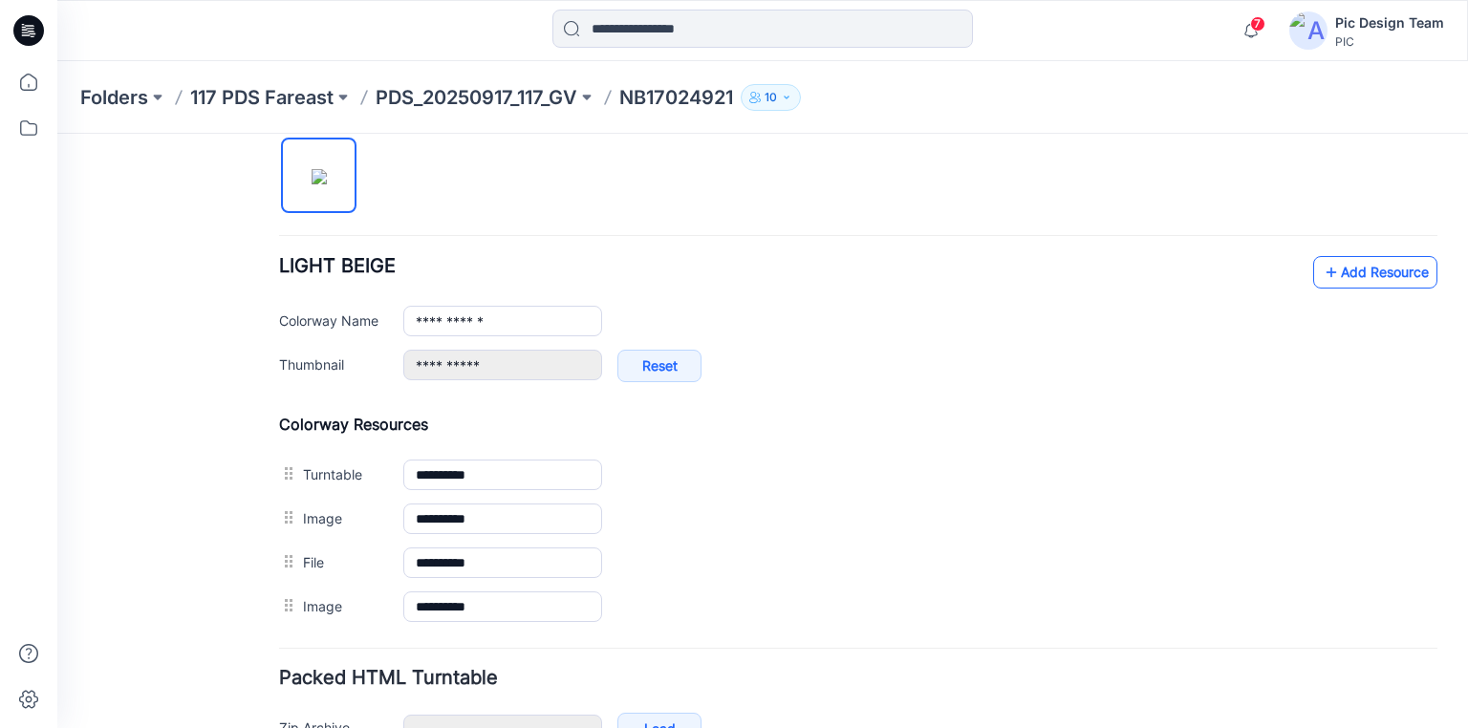
scroll to position [757, 0]
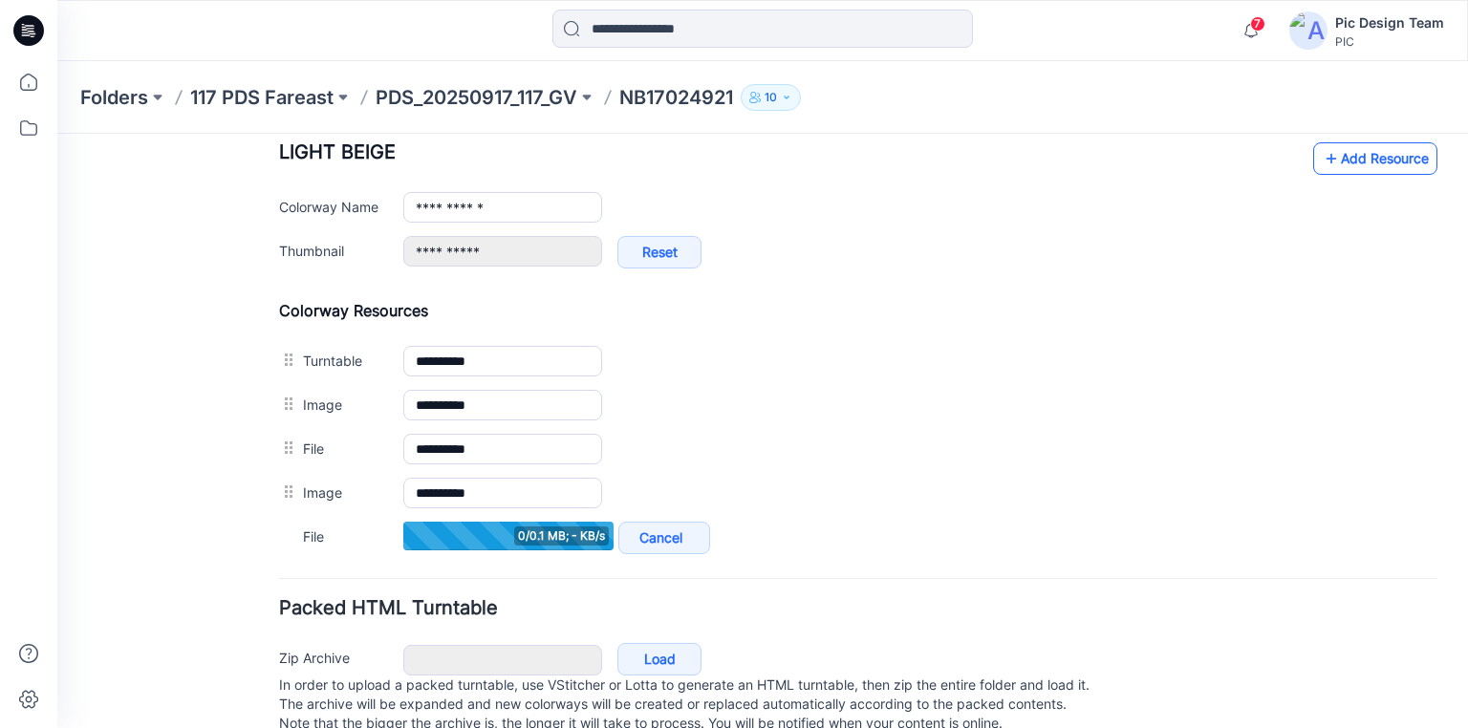
click at [1322, 157] on icon at bounding box center [1330, 158] width 19 height 31
click at [1322, 153] on icon at bounding box center [1330, 158] width 19 height 31
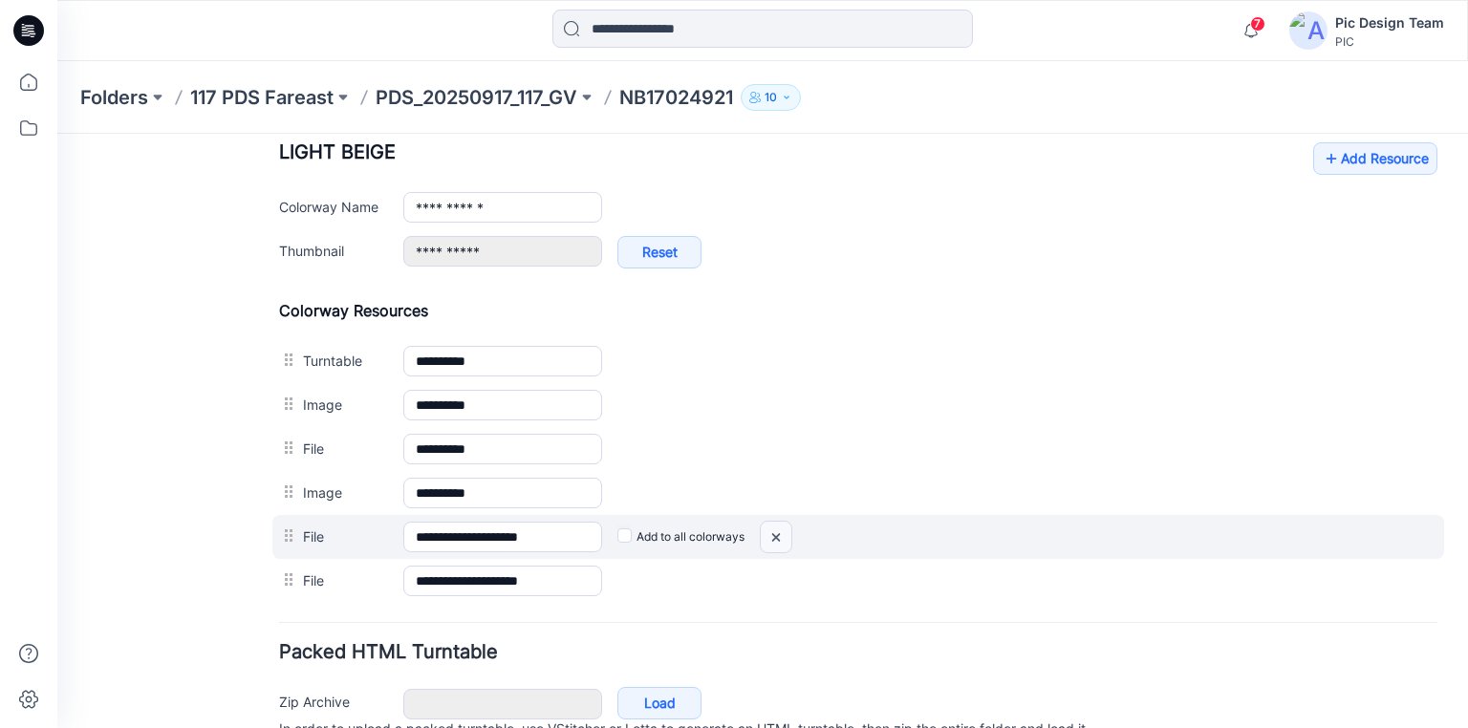
click at [775, 527] on img at bounding box center [776, 538] width 31 height 32
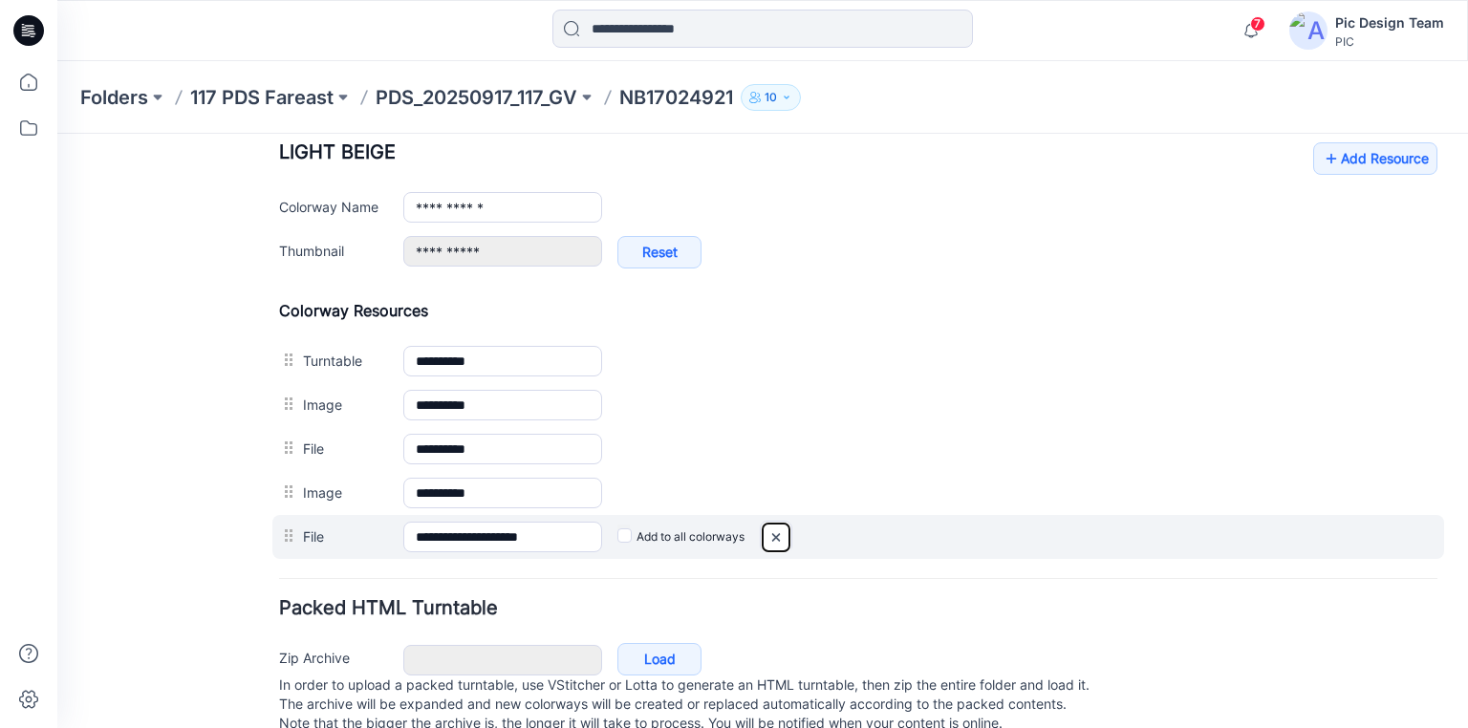
click at [772, 528] on img at bounding box center [776, 538] width 31 height 32
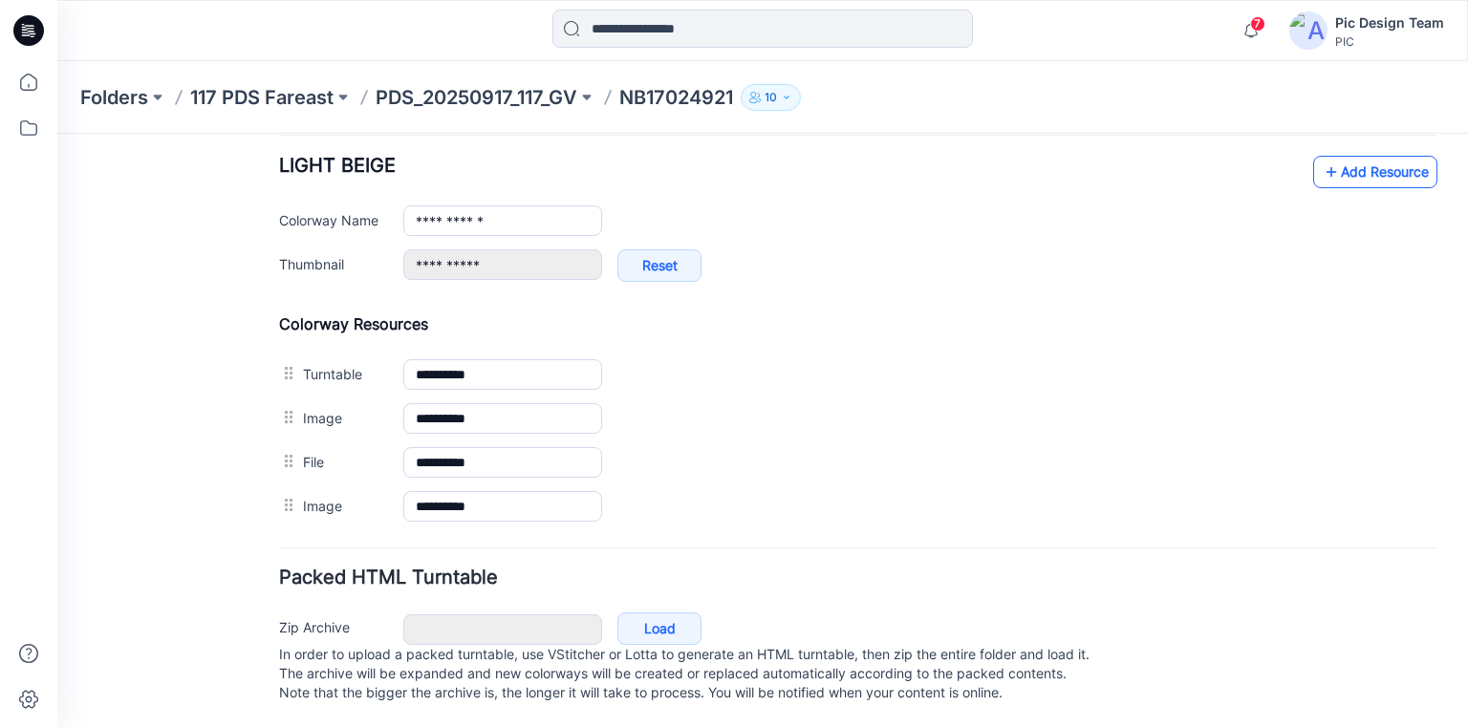
click at [1346, 156] on link "Add Resource" at bounding box center [1375, 172] width 124 height 32
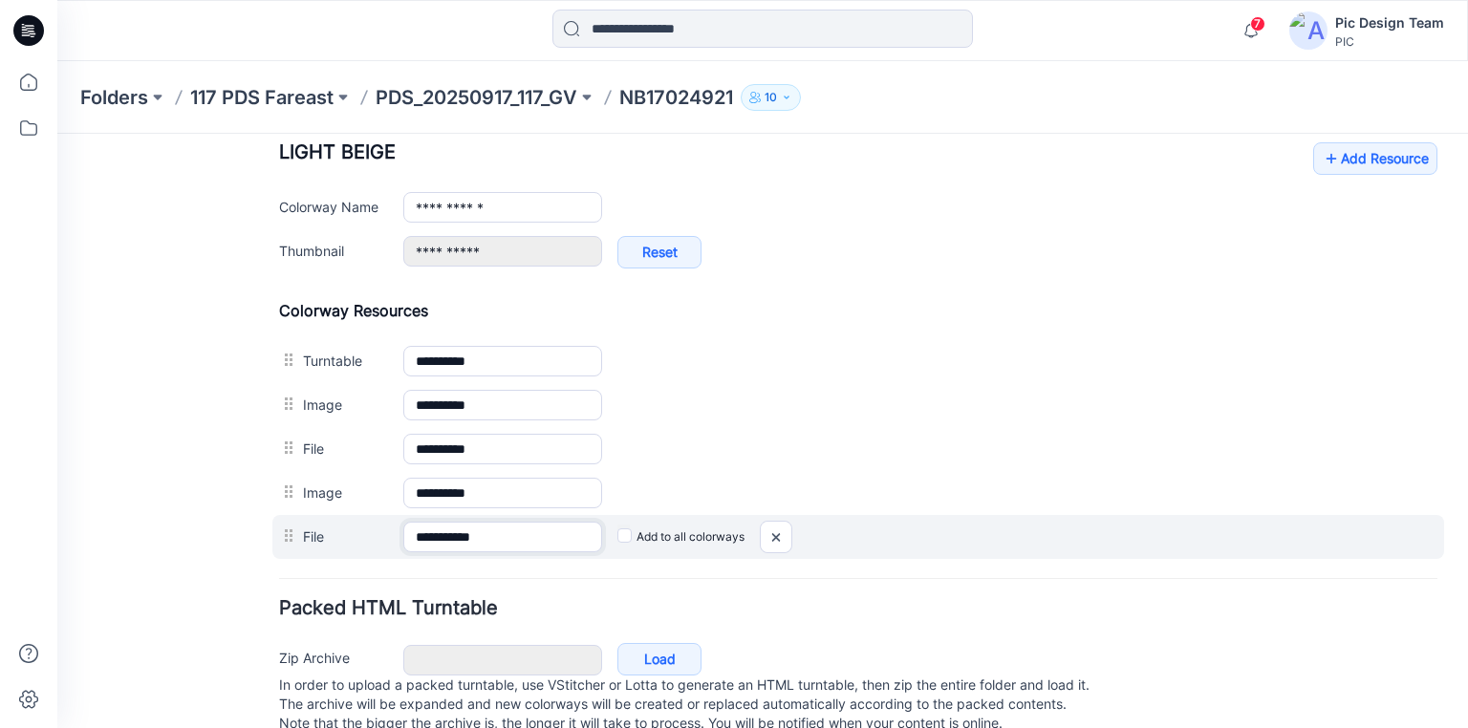
click at [508, 529] on input "**********" at bounding box center [502, 537] width 199 height 31
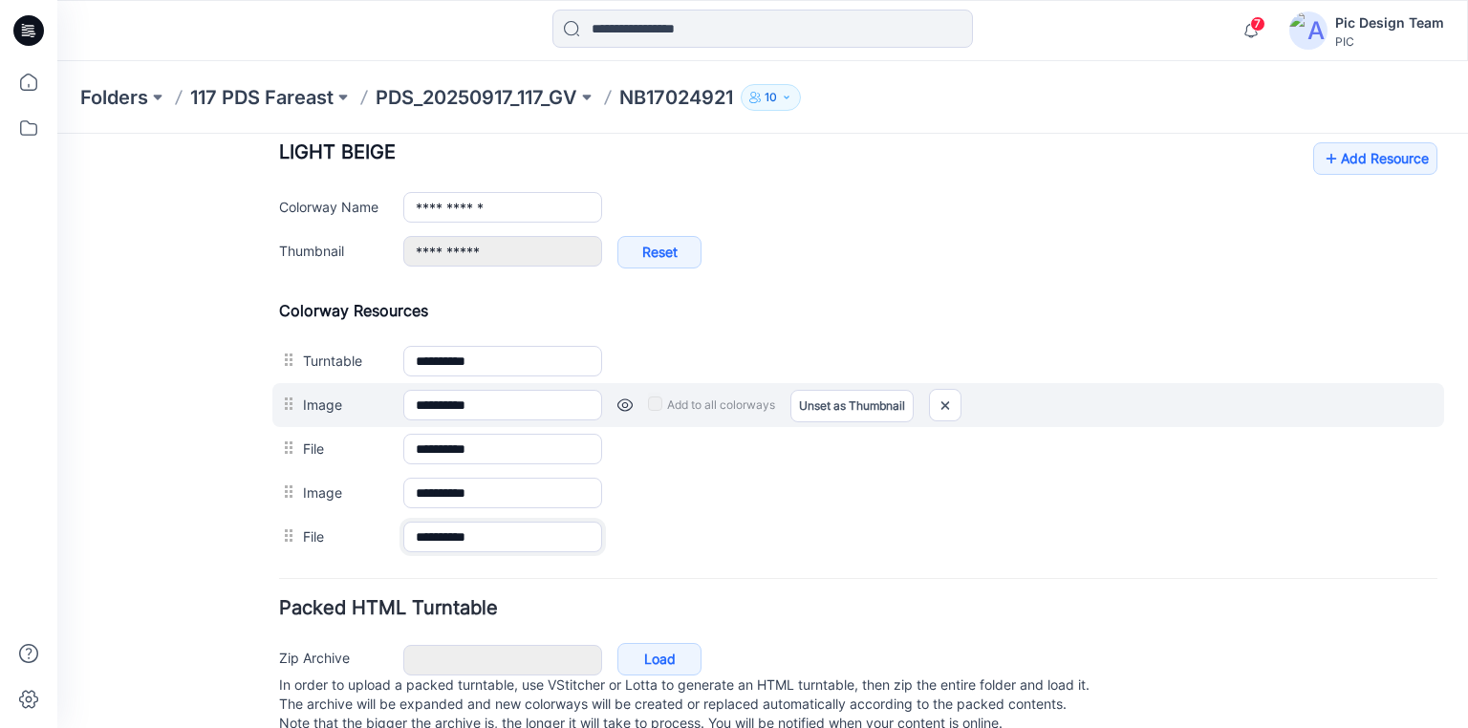
type input "**********"
click at [826, 420] on div "**********" at bounding box center [857, 405] width 1171 height 44
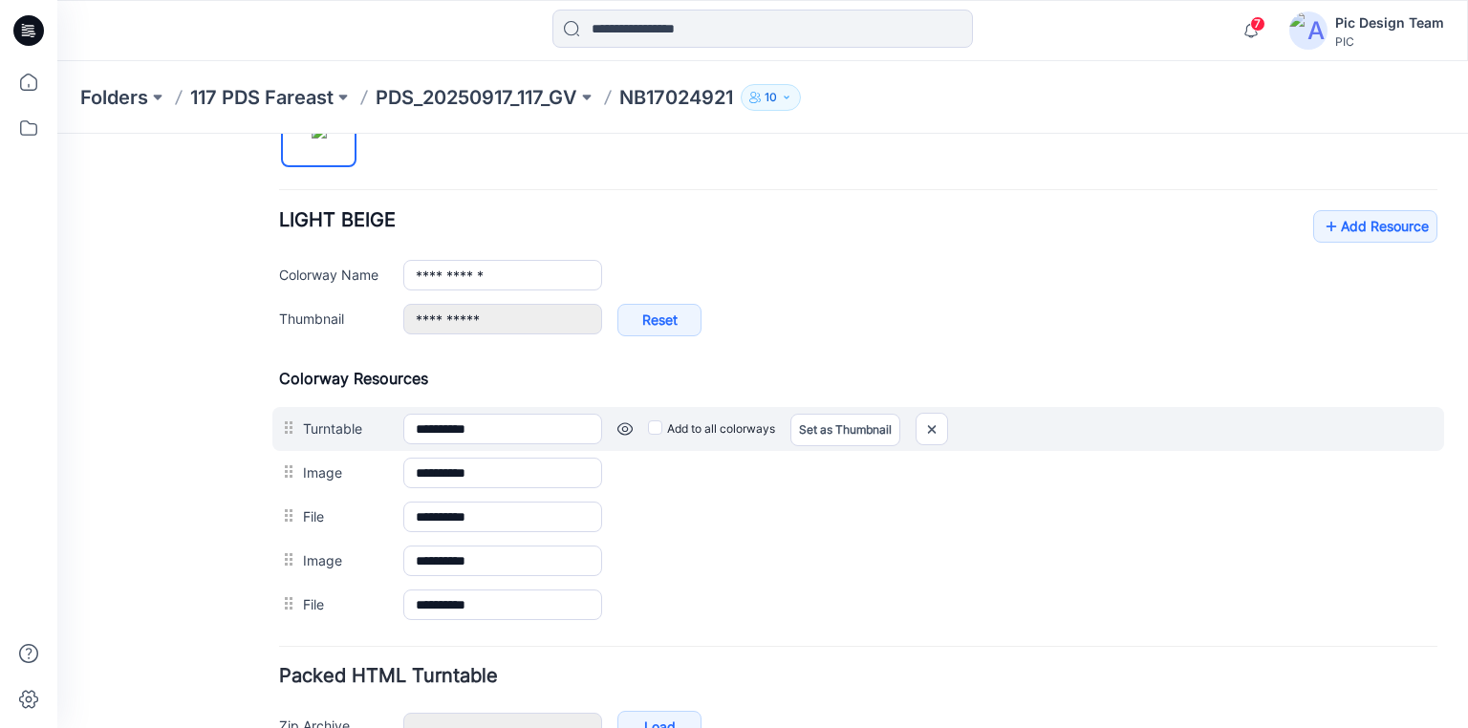
scroll to position [680, 0]
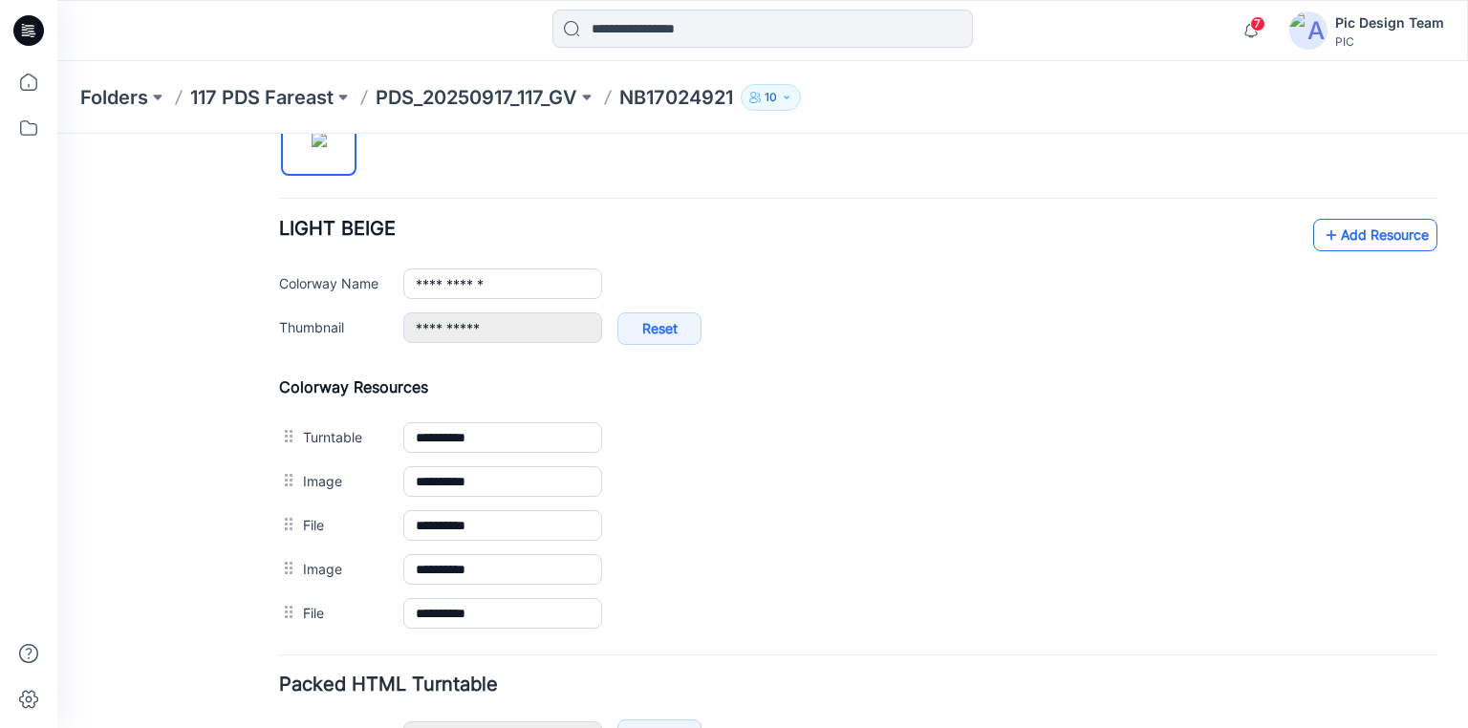
click at [1341, 233] on link "Add Resource" at bounding box center [1375, 235] width 124 height 32
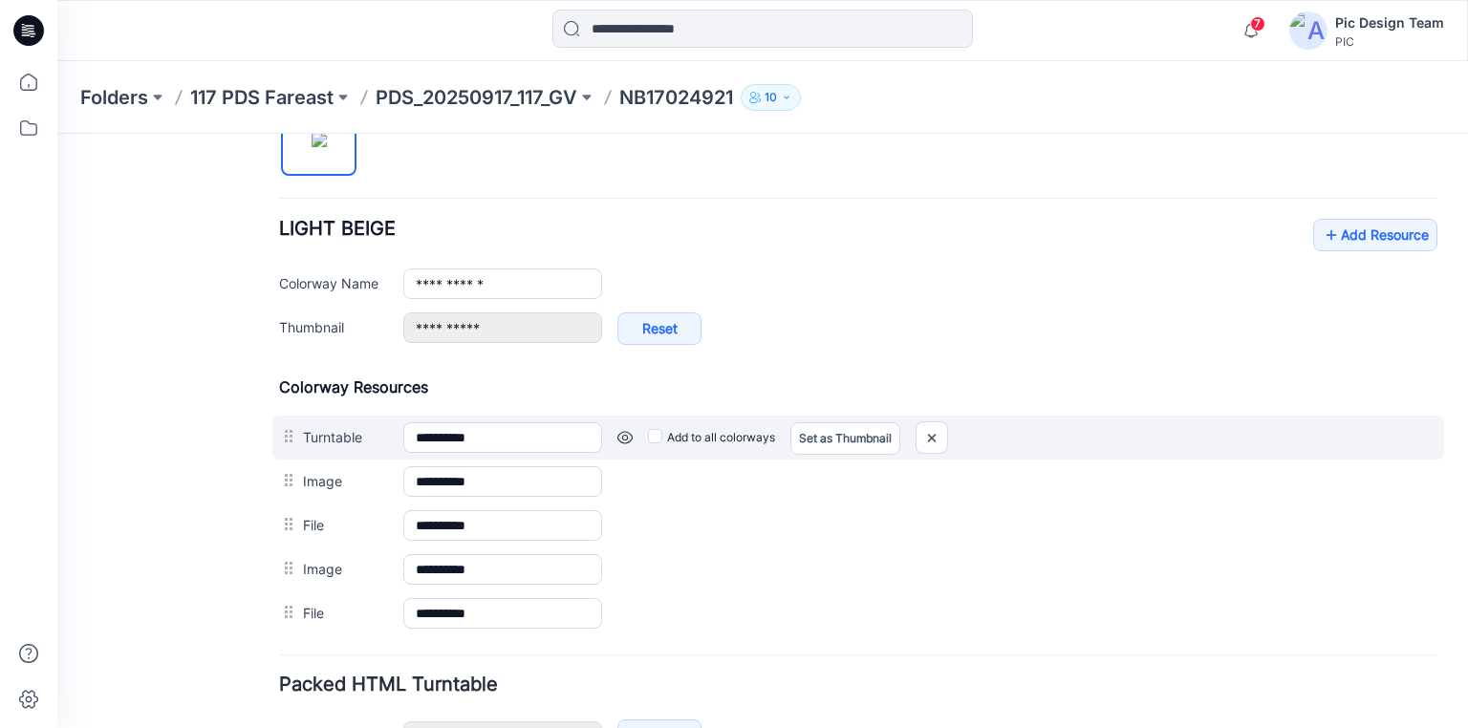
click at [1254, 424] on div "Add to all colorways Set as Thumbnail Unset as Thumbnail" at bounding box center [1019, 437] width 835 height 31
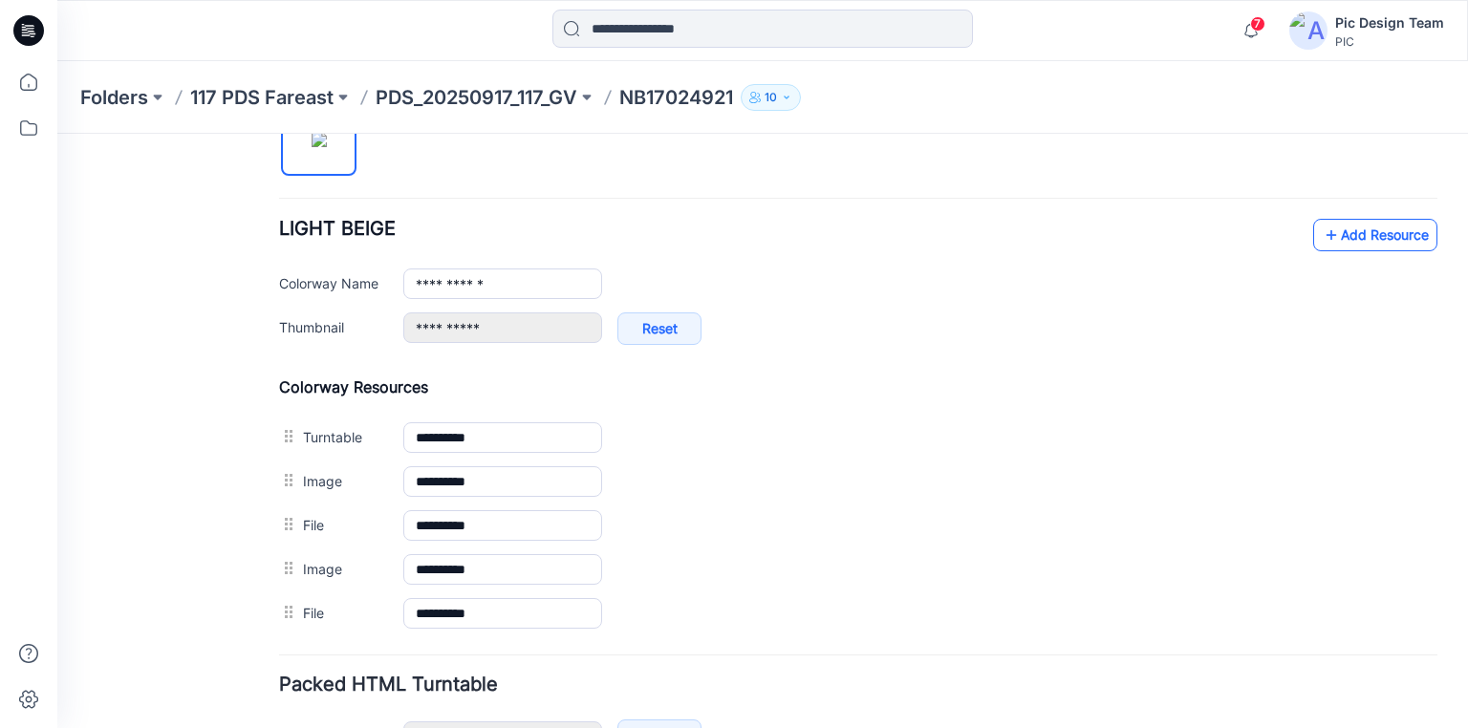
click at [1357, 225] on link "Add Resource" at bounding box center [1375, 235] width 124 height 32
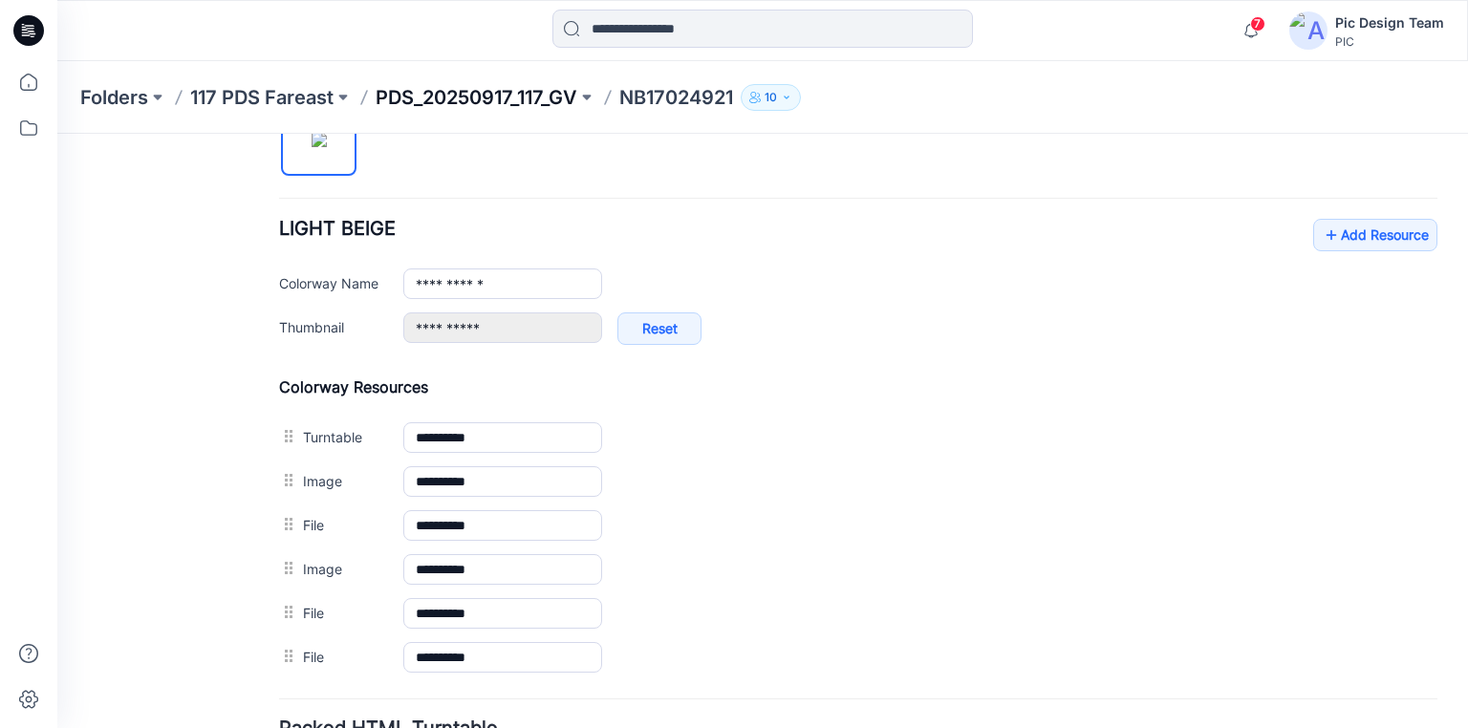
click at [533, 98] on p "PDS_20250917_117_GV" at bounding box center [477, 97] width 202 height 27
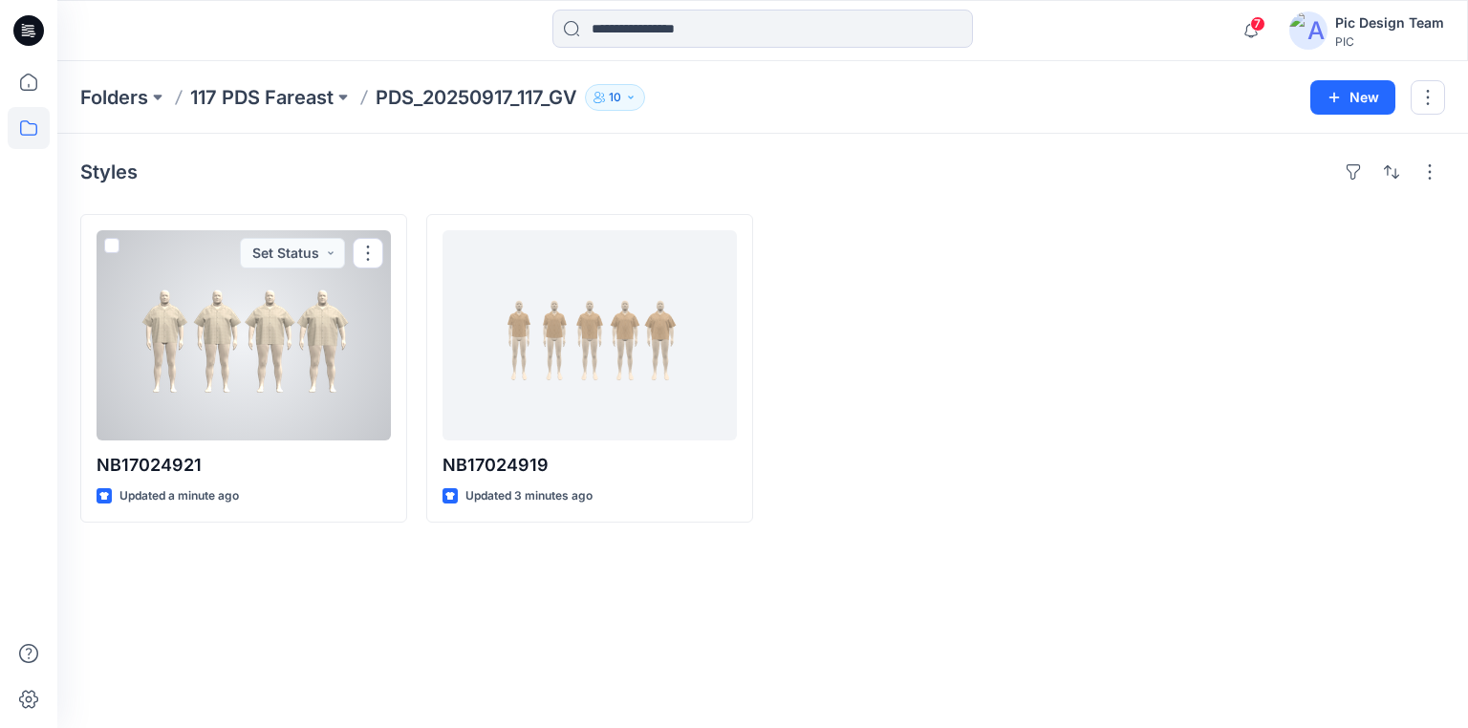
click at [330, 364] on div at bounding box center [244, 335] width 294 height 210
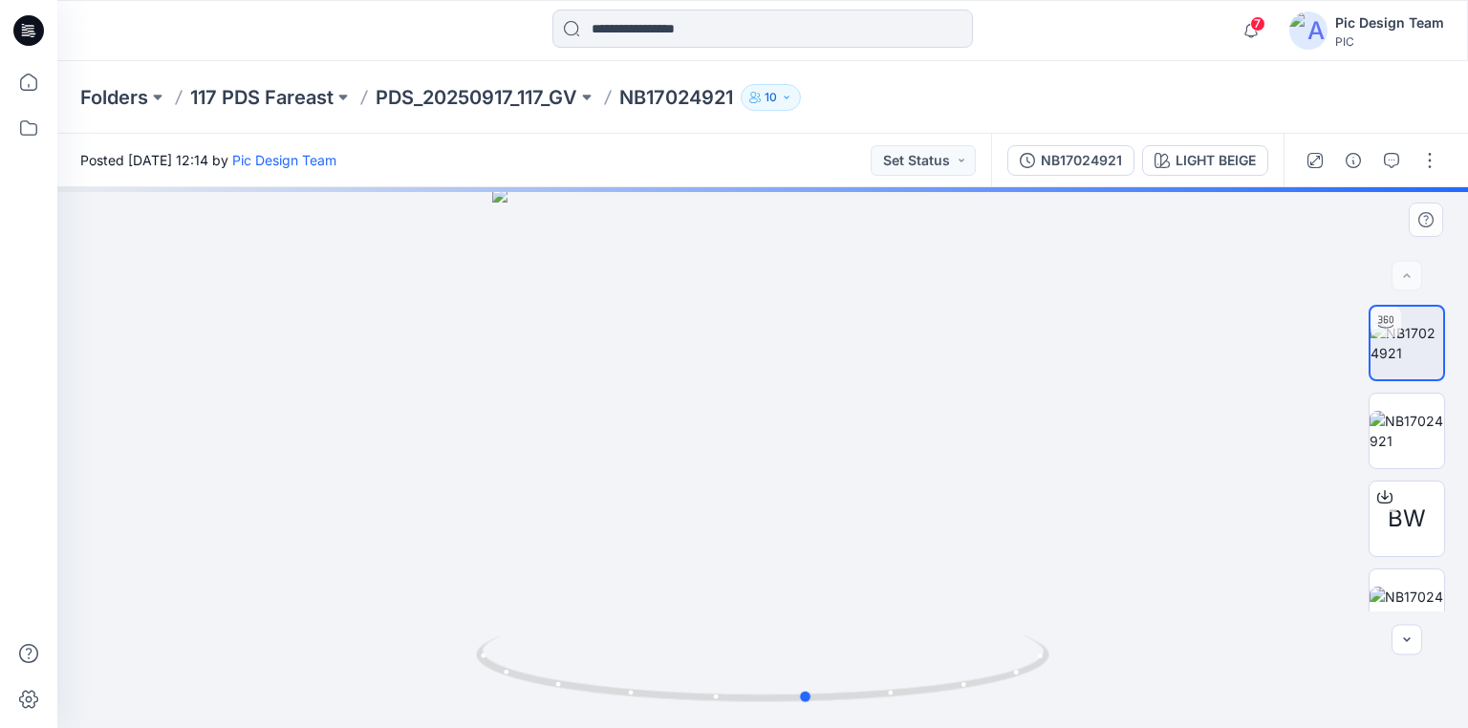
drag, startPoint x: 867, startPoint y: 701, endPoint x: 338, endPoint y: 608, distance: 536.6
click at [338, 608] on div at bounding box center [762, 457] width 1410 height 541
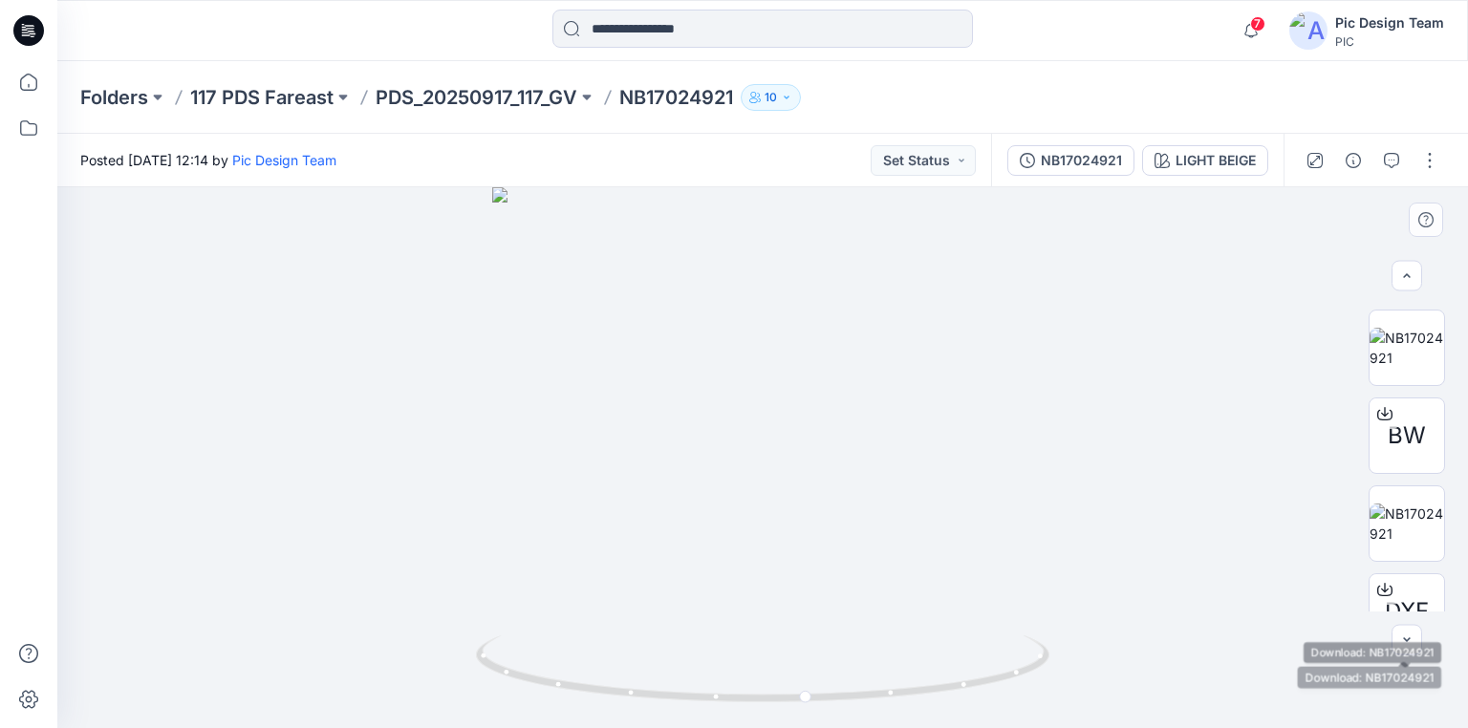
scroll to position [55, 0]
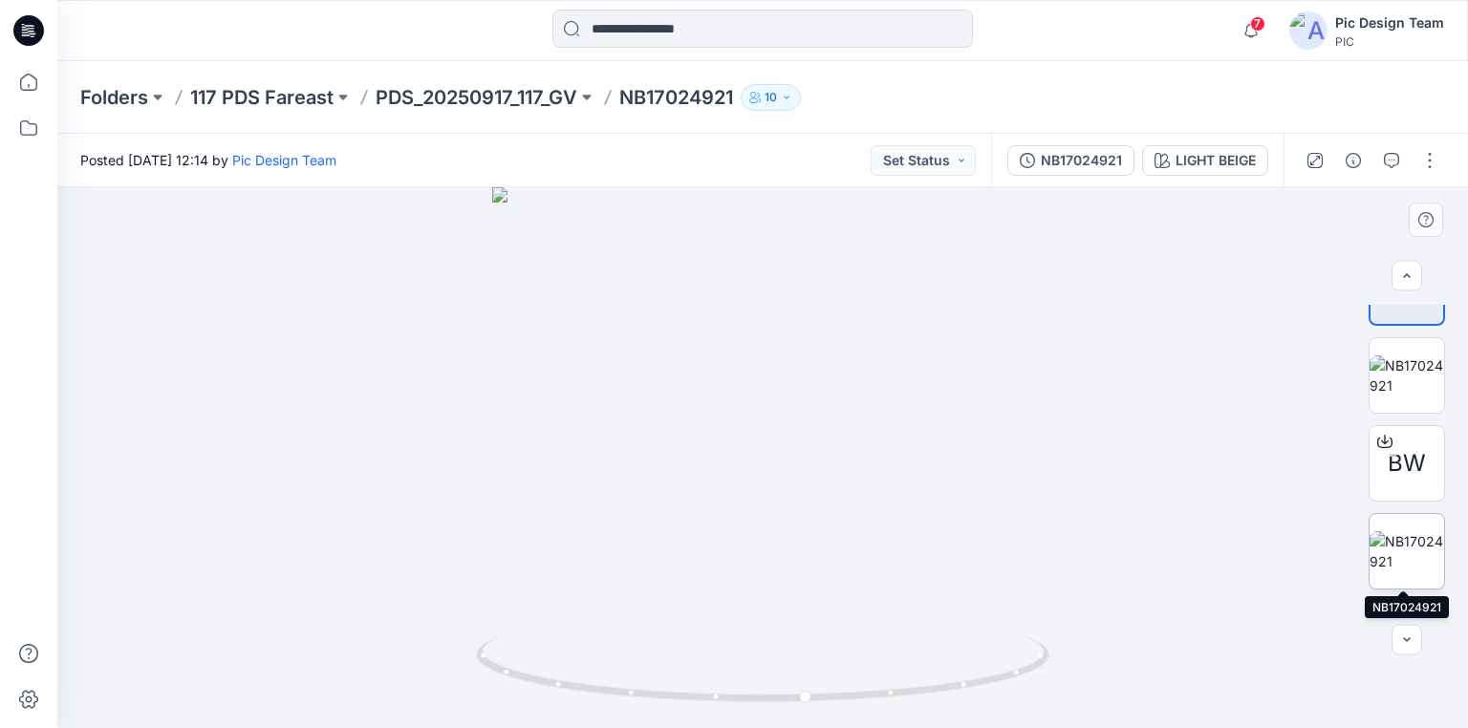
click at [1395, 562] on img at bounding box center [1406, 551] width 75 height 40
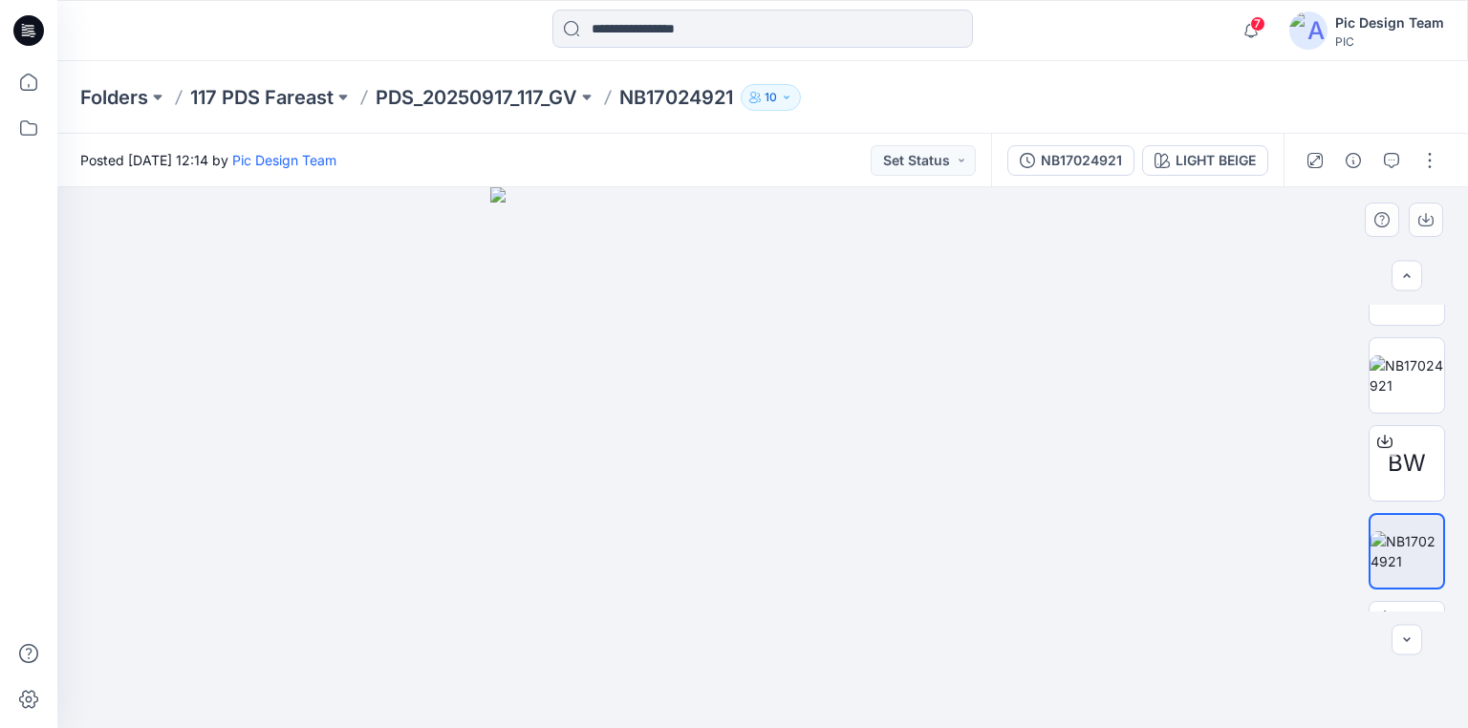
drag, startPoint x: 903, startPoint y: 339, endPoint x: 895, endPoint y: 455, distance: 115.9
click at [1416, 543] on img at bounding box center [1406, 551] width 73 height 40
click at [1426, 225] on icon "button" at bounding box center [1425, 221] width 15 height 11
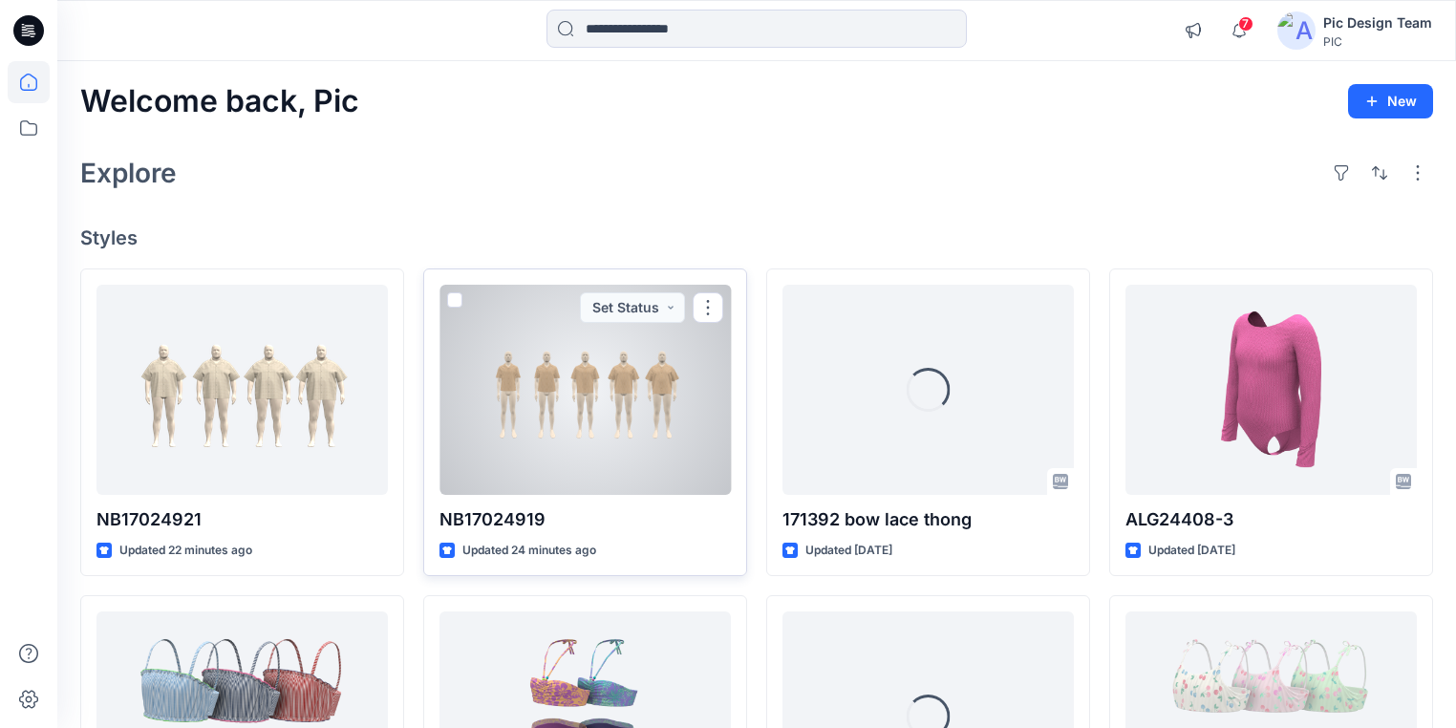
click at [567, 431] on div at bounding box center [585, 390] width 291 height 210
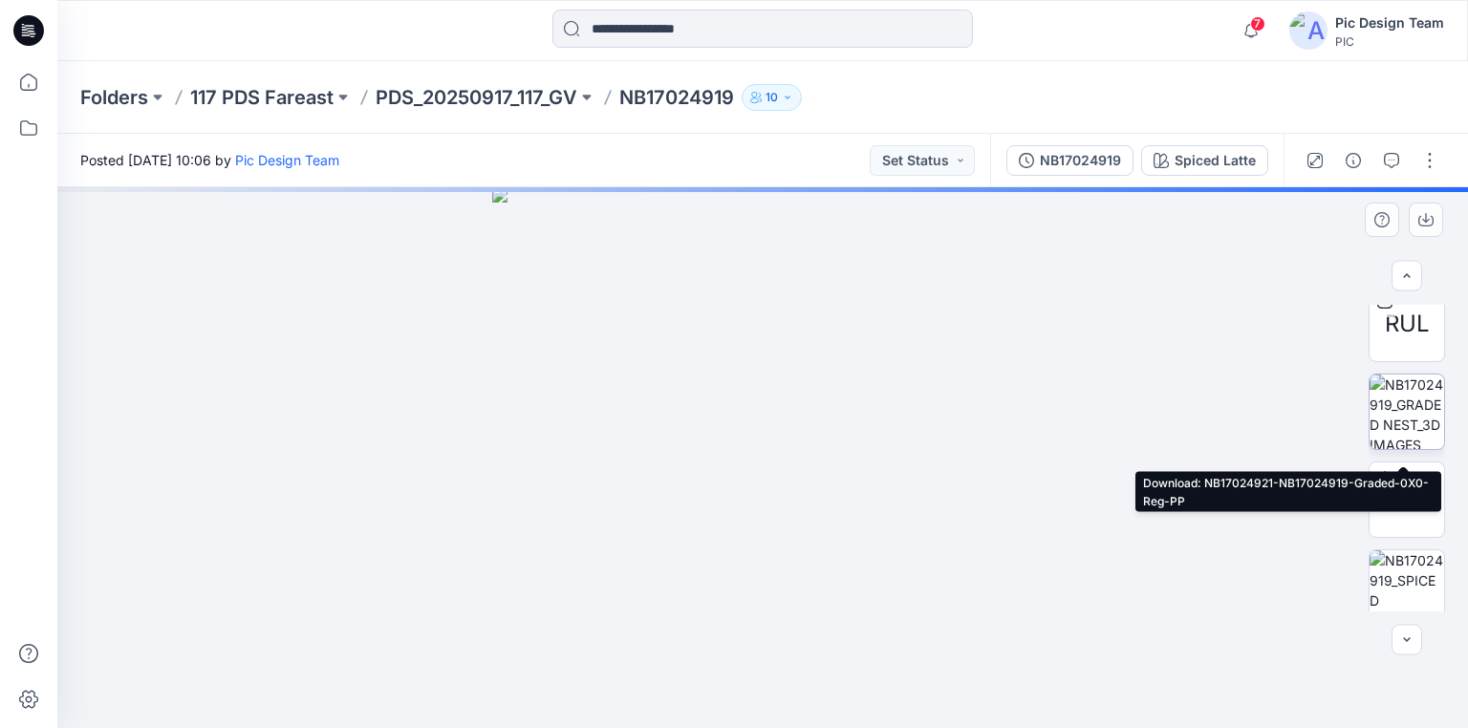
scroll to position [296, 0]
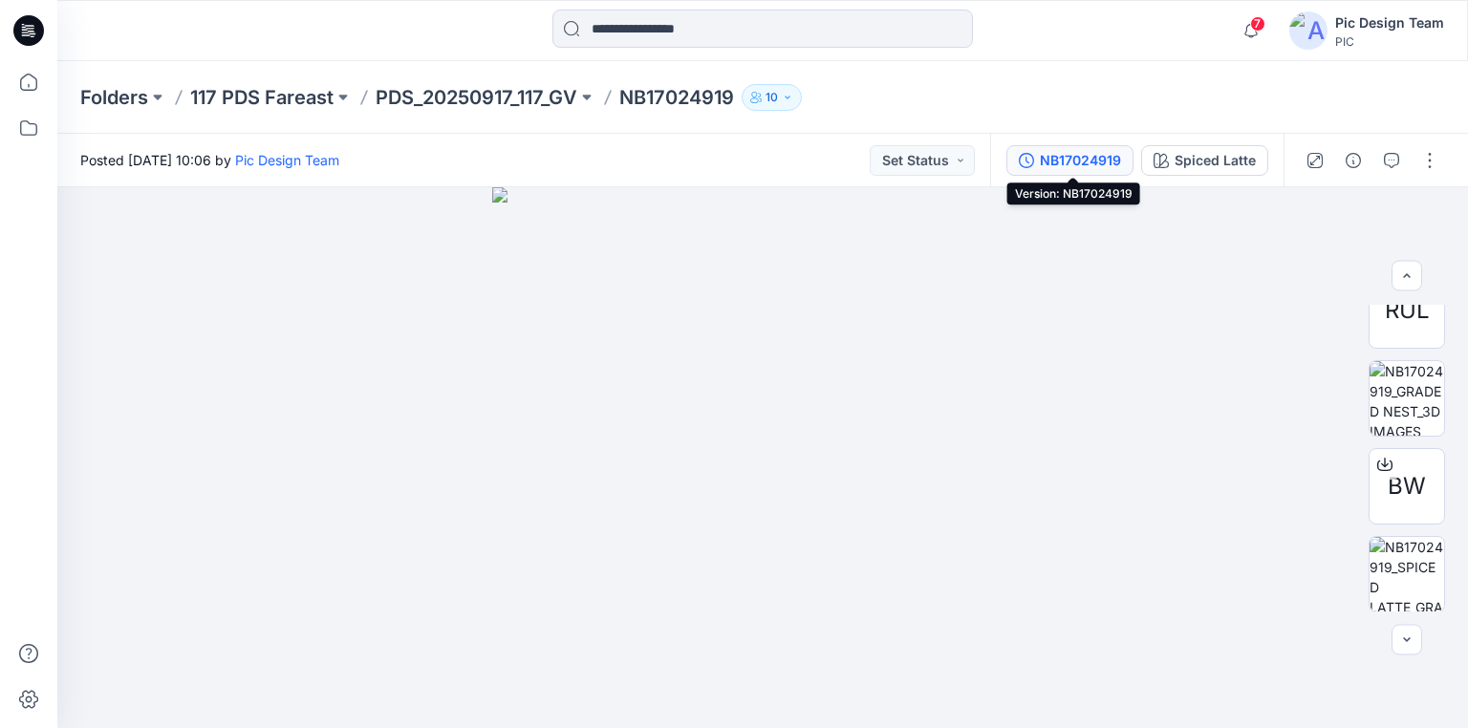
click at [1085, 161] on div "NB17024919" at bounding box center [1080, 160] width 81 height 21
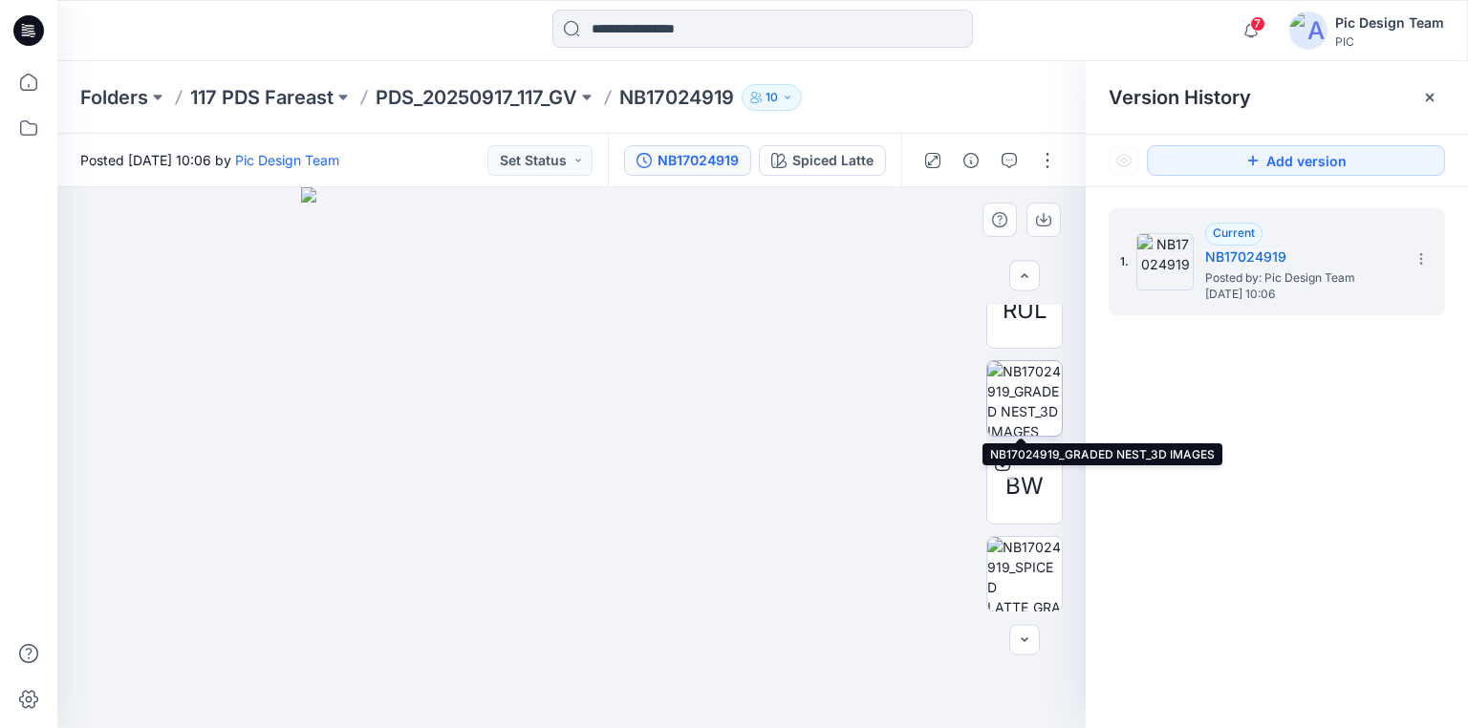
click at [1020, 399] on img at bounding box center [1024, 398] width 75 height 75
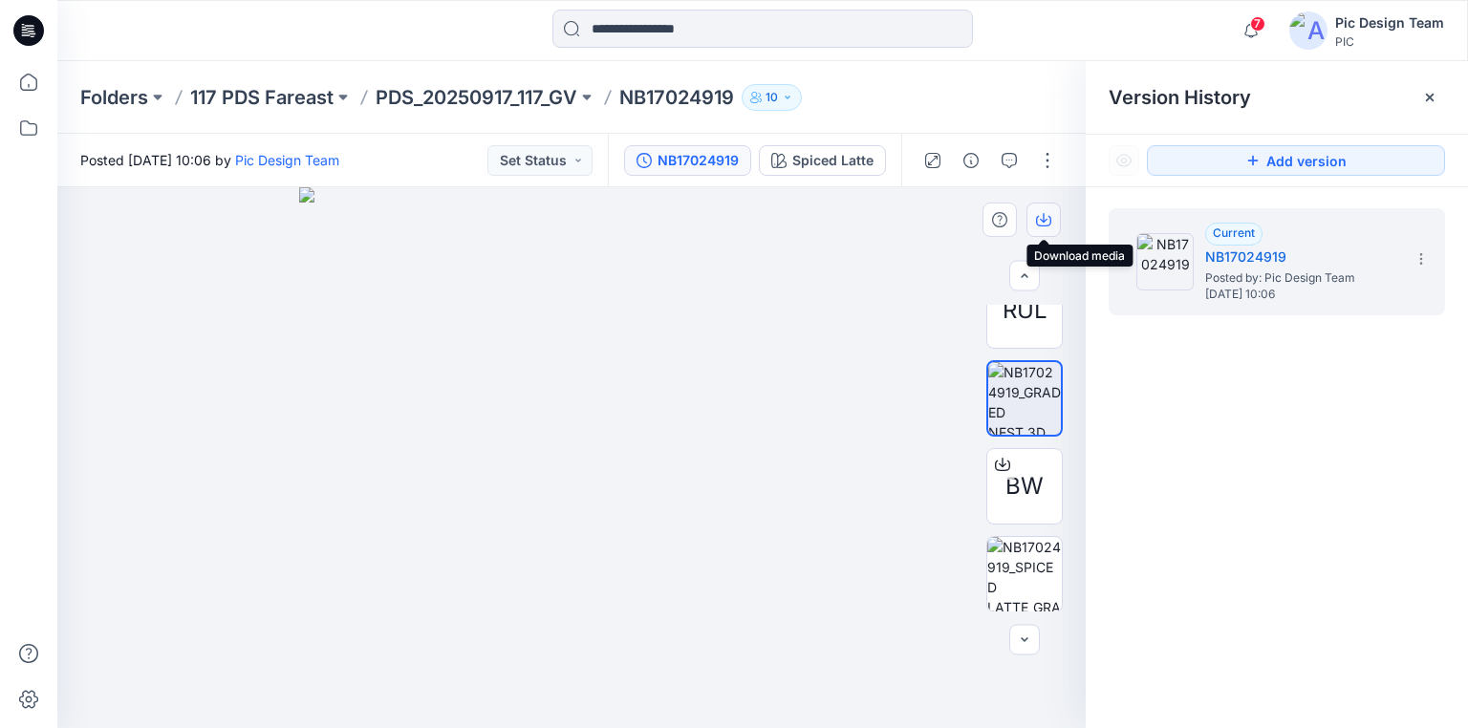
click at [1041, 213] on icon "button" at bounding box center [1043, 219] width 15 height 15
click at [206, 94] on p "117 PDS Fareast" at bounding box center [261, 97] width 143 height 27
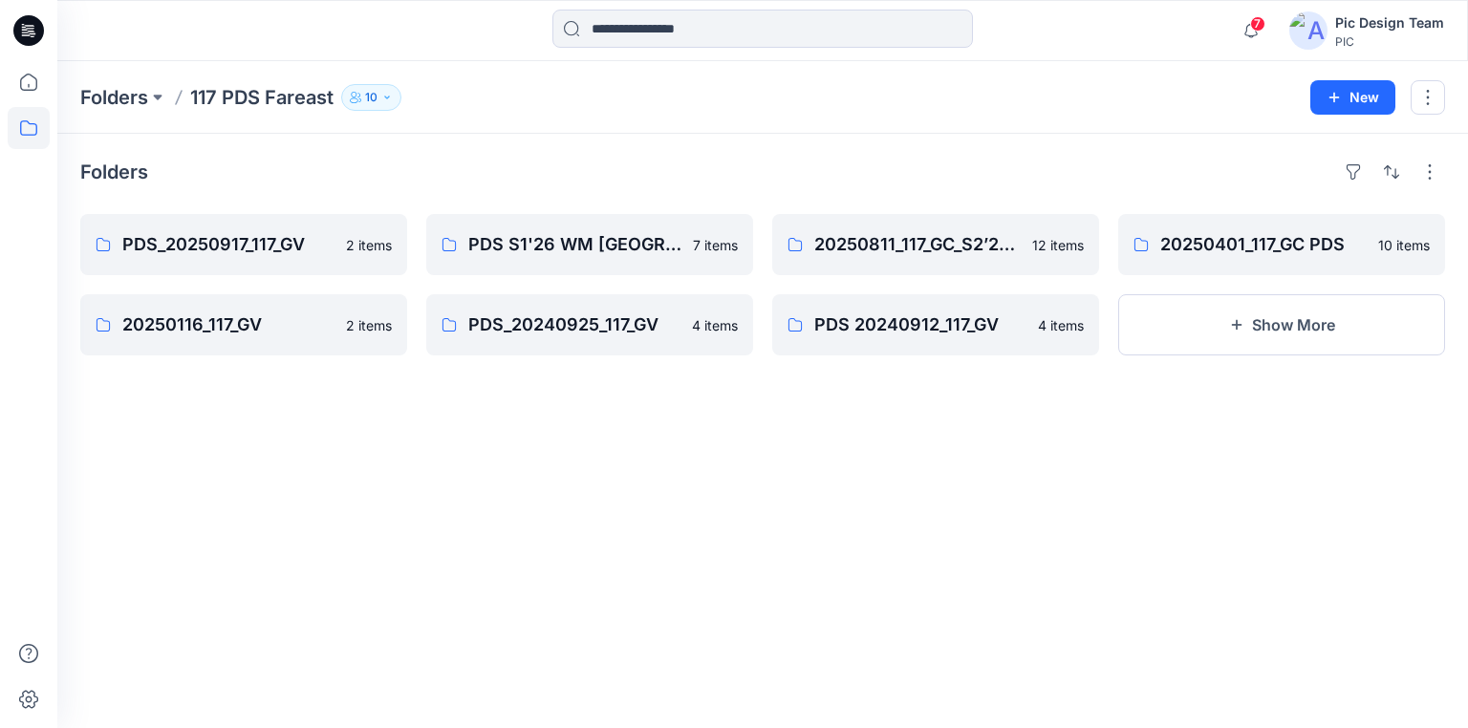
click at [13, 27] on icon at bounding box center [28, 30] width 31 height 61
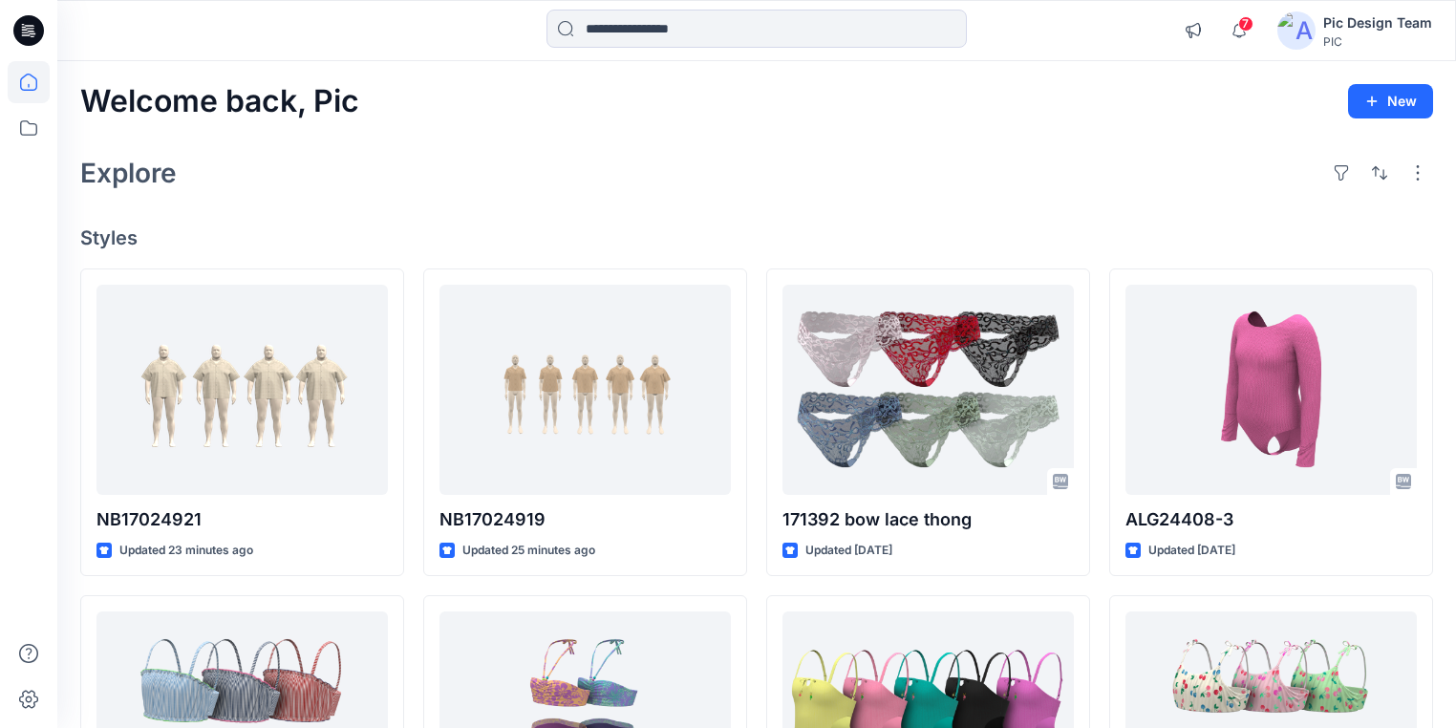
click at [732, 167] on div "Explore" at bounding box center [756, 173] width 1353 height 46
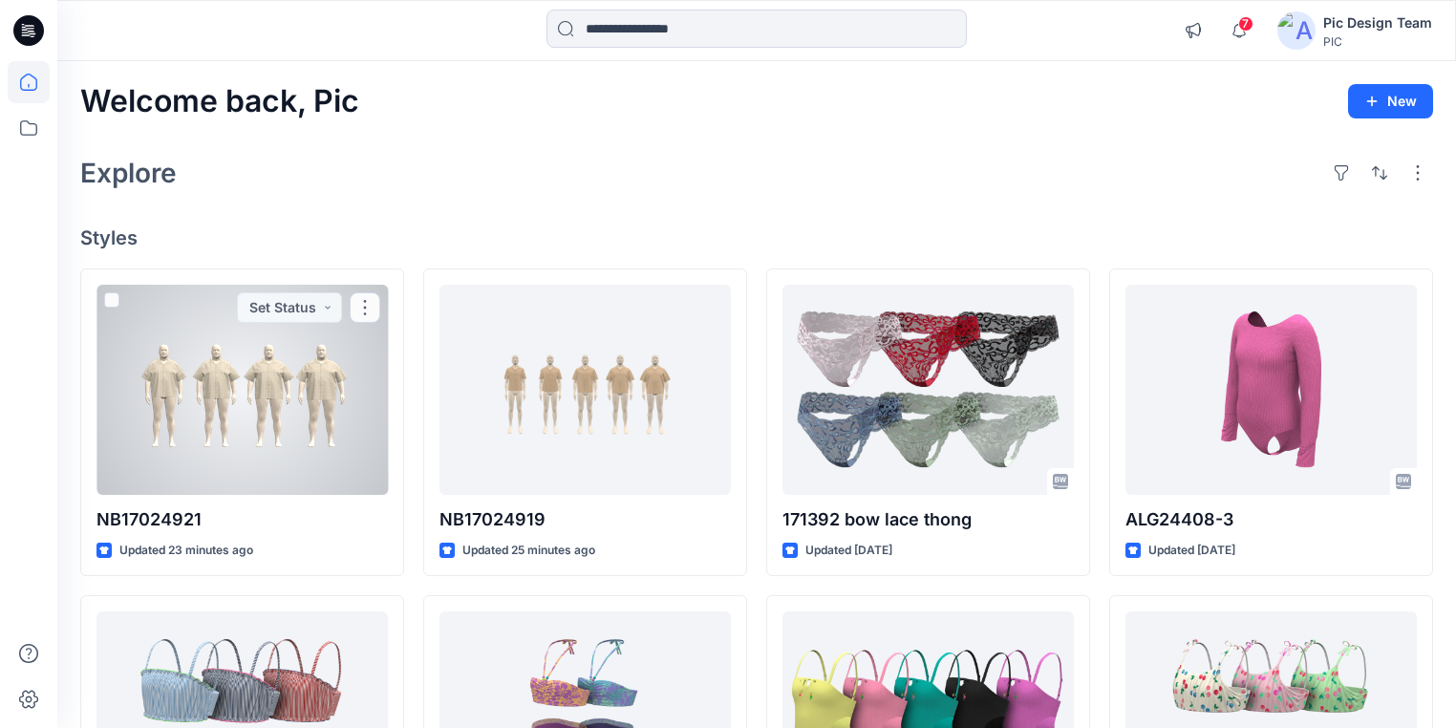
click at [306, 409] on div at bounding box center [242, 390] width 291 height 210
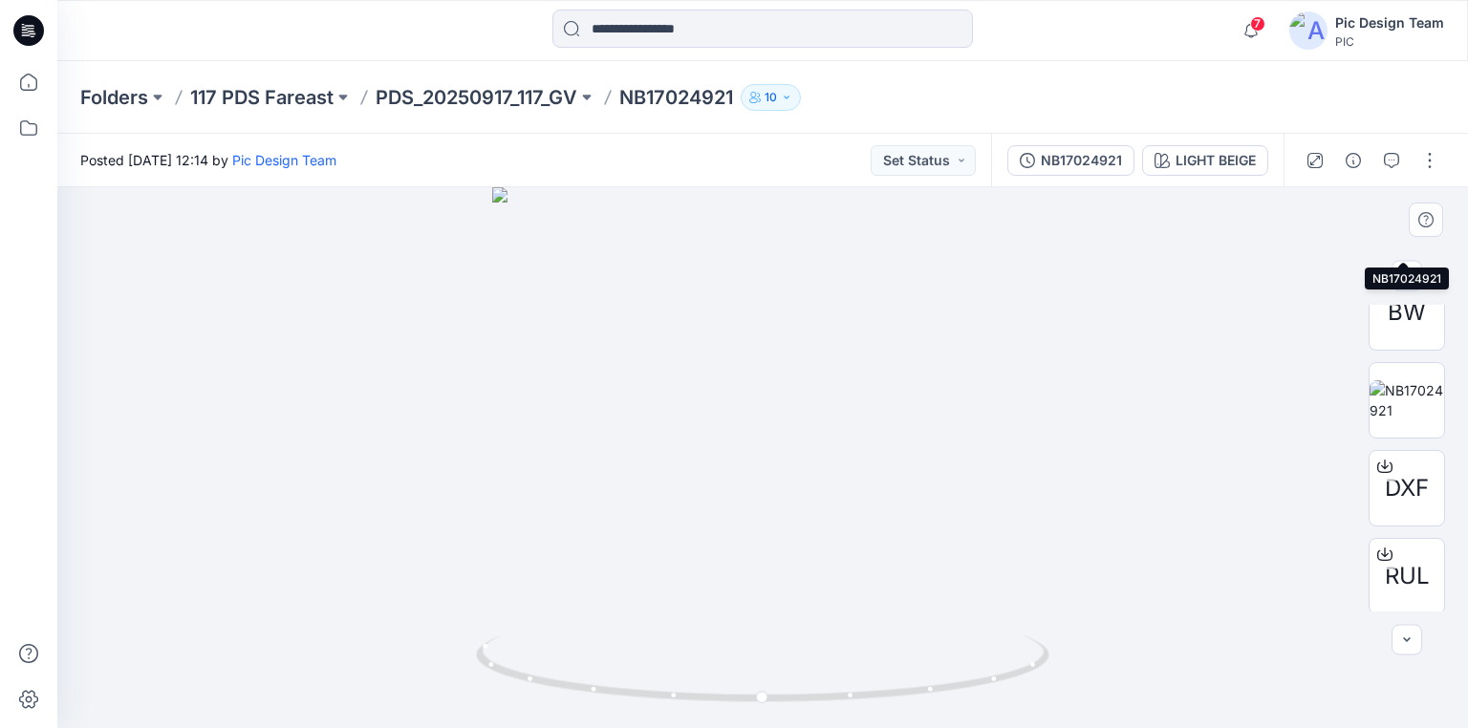
scroll to position [208, 0]
click at [422, 95] on p "PDS_20250917_117_GV" at bounding box center [477, 97] width 202 height 27
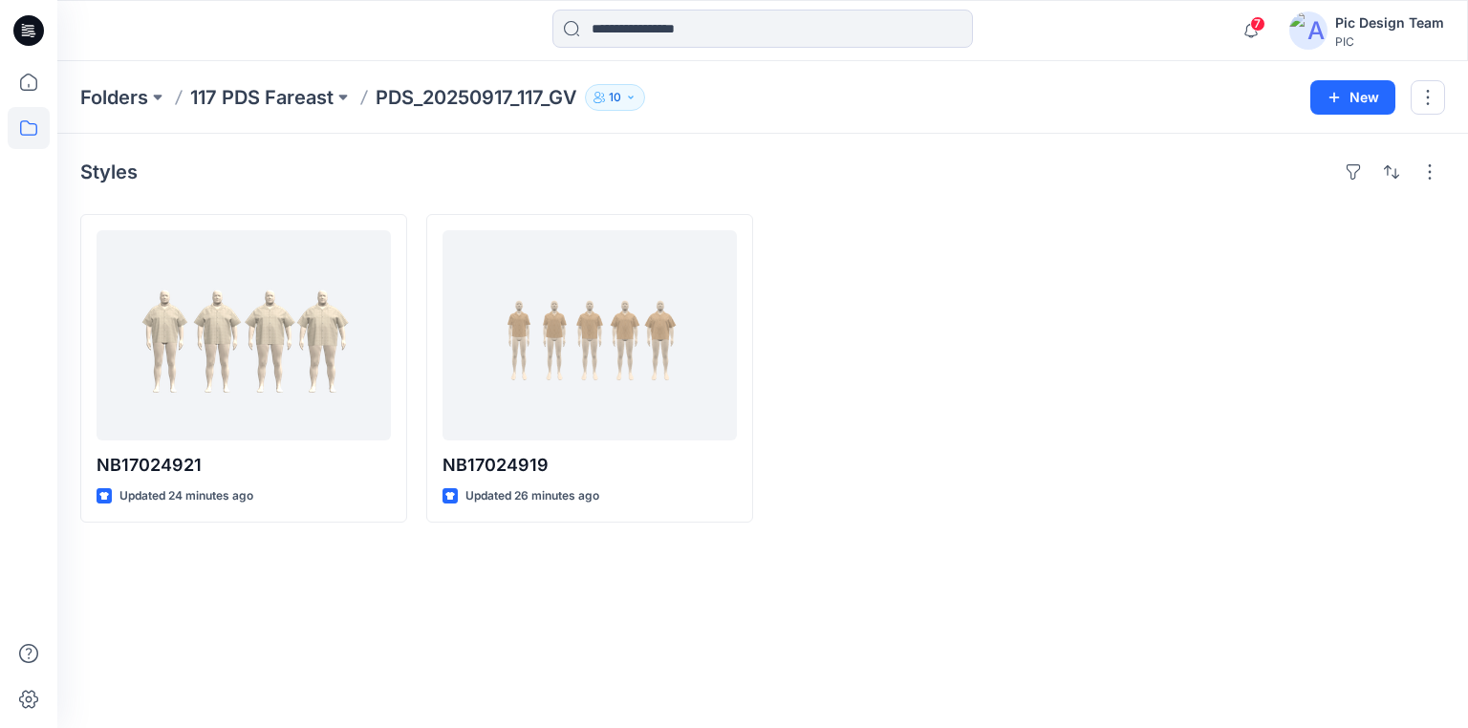
click at [287, 84] on p "117 PDS Fareast" at bounding box center [261, 97] width 143 height 27
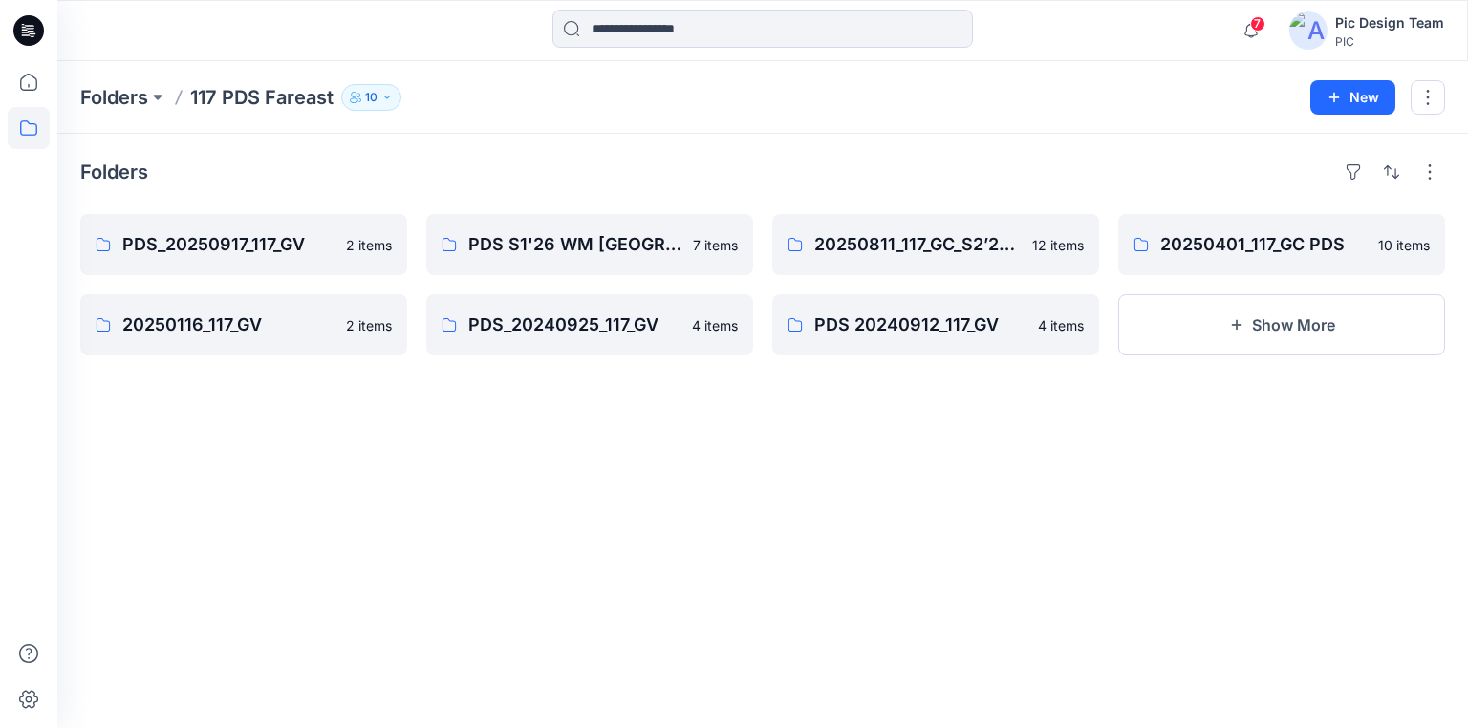
click at [37, 29] on icon at bounding box center [28, 30] width 31 height 31
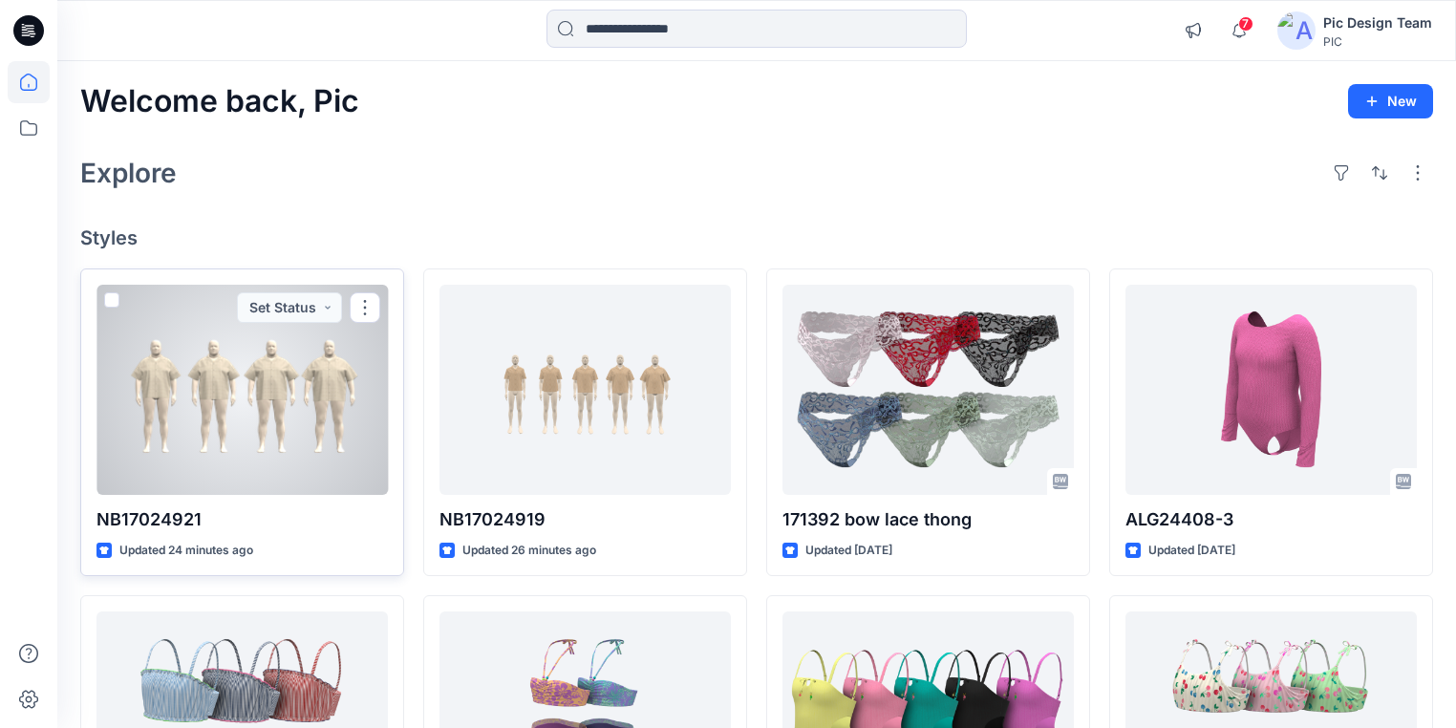
click at [204, 447] on div at bounding box center [242, 390] width 291 height 210
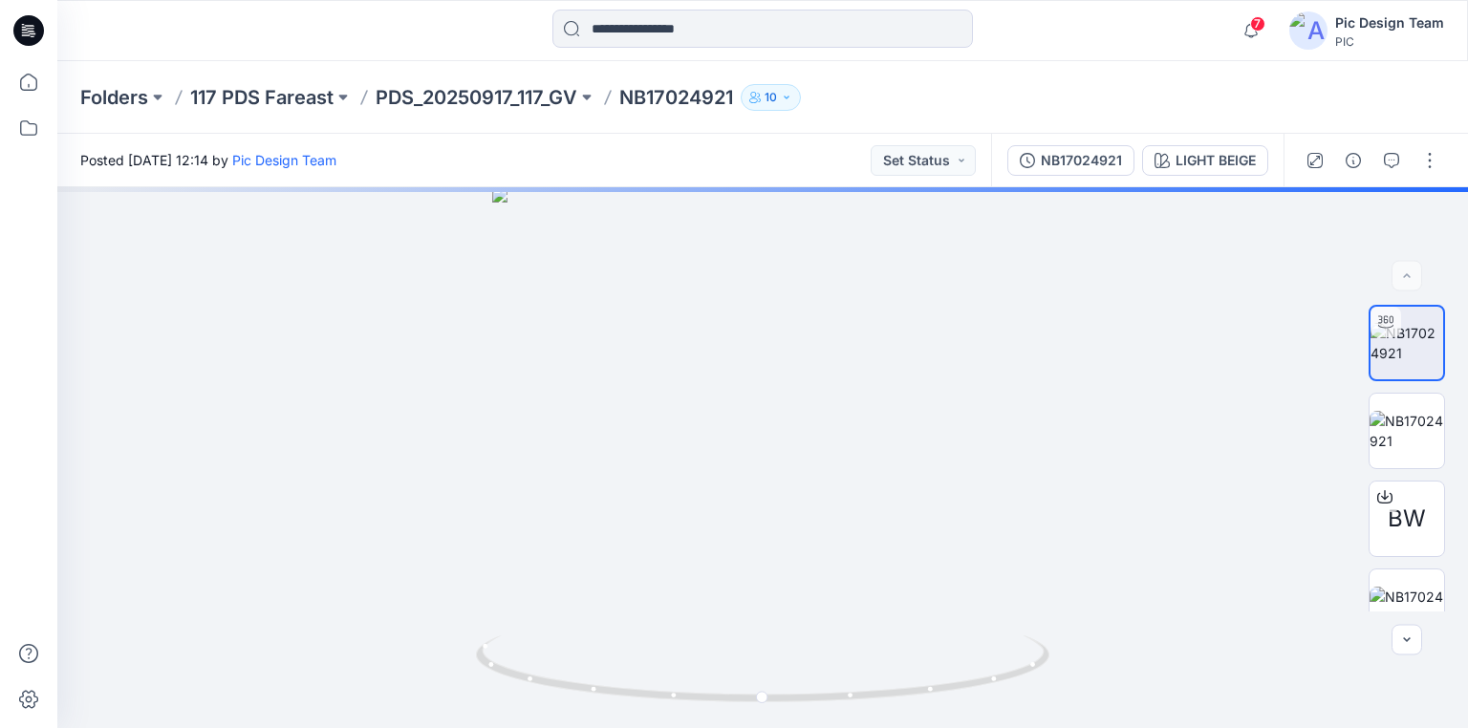
click at [22, 29] on icon at bounding box center [28, 30] width 31 height 31
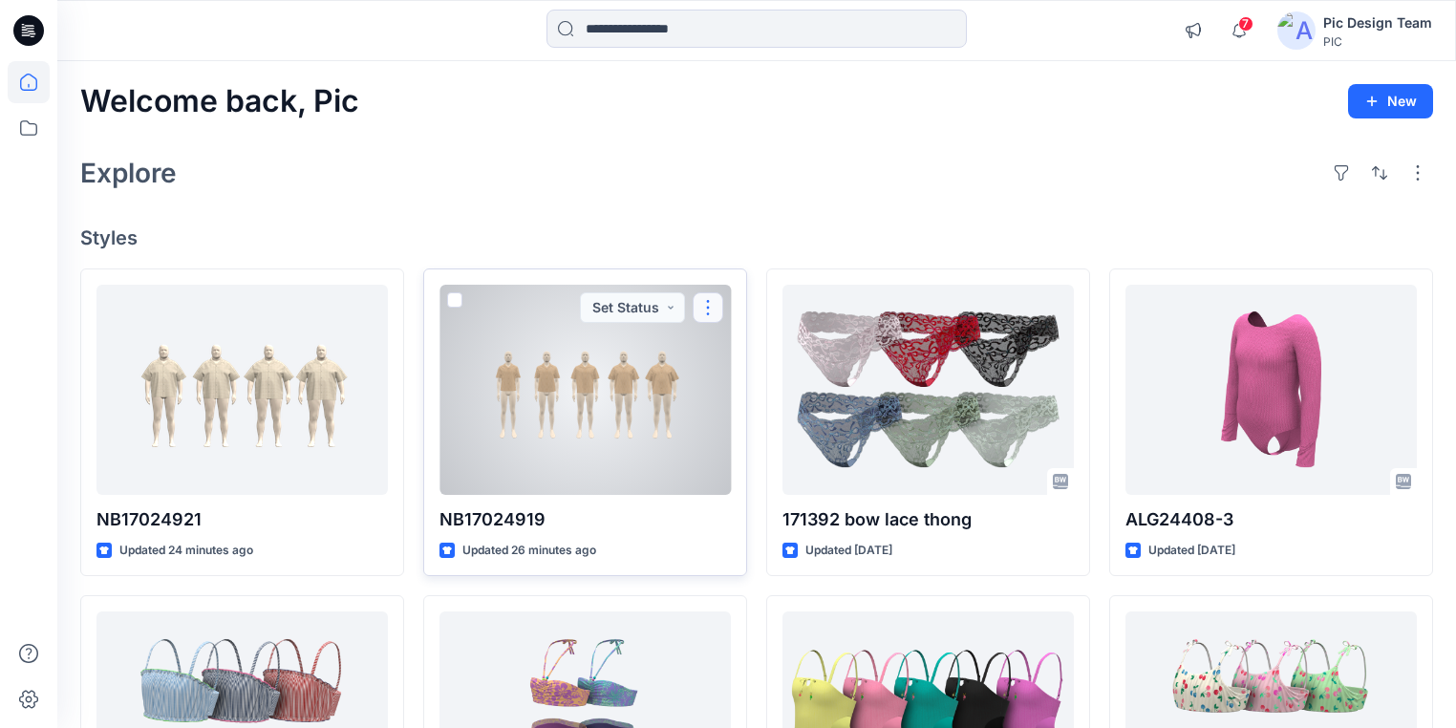
click at [706, 306] on button "button" at bounding box center [708, 307] width 31 height 31
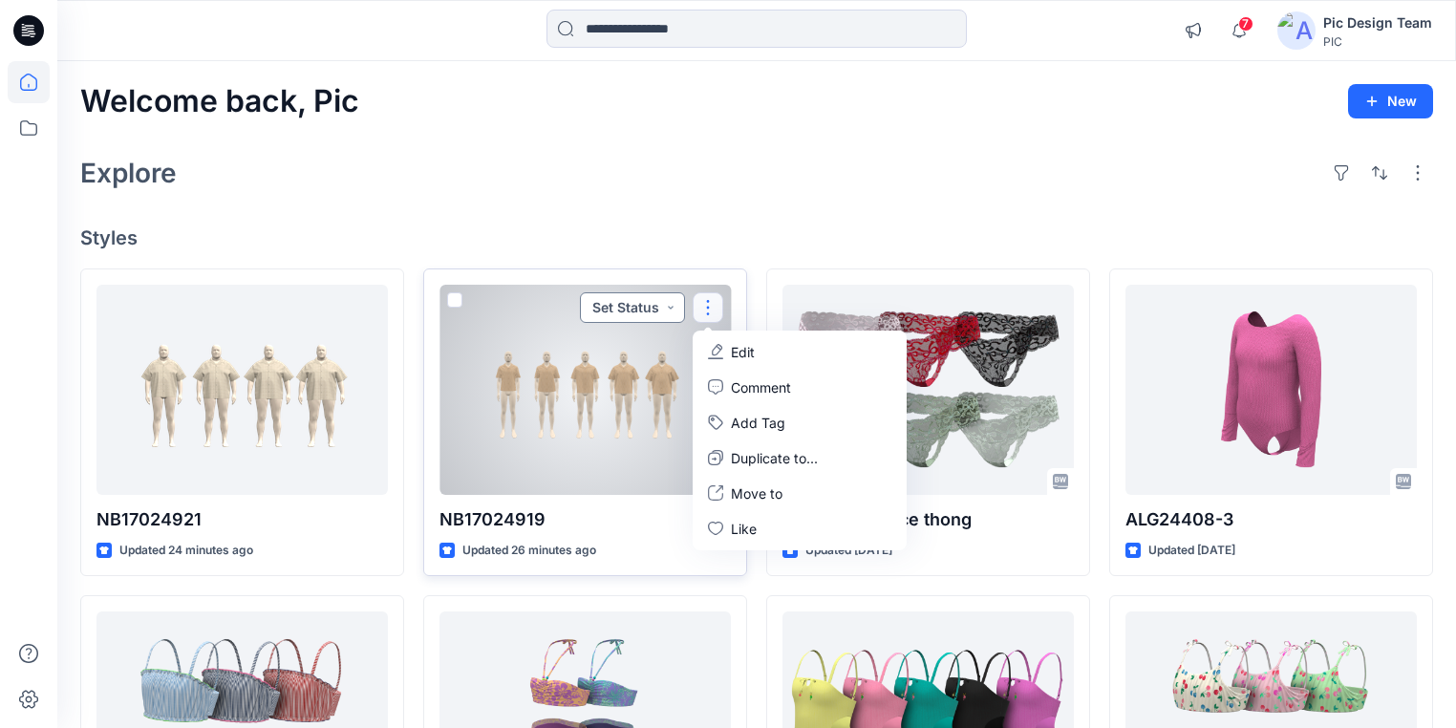
click at [670, 302] on button "Set Status" at bounding box center [632, 307] width 105 height 31
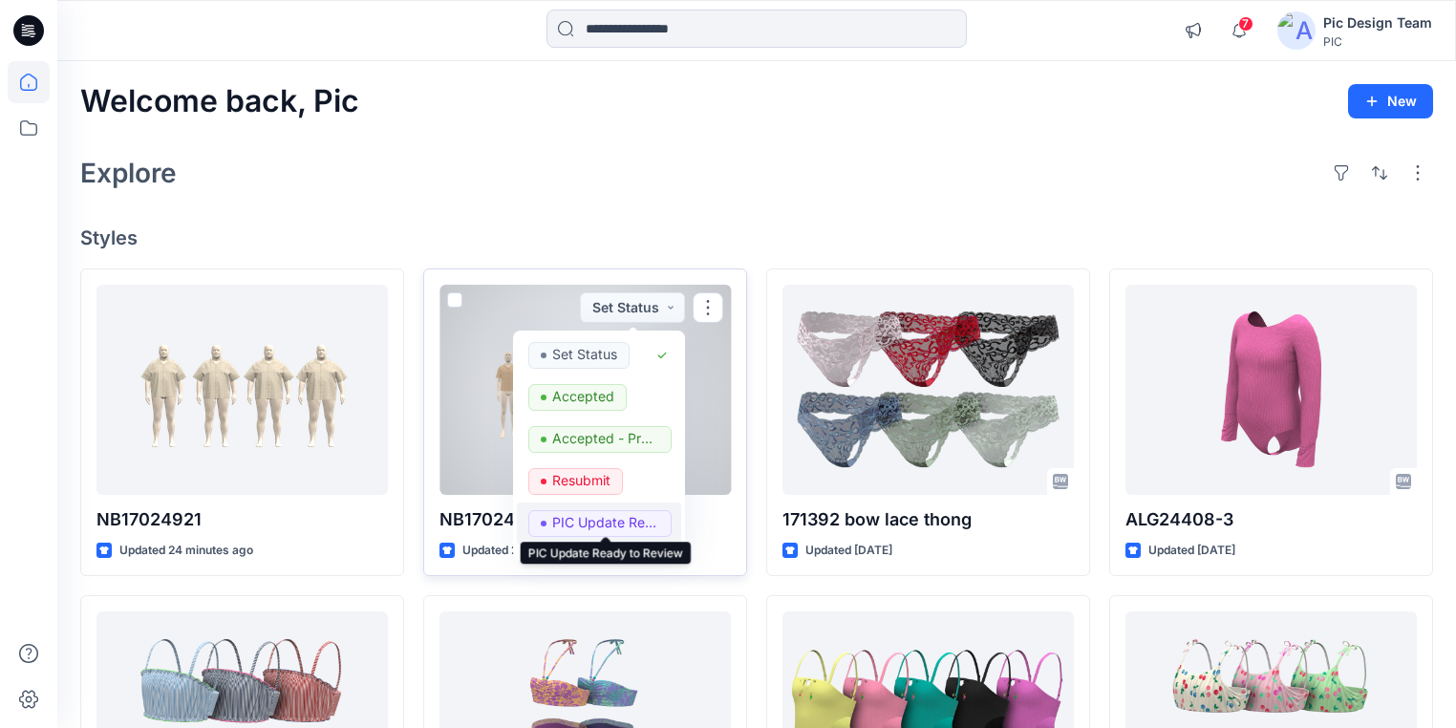
drag, startPoint x: 566, startPoint y: 520, endPoint x: 543, endPoint y: 500, distance: 30.5
click at [568, 520] on p "PIC Update Ready to Review" at bounding box center [605, 522] width 107 height 25
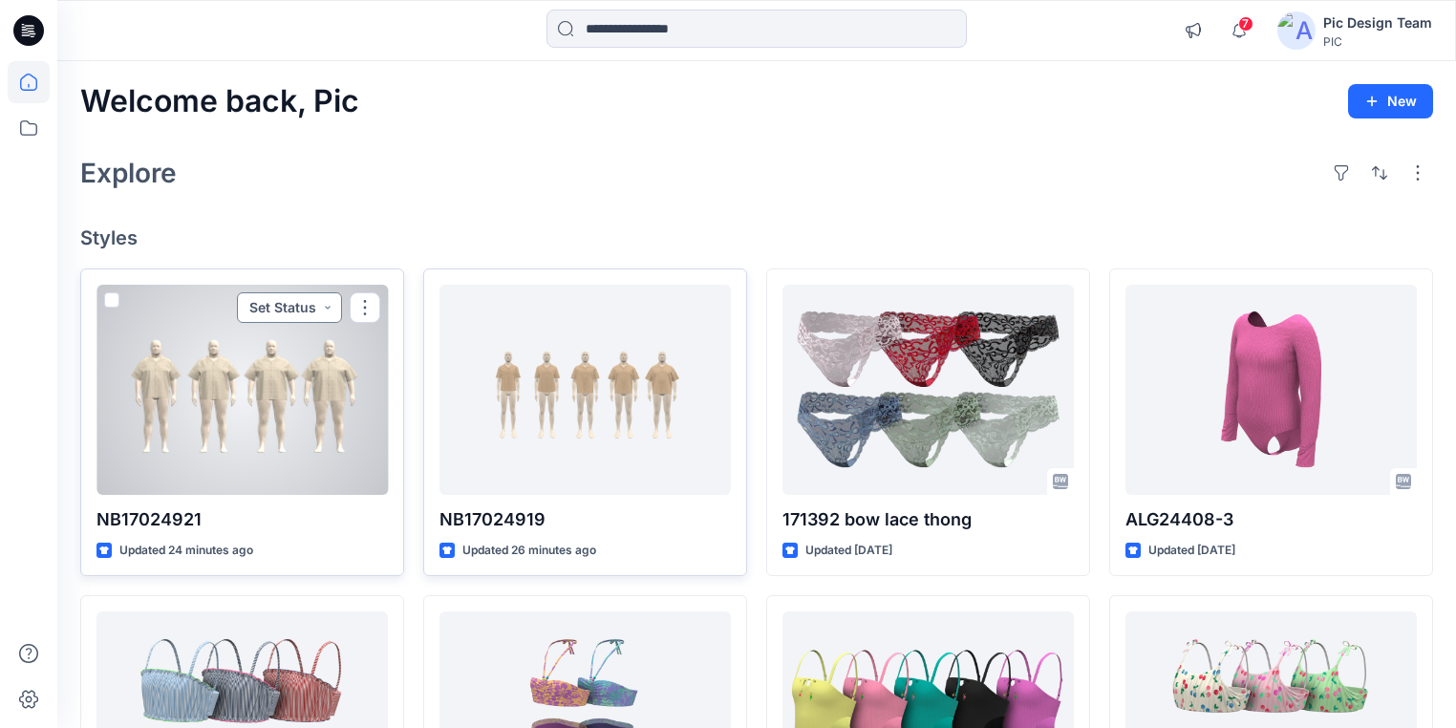
click at [329, 307] on button "Set Status" at bounding box center [289, 307] width 105 height 31
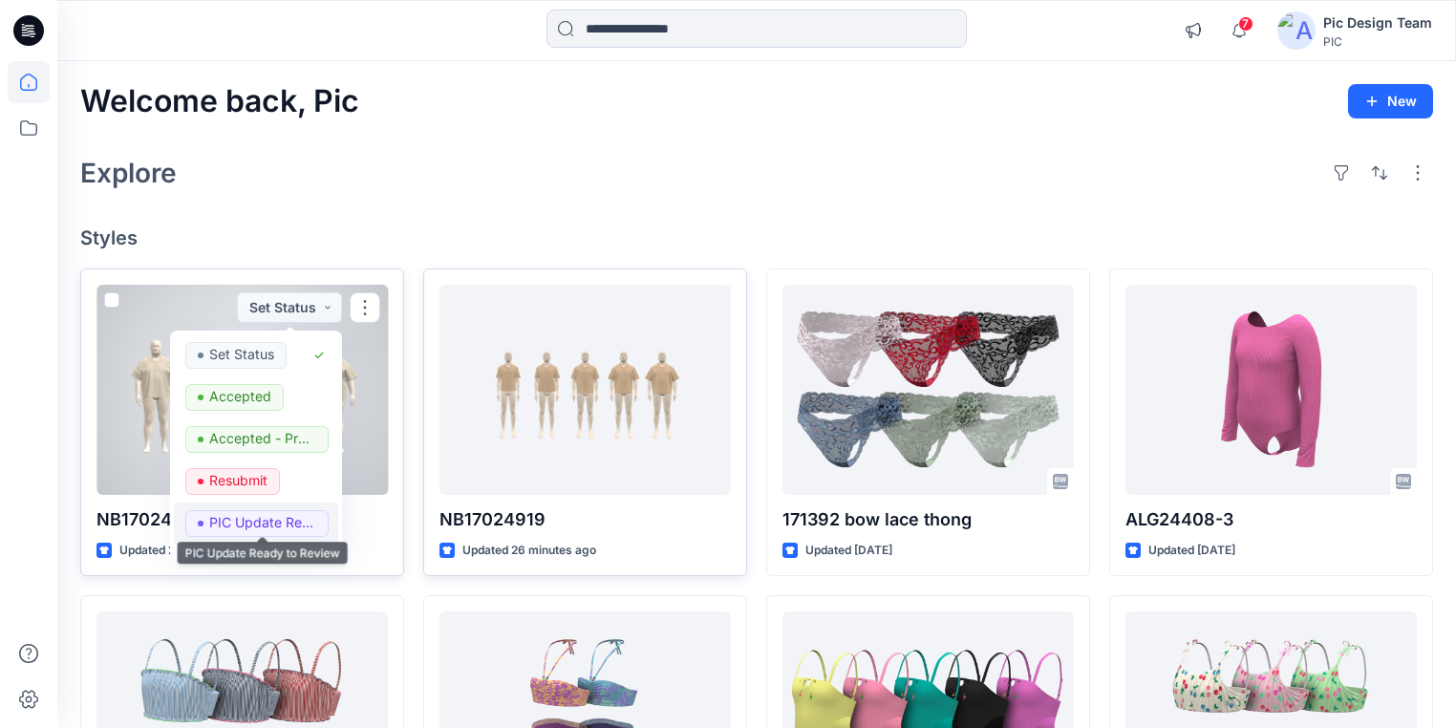
click at [253, 517] on p "PIC Update Ready to Review" at bounding box center [262, 522] width 107 height 25
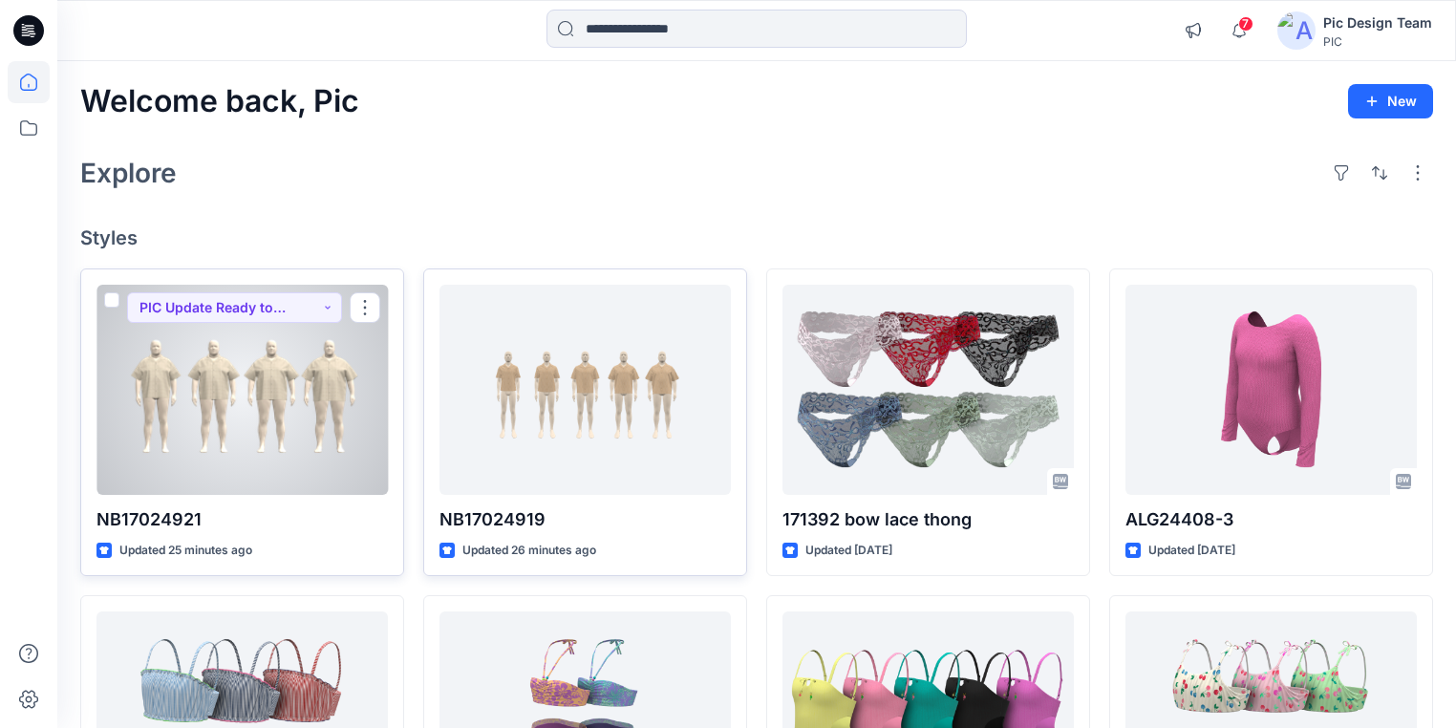
click at [275, 412] on div at bounding box center [242, 390] width 291 height 210
click at [364, 306] on button "button" at bounding box center [365, 307] width 31 height 31
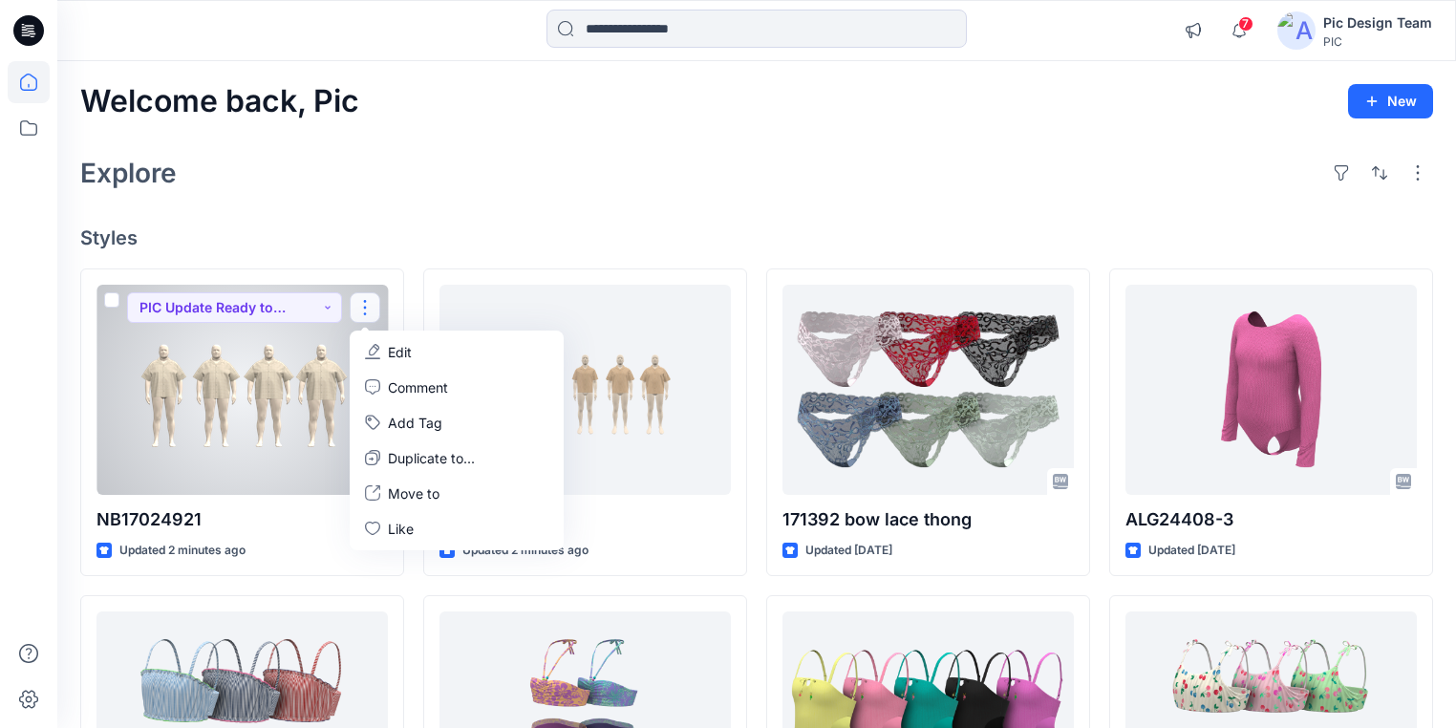
click at [403, 353] on p "Edit" at bounding box center [400, 352] width 24 height 20
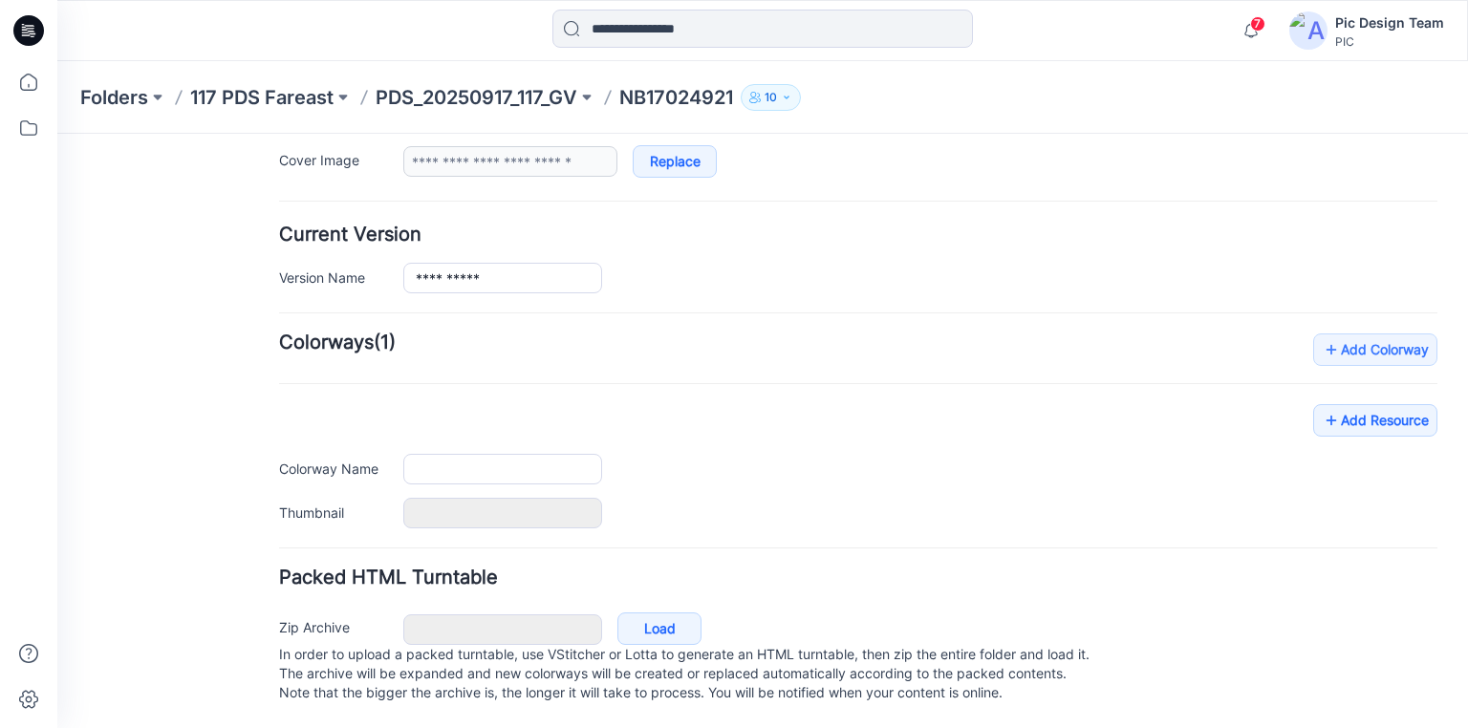
scroll to position [412, 0]
click at [1321, 405] on icon at bounding box center [1330, 420] width 19 height 31
type input "**********"
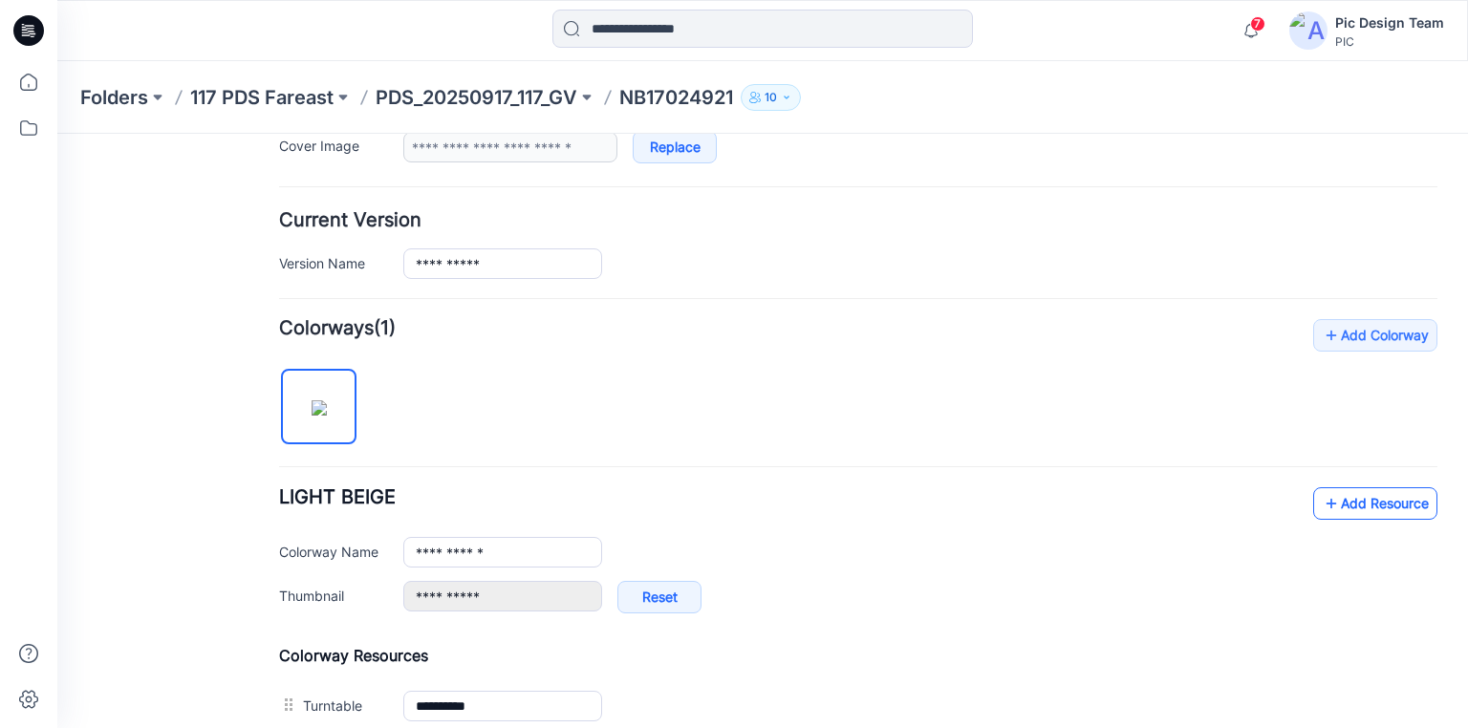
click at [1338, 497] on link "Add Resource" at bounding box center [1375, 503] width 124 height 32
click at [1362, 500] on link "Add Resource" at bounding box center [1375, 503] width 124 height 32
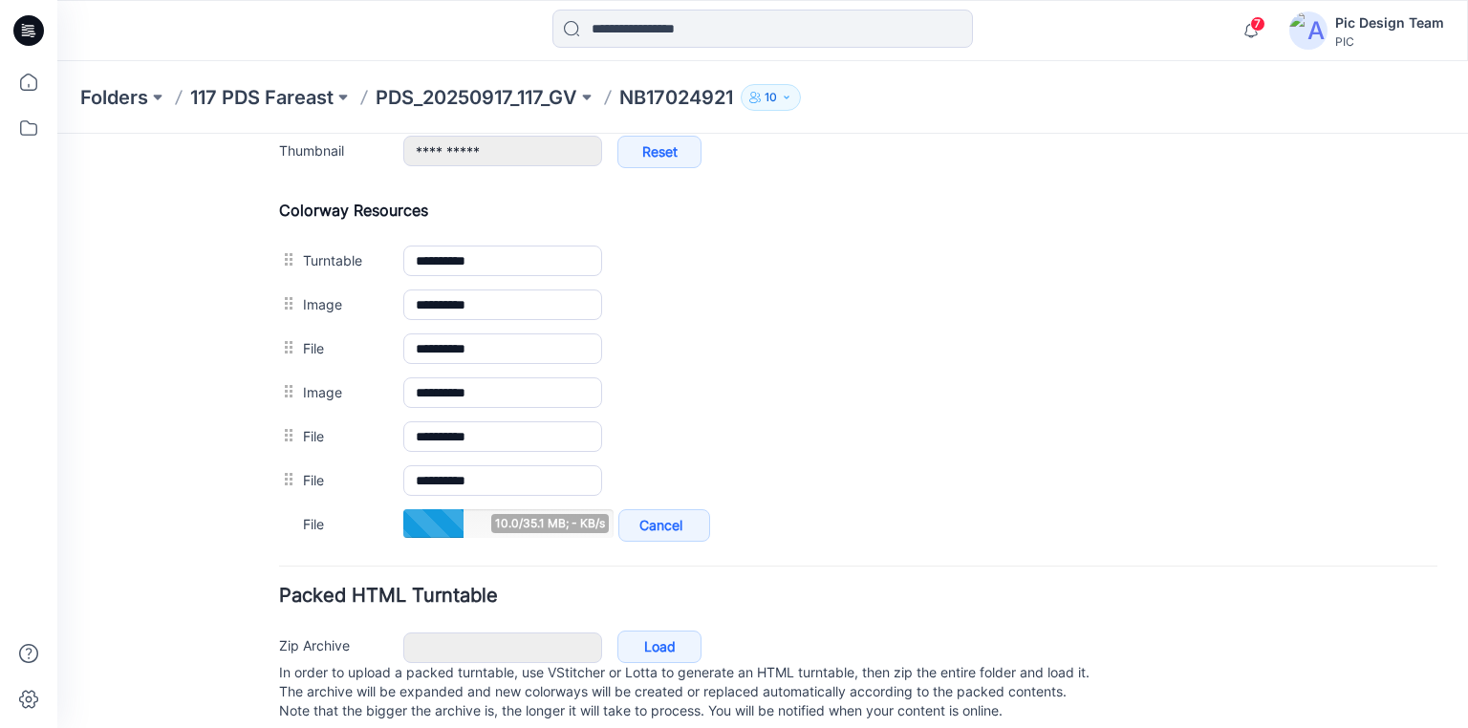
scroll to position [888, 0]
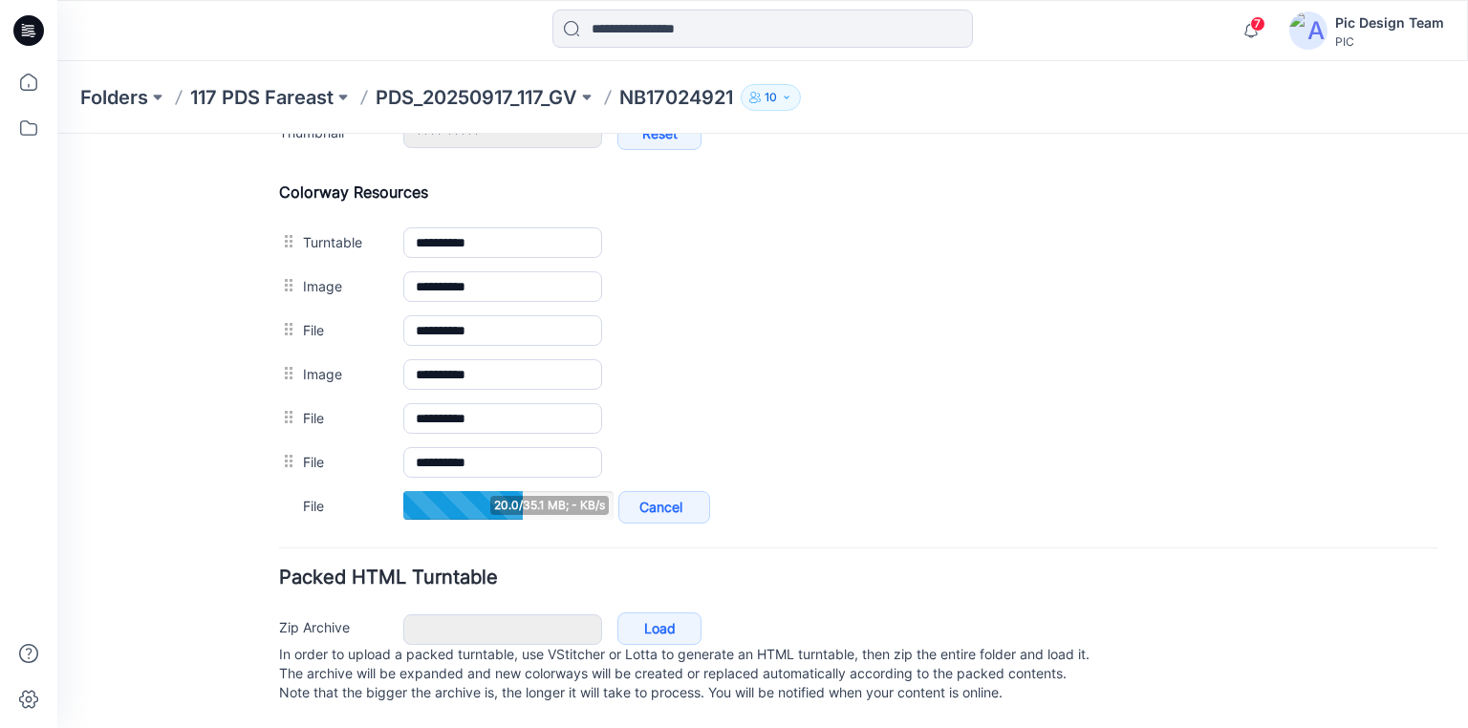
click at [1036, 606] on div "Zip Archive Cancel Load In order to upload a packed turntable, use VStitcher or…" at bounding box center [857, 657] width 1171 height 103
